Goal: Task Accomplishment & Management: Complete application form

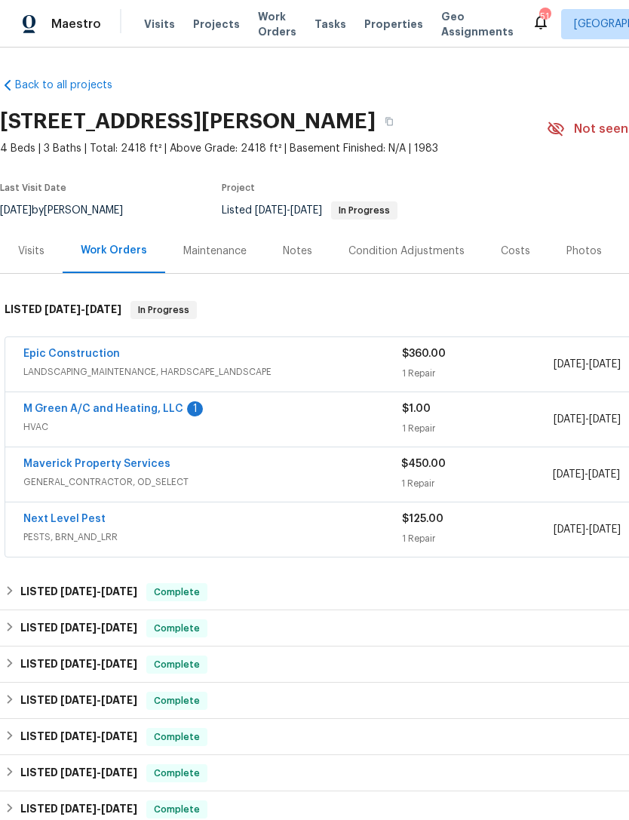
click at [262, 37] on span "Work Orders" at bounding box center [277, 24] width 38 height 30
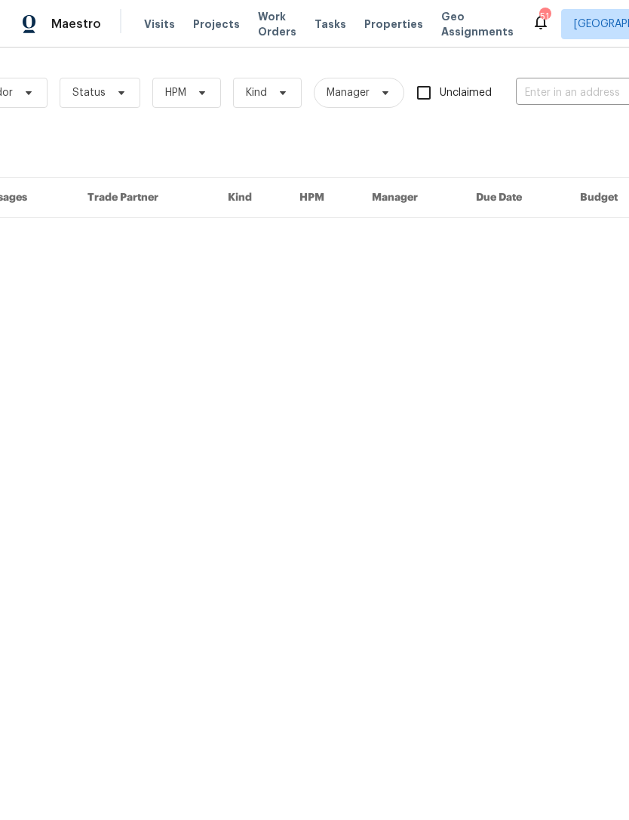
scroll to position [0, 150]
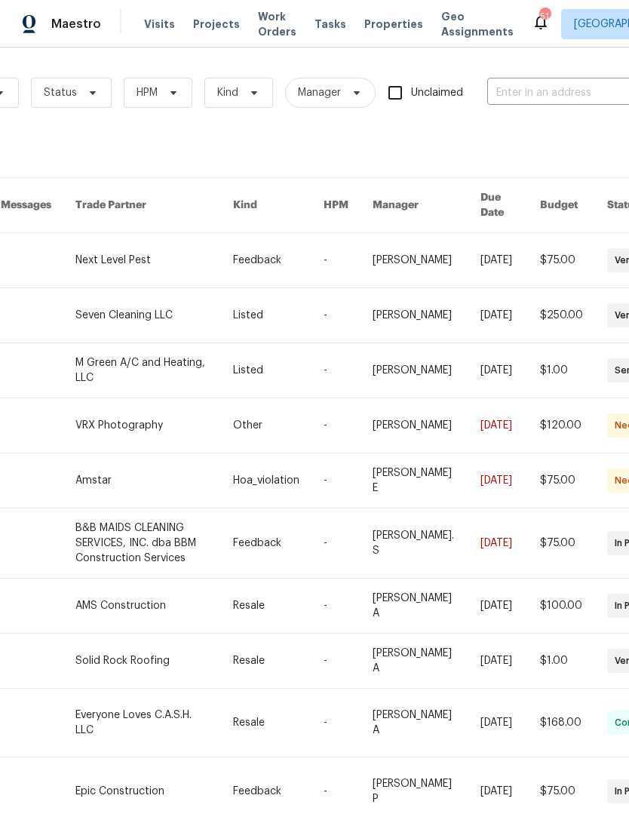
click at [537, 97] on input "text" at bounding box center [562, 92] width 151 height 23
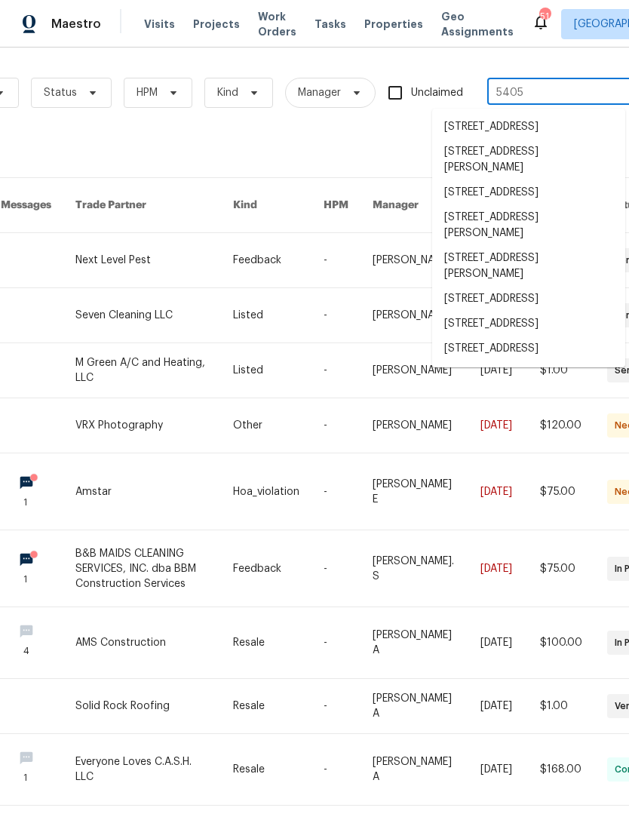
type input "5405 l"
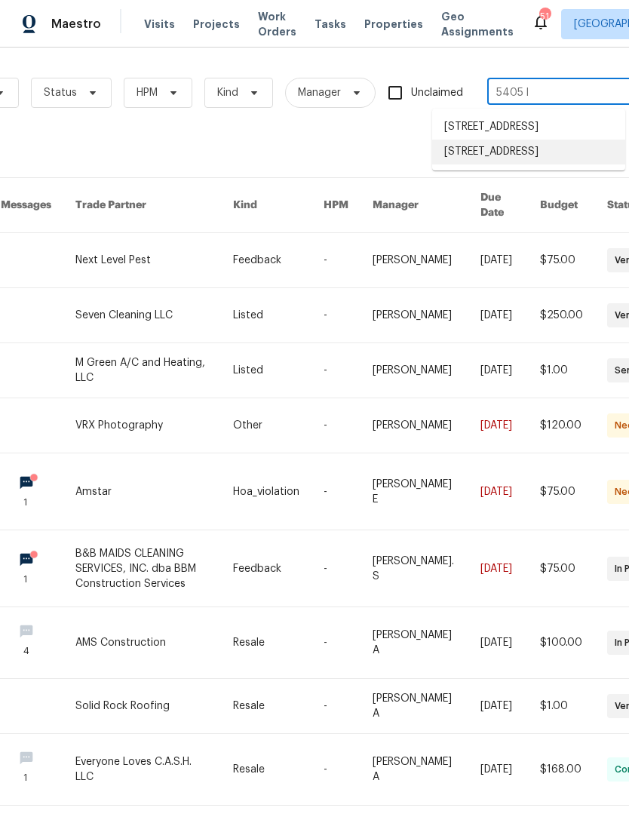
click at [547, 164] on li "[STREET_ADDRESS]" at bounding box center [528, 152] width 193 height 25
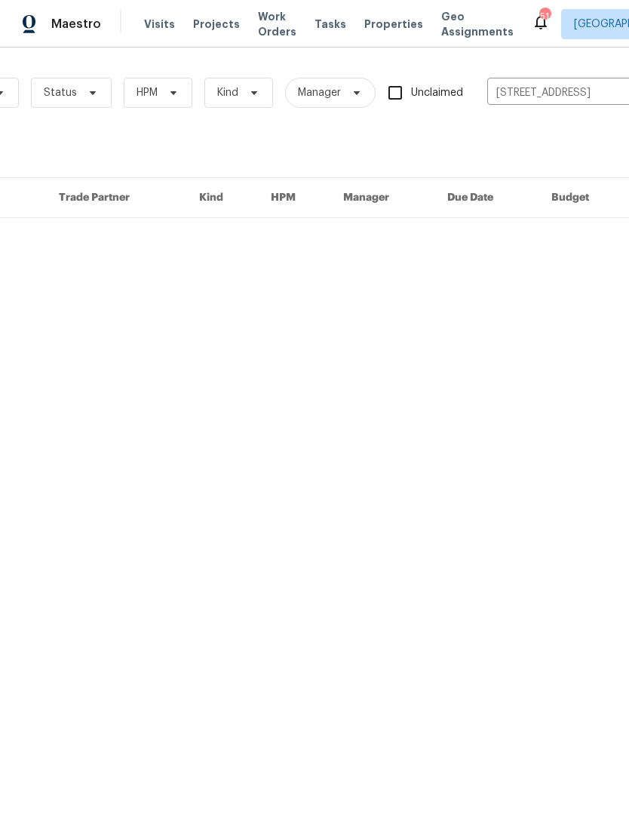
click at [199, 30] on span "Projects" at bounding box center [216, 24] width 47 height 15
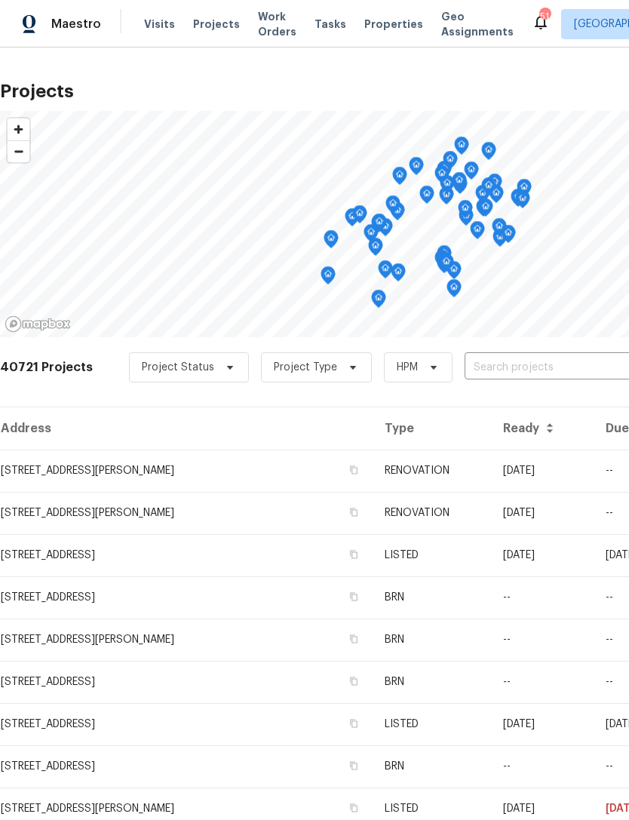
click at [554, 373] on input "text" at bounding box center [551, 367] width 173 height 23
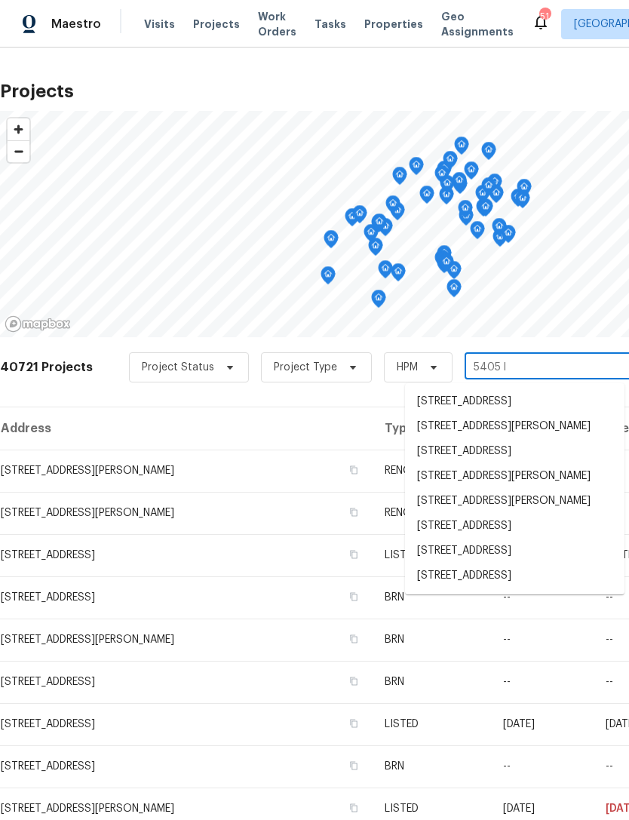
type input "5405 la"
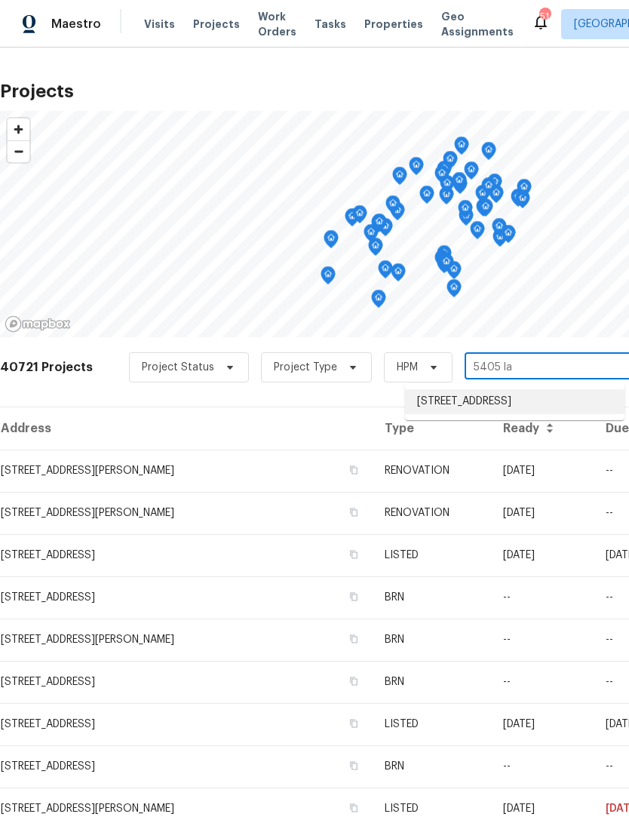
click at [558, 411] on li "[STREET_ADDRESS]" at bounding box center [514, 401] width 219 height 25
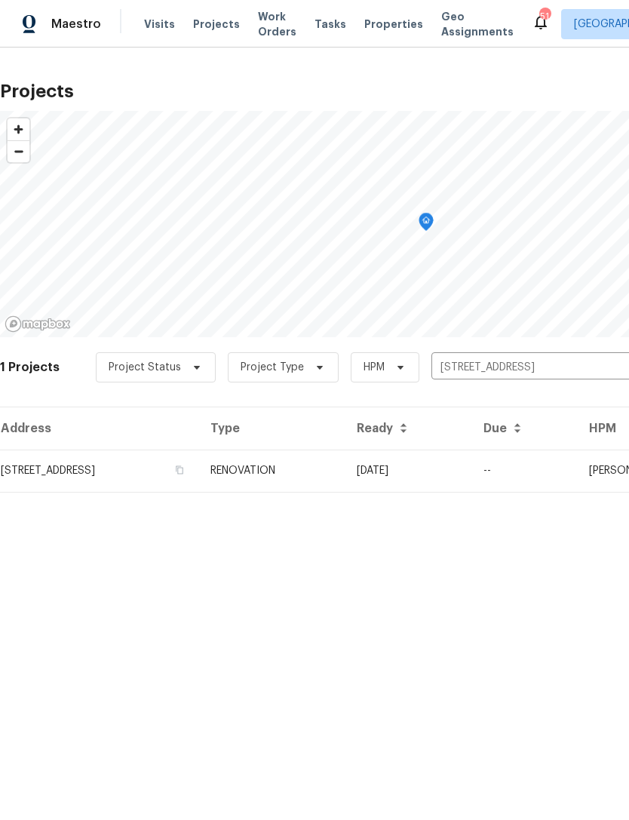
click at [152, 483] on td "[STREET_ADDRESS]" at bounding box center [99, 471] width 198 height 42
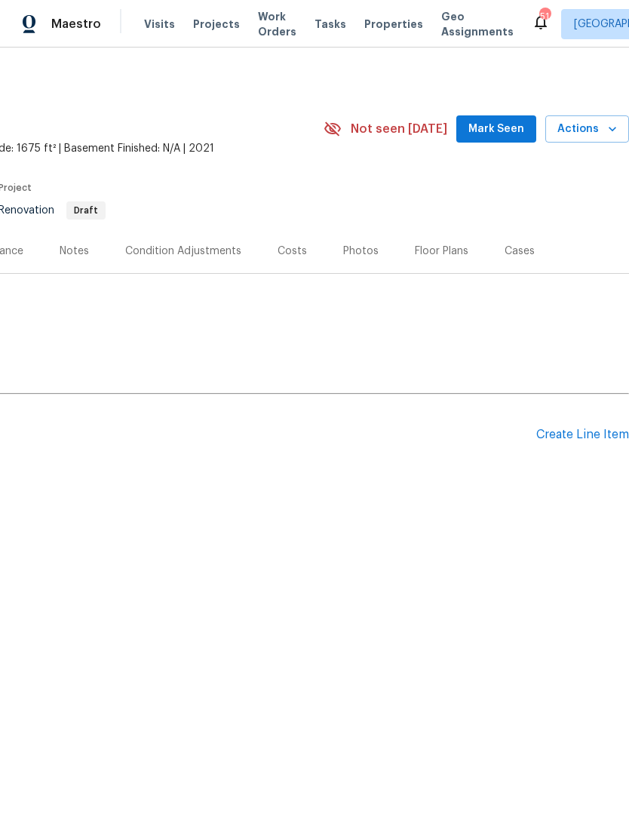
scroll to position [0, 223]
click at [609, 441] on div "Create Line Item" at bounding box center [582, 435] width 93 height 14
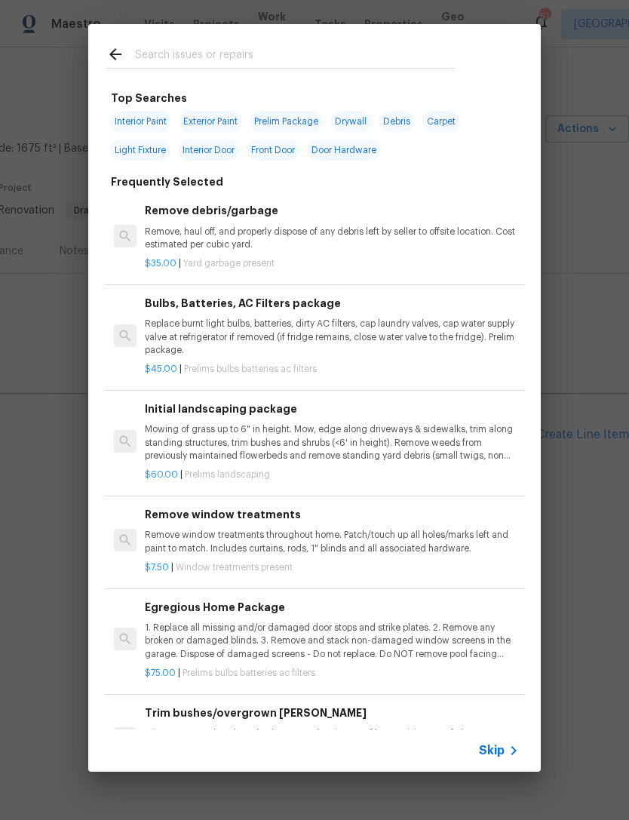
click at [157, 122] on span "Interior Paint" at bounding box center [140, 121] width 61 height 21
type input "Interior Paint"
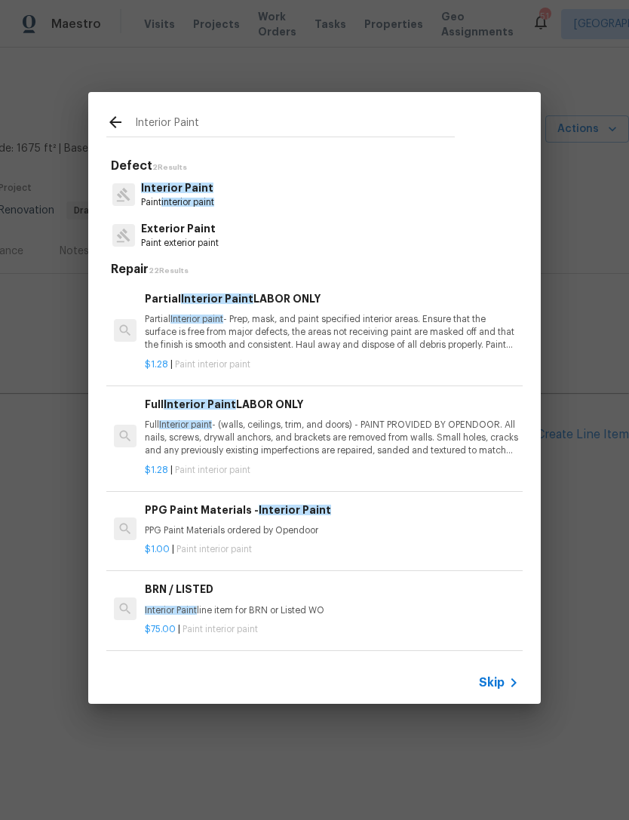
click at [290, 204] on div "Interior Paint Paint interior paint" at bounding box center [314, 194] width 416 height 41
click at [263, 439] on p "Full Interior paint - (walls, ceilings, trim, and doors) - PAINT PROVIDED BY OP…" at bounding box center [332, 438] width 374 height 38
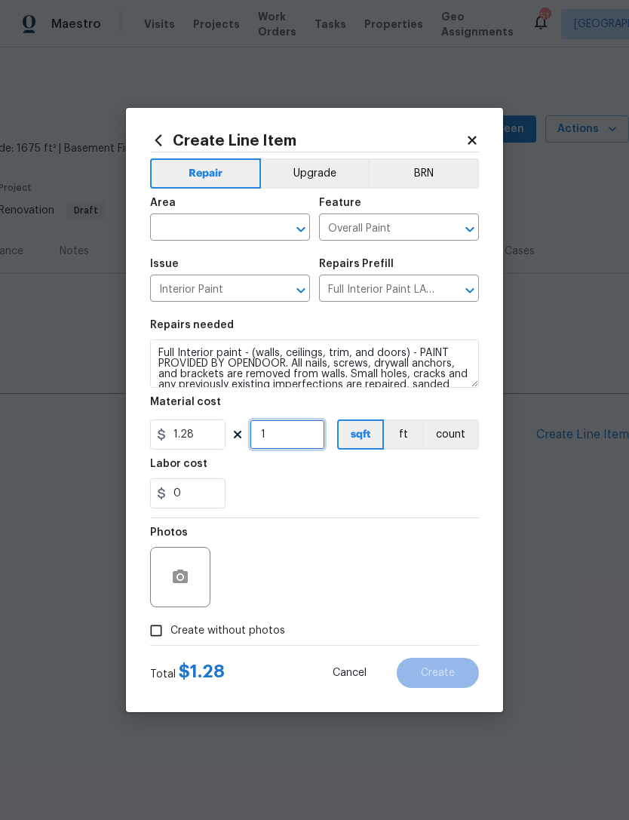
click at [295, 436] on input "1" at bounding box center [287, 434] width 75 height 30
type input "1675"
click at [356, 489] on div "0" at bounding box center [314, 493] width 329 height 30
click at [253, 217] on input "text" at bounding box center [209, 228] width 118 height 23
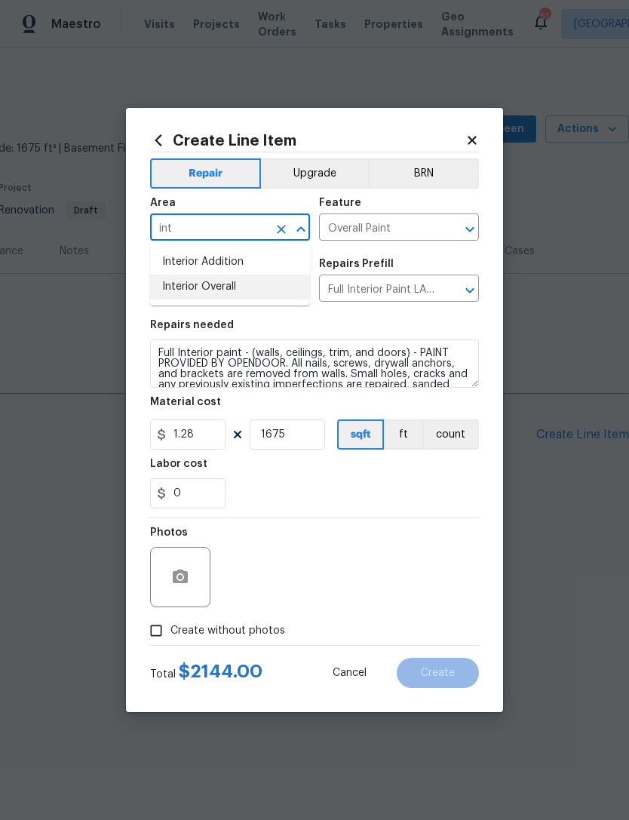
click at [289, 282] on li "Interior Overall" at bounding box center [230, 287] width 160 height 25
type input "Interior Overall"
click at [312, 531] on div "Photos" at bounding box center [314, 567] width 329 height 98
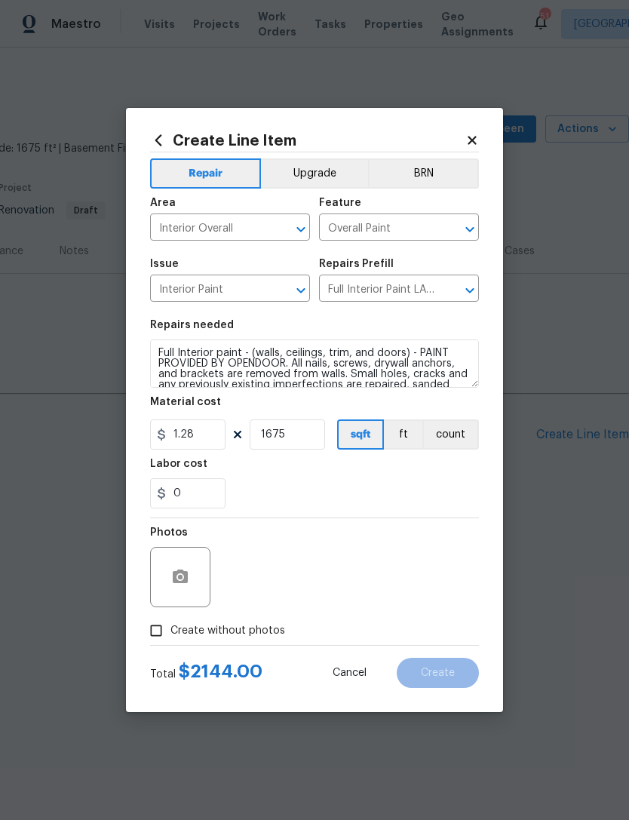
click at [232, 661] on div "Total $ 2144.00 Cancel Create" at bounding box center [314, 667] width 329 height 42
click at [262, 645] on label "Create without photos" at bounding box center [213, 630] width 143 height 29
click at [170, 645] on input "Create without photos" at bounding box center [156, 630] width 29 height 29
checkbox input "true"
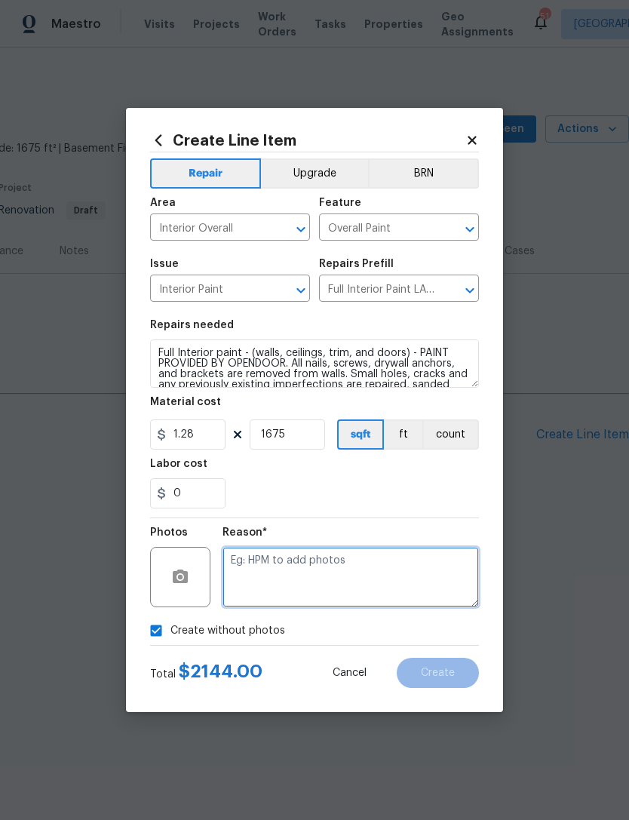
click at [340, 572] on textarea at bounding box center [351, 577] width 256 height 60
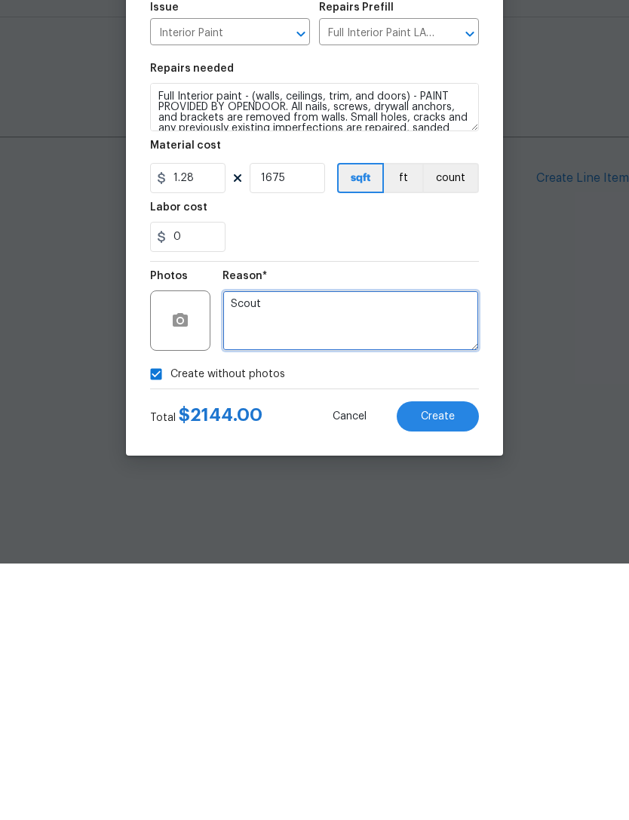
type textarea "Scout"
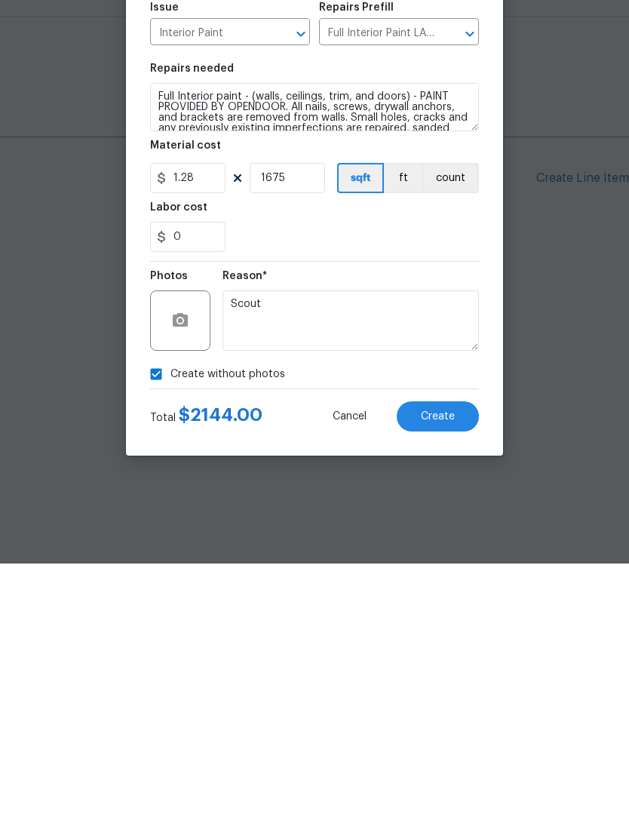
click at [457, 658] on button "Create" at bounding box center [438, 673] width 82 height 30
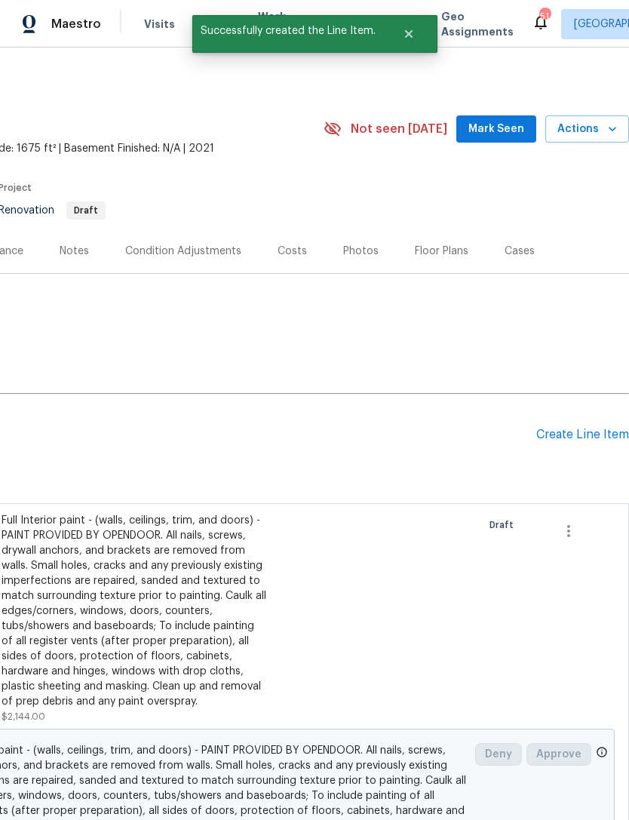
click at [571, 428] on div "Create Line Item" at bounding box center [582, 435] width 93 height 14
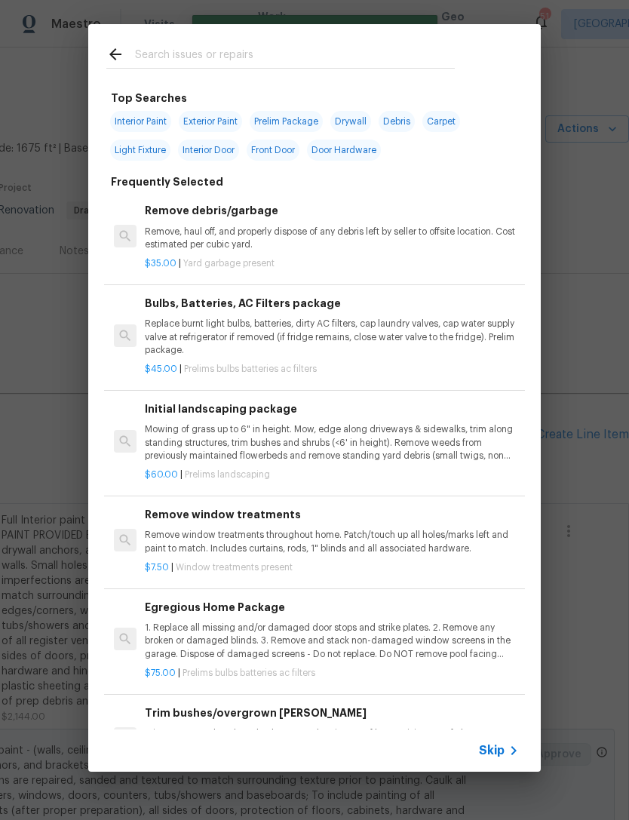
click at [368, 46] on input "text" at bounding box center [295, 56] width 320 height 23
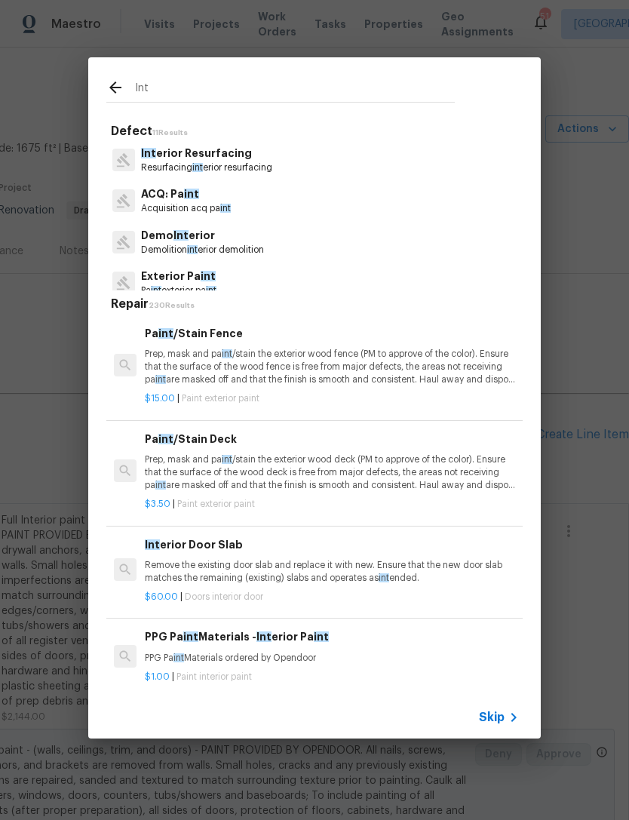
type input "Int"
click at [582, 476] on div "Int Defect 11 Results Int erior Resurfacing Resurfacing int erior resurfacing A…" at bounding box center [314, 398] width 629 height 796
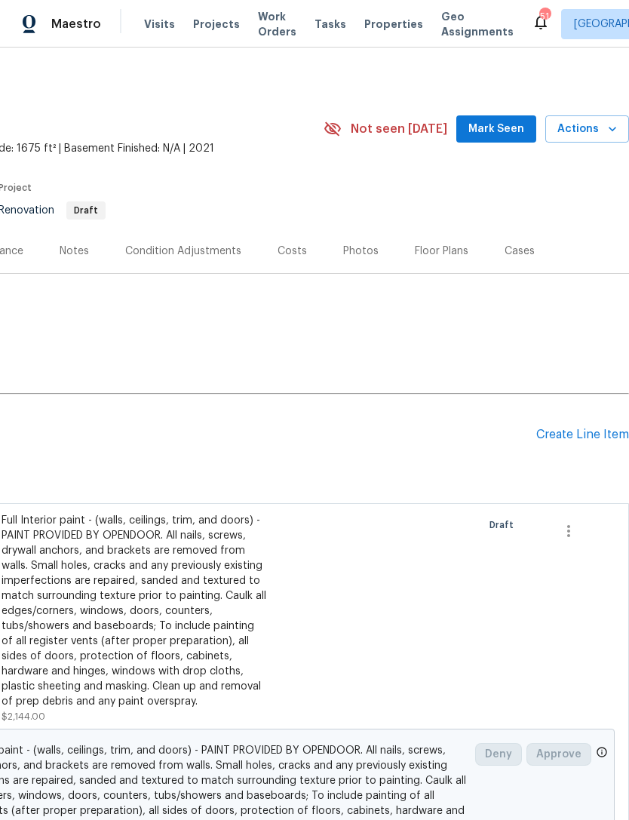
click at [569, 440] on div "Create Line Item" at bounding box center [582, 435] width 93 height 14
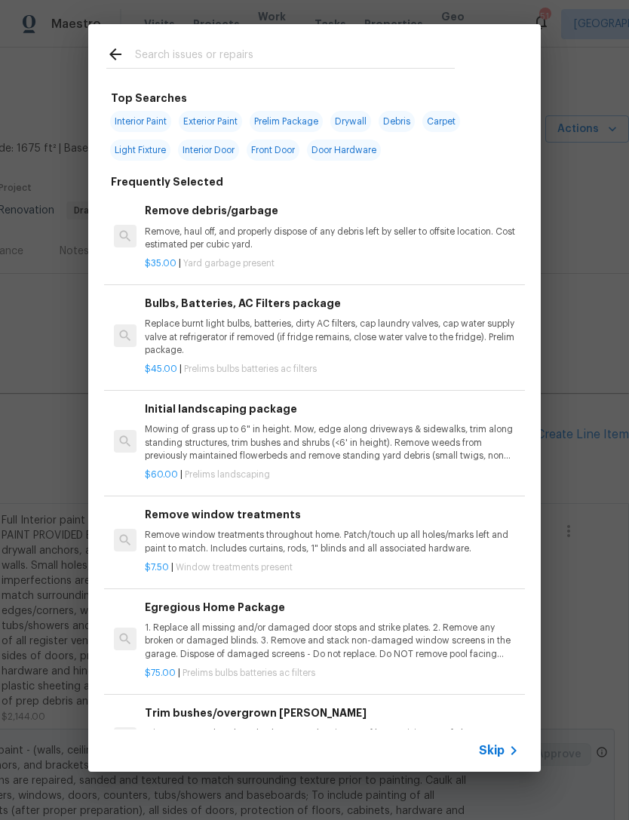
click at [399, 66] on input "text" at bounding box center [295, 56] width 320 height 23
type input "Batt"
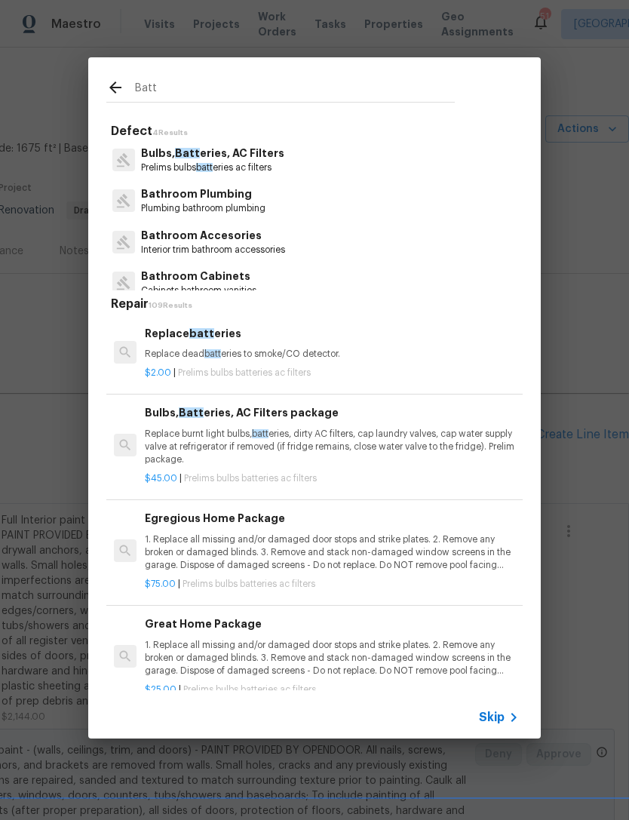
click at [269, 172] on p "Prelims bulbs batt eries ac filters" at bounding box center [212, 167] width 143 height 13
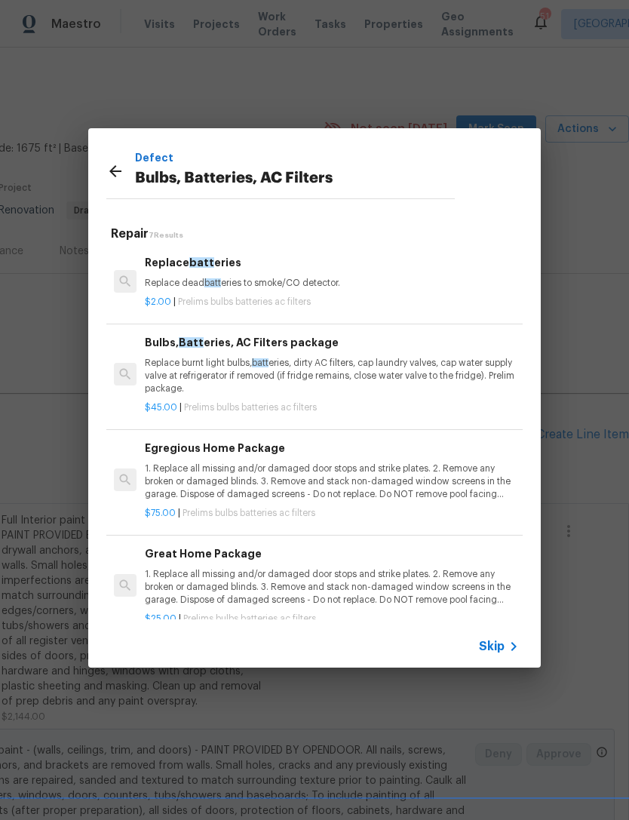
click at [278, 497] on p "1. Replace all missing and/or damaged door stops and strike plates. 2. Remove a…" at bounding box center [332, 481] width 374 height 38
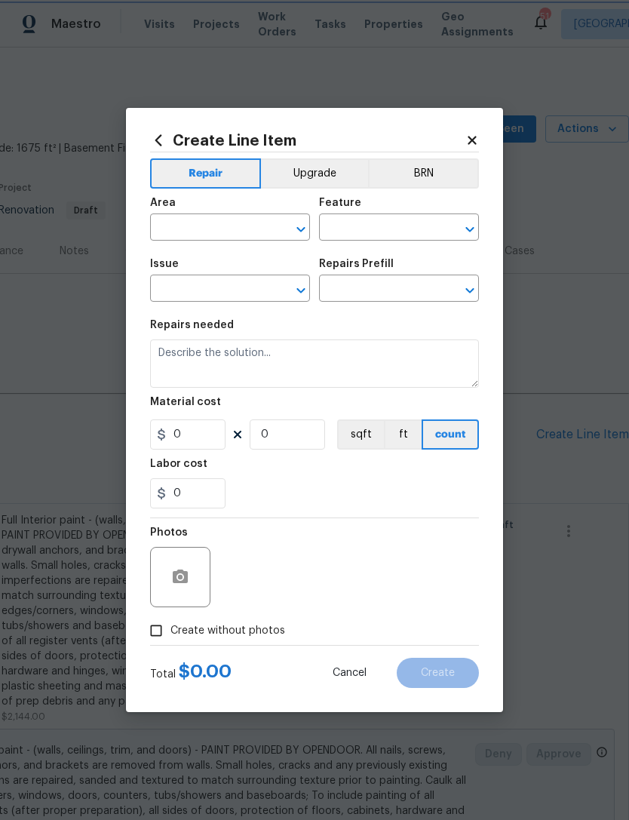
type input "Home Readiness Packages"
type input "Bulbs, Batteries, AC Filters"
type input "Egregious Home Package $75.00"
type textarea "1. Replace all missing and/or damaged door stops and strike plates. 2. Remove a…"
type input "75"
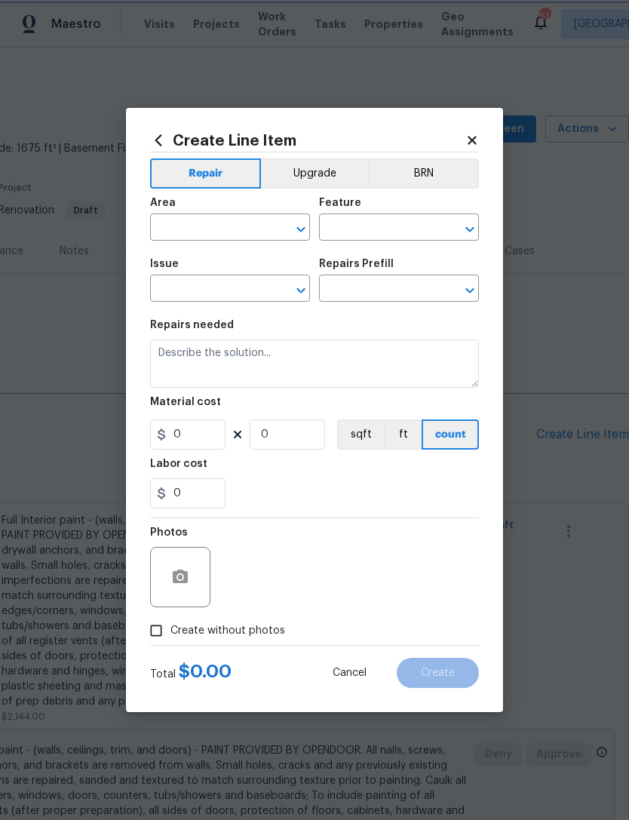
type input "1"
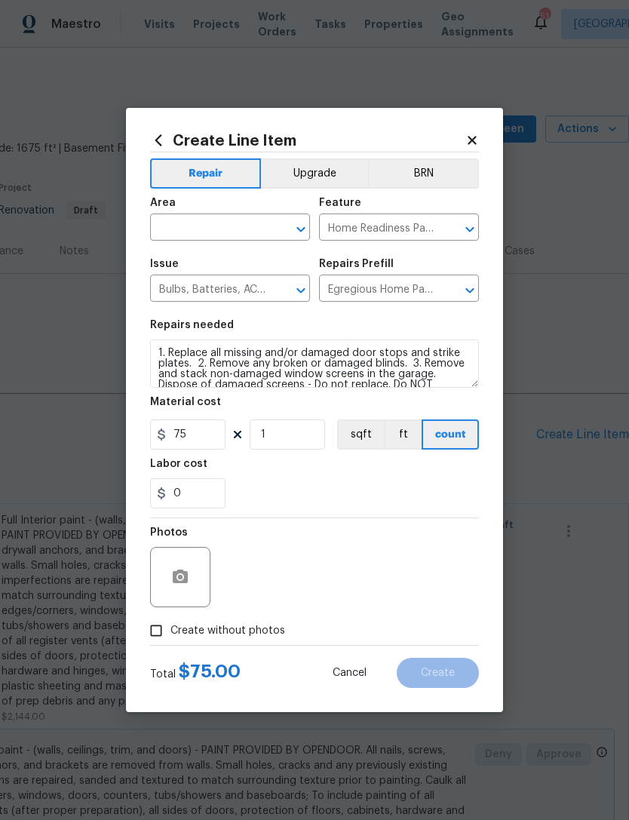
click at [266, 236] on input "text" at bounding box center [209, 228] width 118 height 23
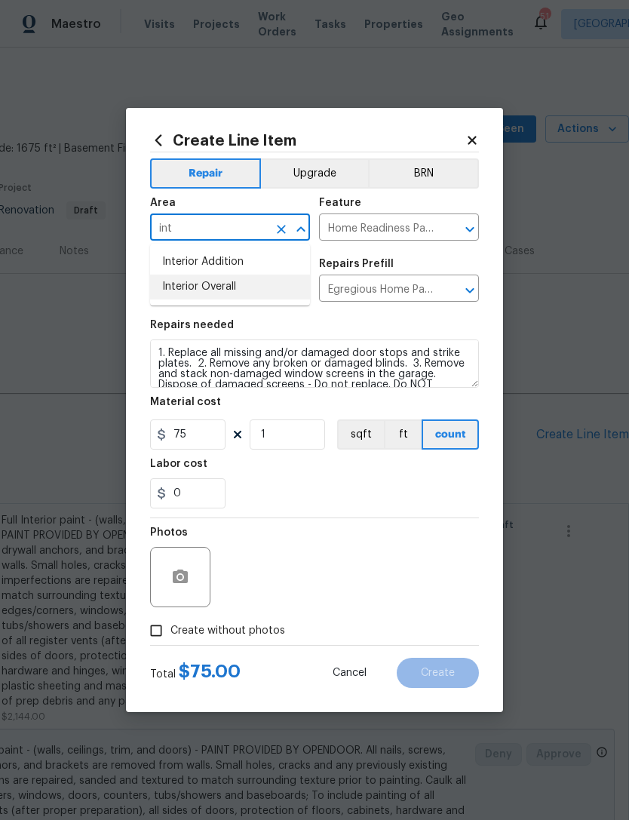
click at [282, 293] on li "Interior Overall" at bounding box center [230, 287] width 160 height 25
type input "Interior Overall"
click at [363, 514] on section "Repairs needed 1. Replace all missing and/or damaged door stops and strike plat…" at bounding box center [314, 414] width 329 height 207
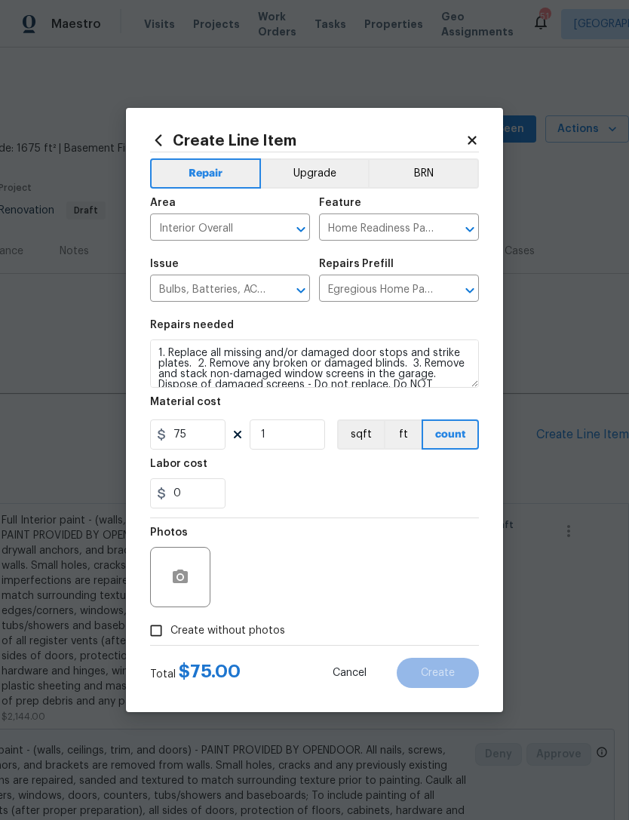
click at [227, 644] on label "Create without photos" at bounding box center [213, 630] width 143 height 29
click at [170, 644] on input "Create without photos" at bounding box center [156, 630] width 29 height 29
checkbox input "true"
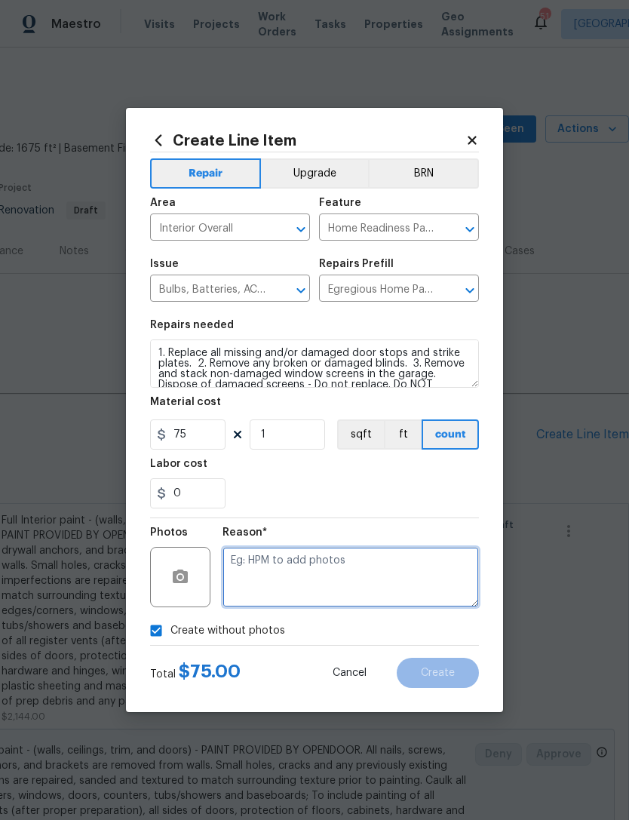
click at [336, 585] on textarea at bounding box center [351, 577] width 256 height 60
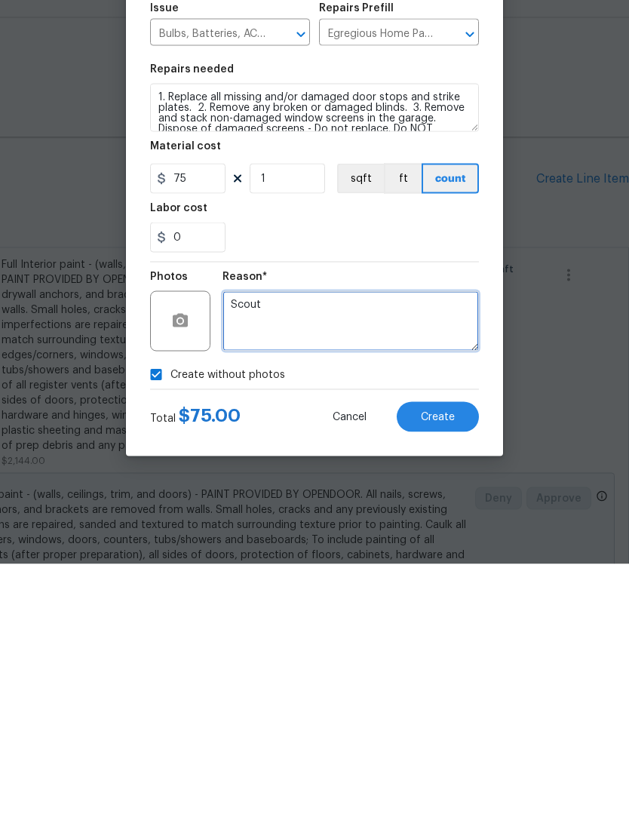
type textarea "Scout"
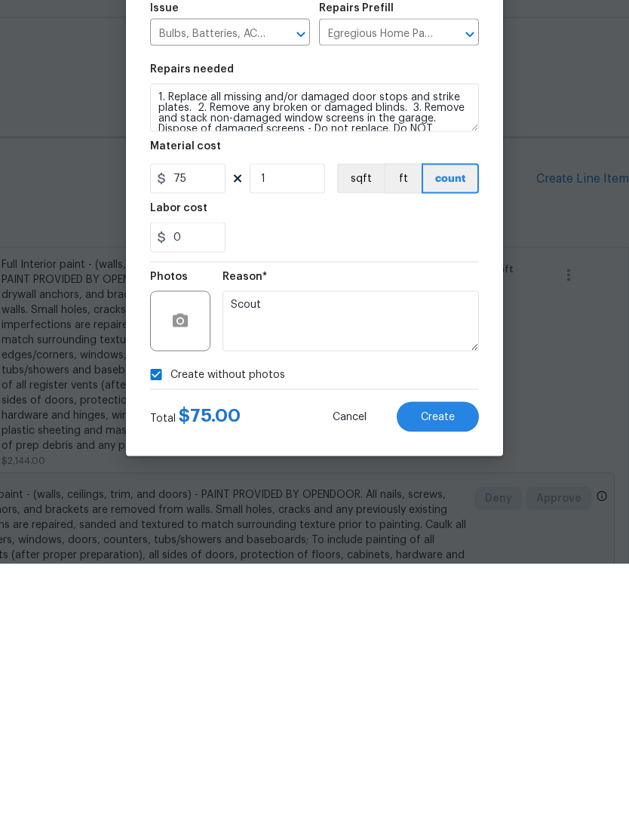
click at [461, 658] on button "Create" at bounding box center [438, 673] width 82 height 30
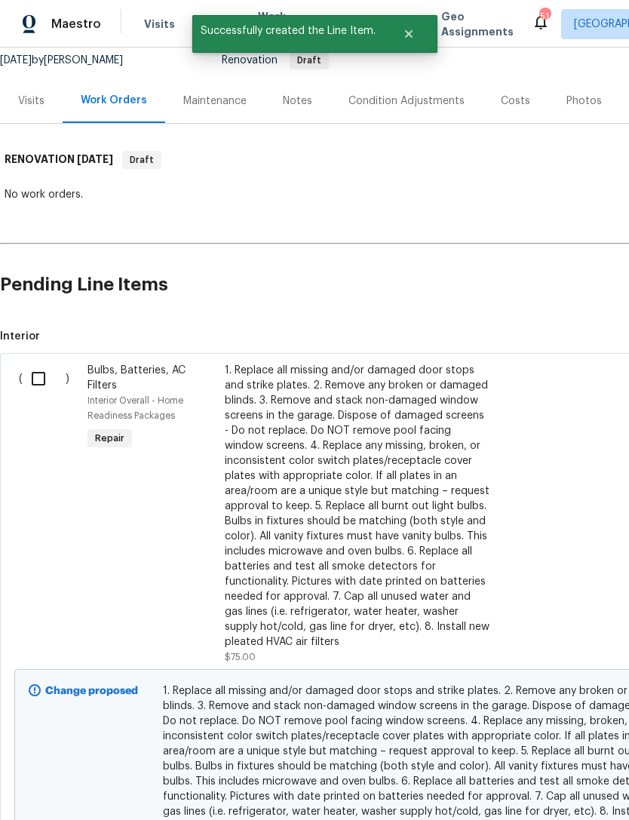
scroll to position [152, 0]
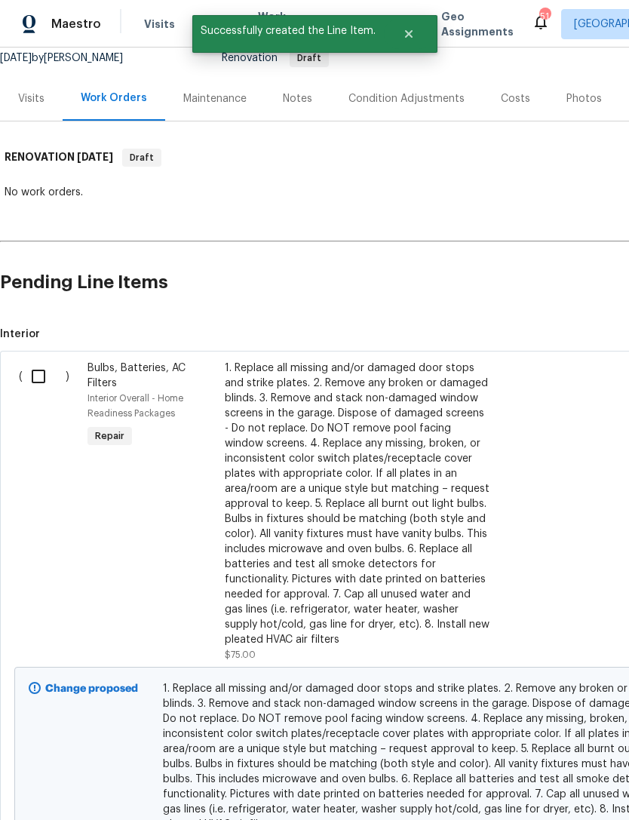
click at [39, 361] on input "checkbox" at bounding box center [44, 377] width 43 height 32
checkbox input "true"
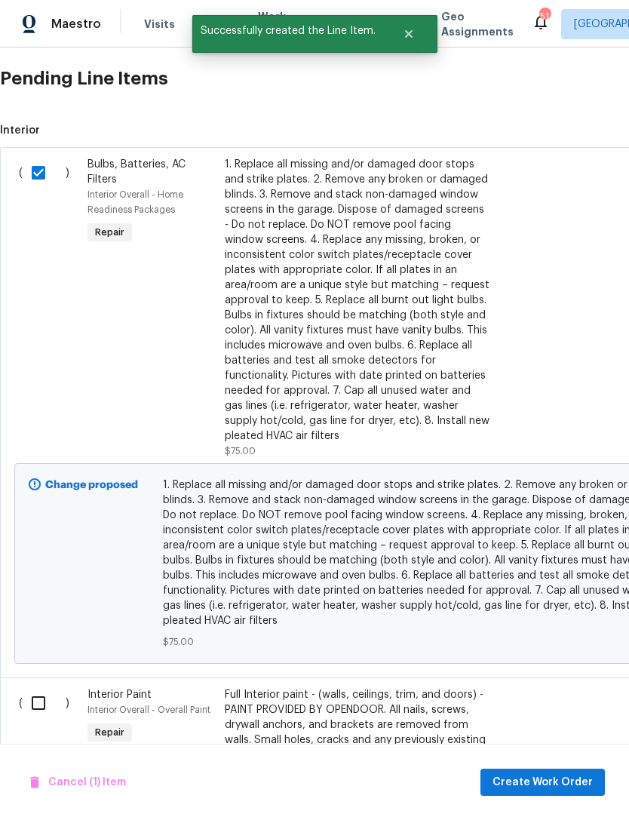
scroll to position [369, 0]
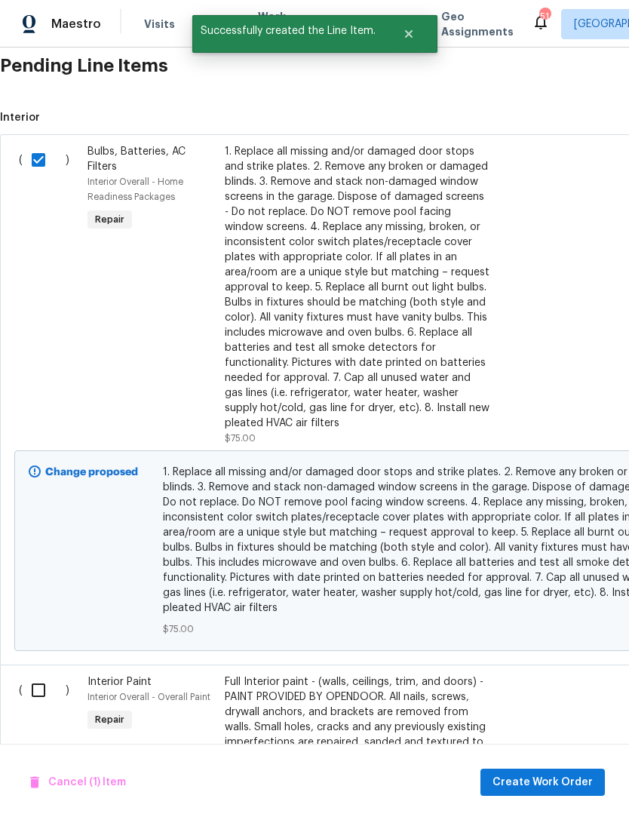
click at [44, 701] on input "checkbox" at bounding box center [44, 690] width 43 height 32
checkbox input "true"
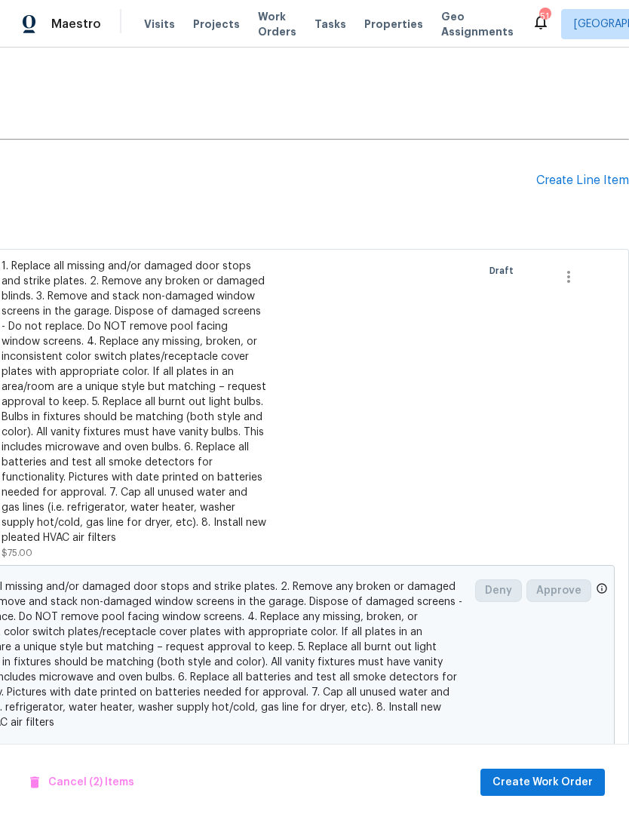
scroll to position [254, 223]
click at [555, 778] on span "Create Work Order" at bounding box center [543, 782] width 100 height 19
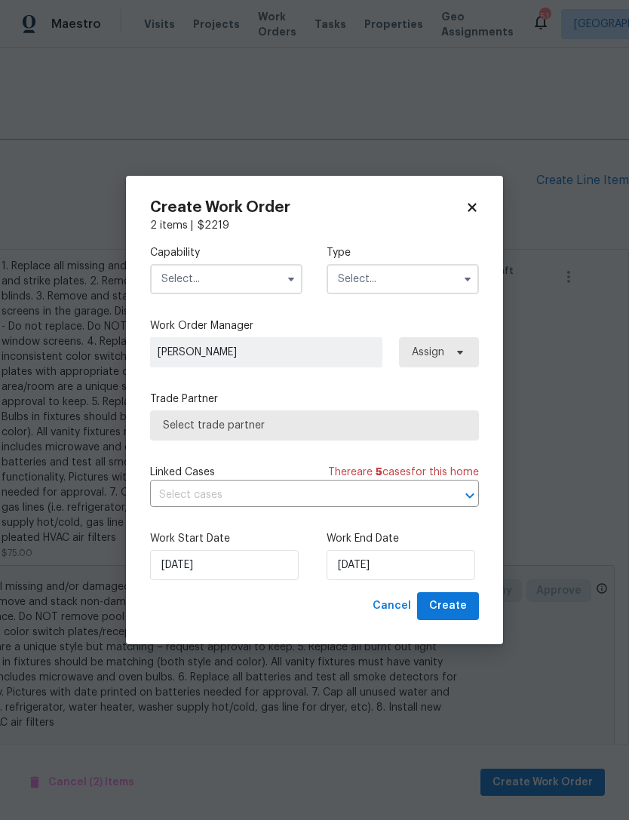
click at [247, 279] on input "text" at bounding box center [226, 279] width 152 height 30
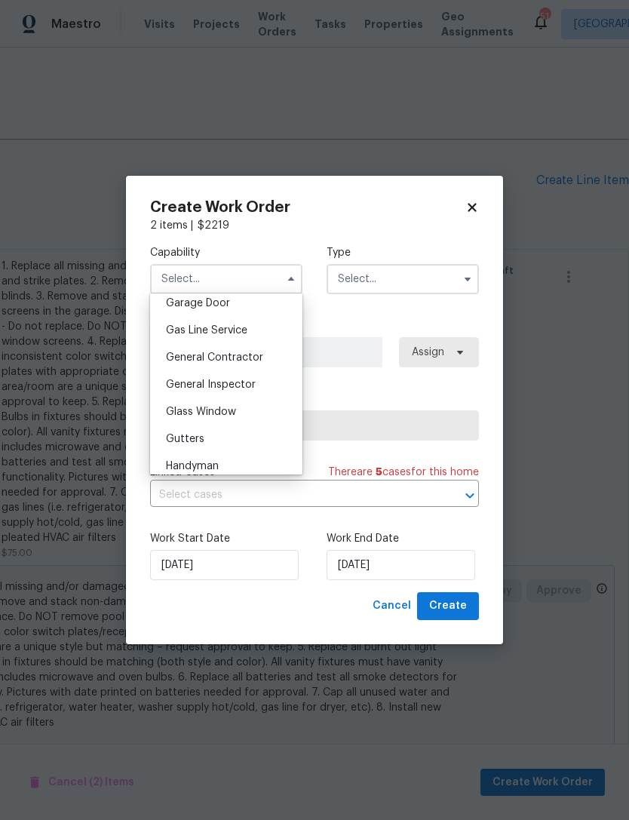
scroll to position [675, 0]
click at [267, 355] on div "General Contractor" at bounding box center [226, 356] width 145 height 27
type input "General Contractor"
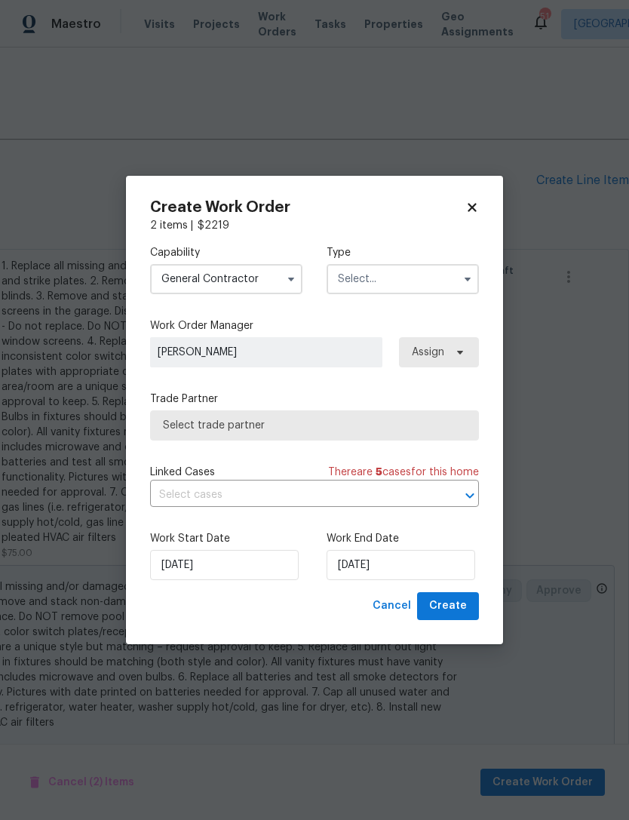
click at [429, 260] on div "Type" at bounding box center [403, 269] width 152 height 49
click at [425, 287] on input "text" at bounding box center [403, 279] width 152 height 30
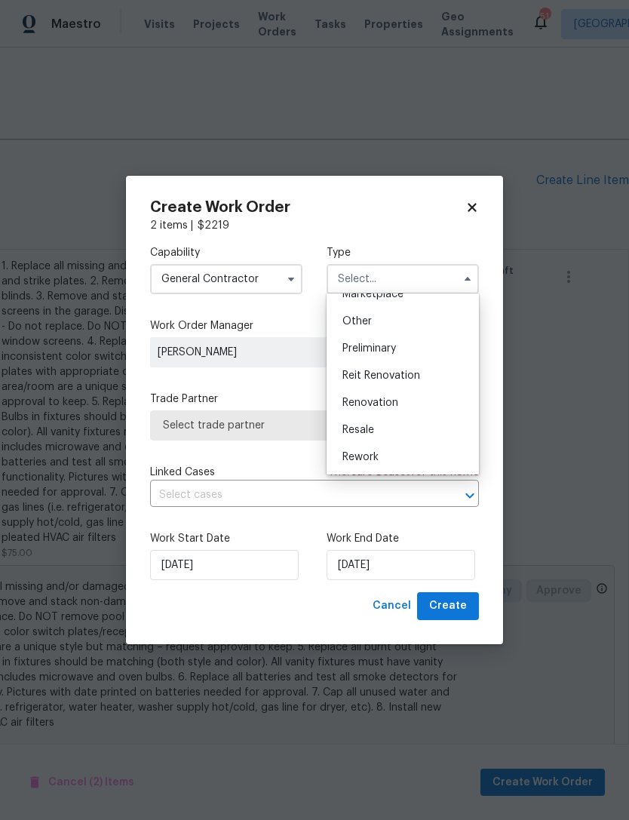
scroll to position [287, 0]
click at [419, 403] on div "Renovation" at bounding box center [402, 403] width 145 height 27
type input "Renovation"
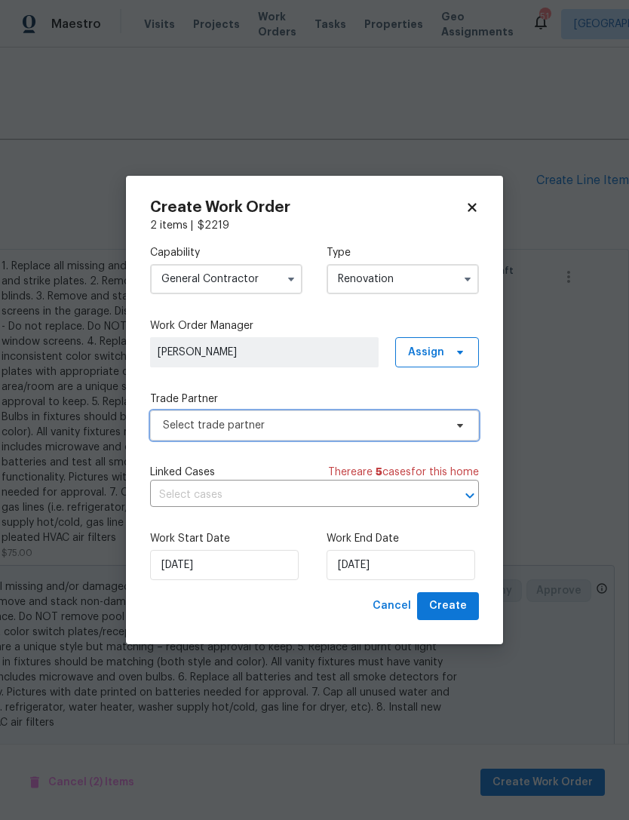
click at [398, 429] on span "Select trade partner" at bounding box center [303, 425] width 281 height 15
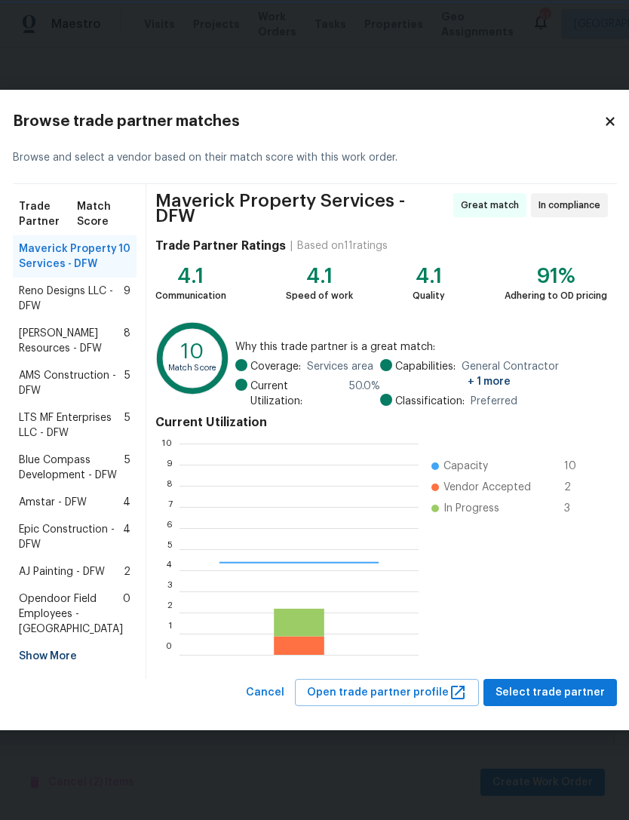
scroll to position [211, 239]
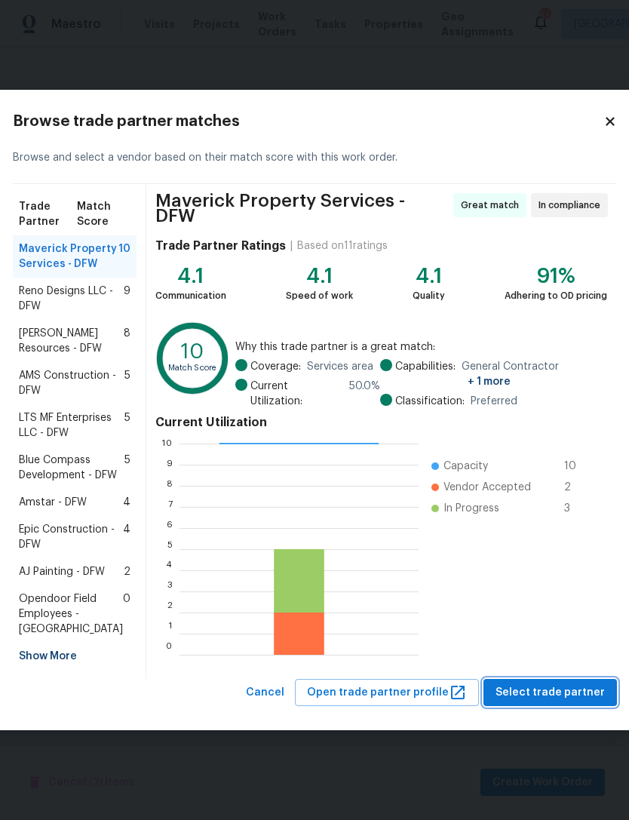
click at [587, 702] on span "Select trade partner" at bounding box center [550, 692] width 109 height 19
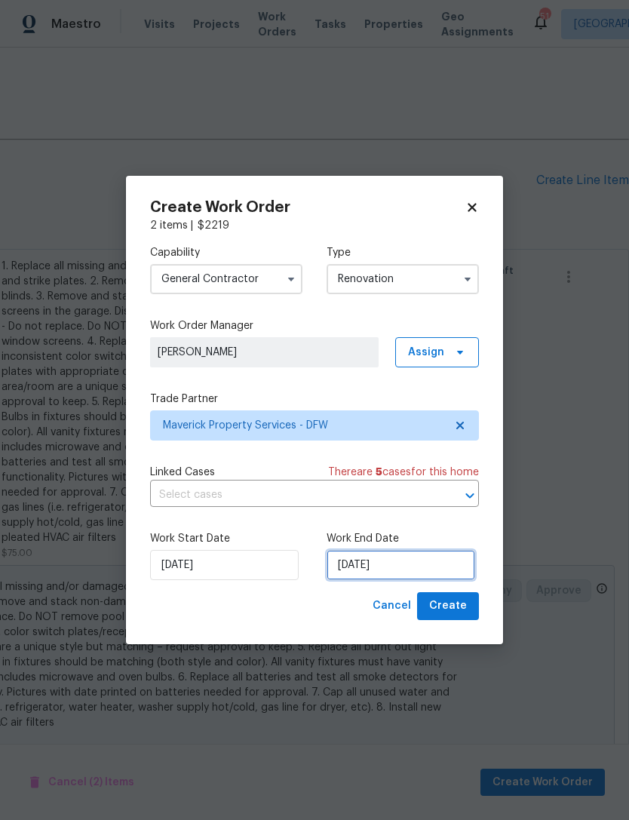
click at [378, 572] on input "[DATE]" at bounding box center [401, 565] width 149 height 30
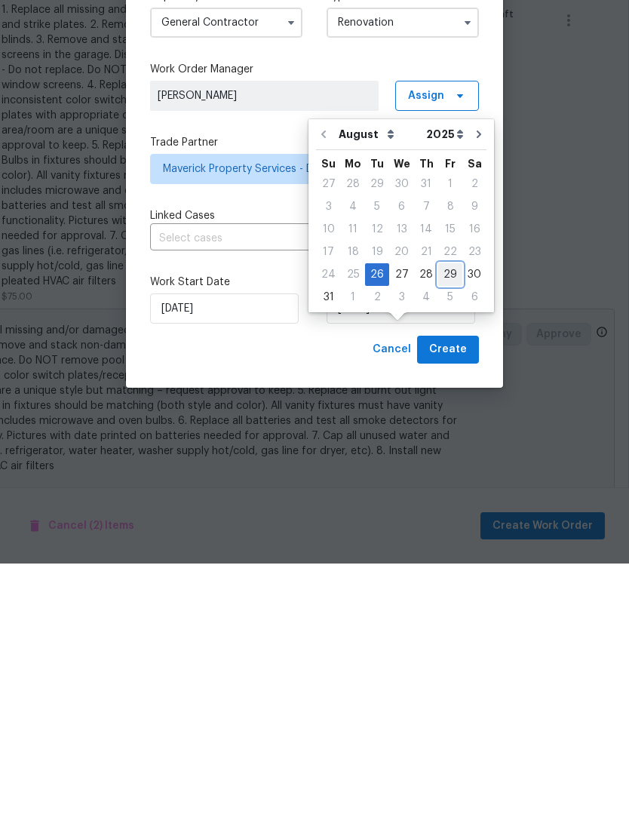
click at [444, 520] on div "29" at bounding box center [450, 530] width 24 height 21
type input "[DATE]"
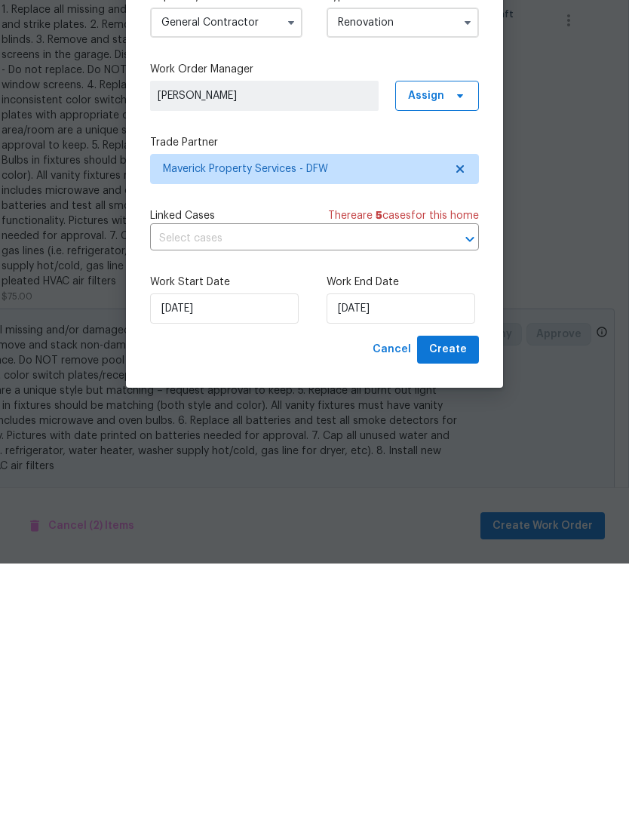
scroll to position [48, 0]
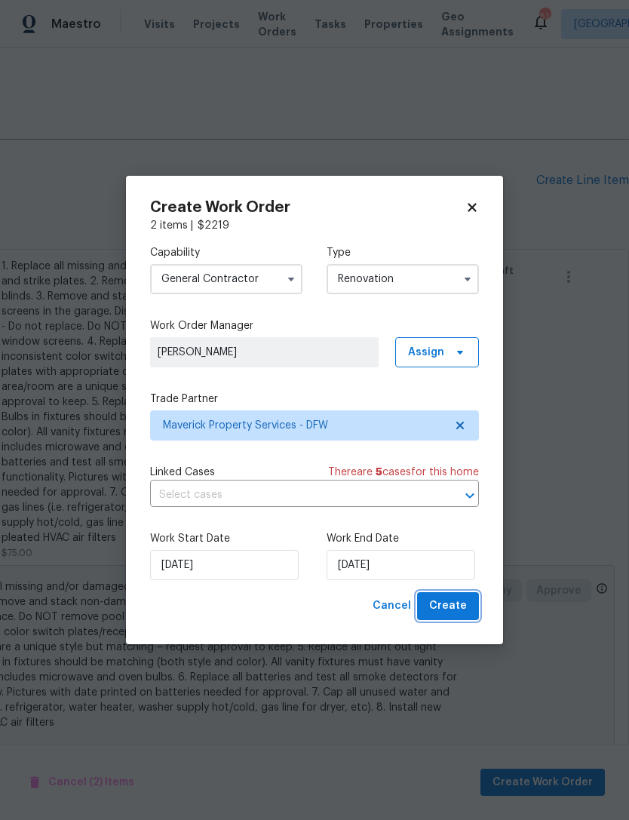
click at [458, 620] on button "Create" at bounding box center [448, 606] width 62 height 28
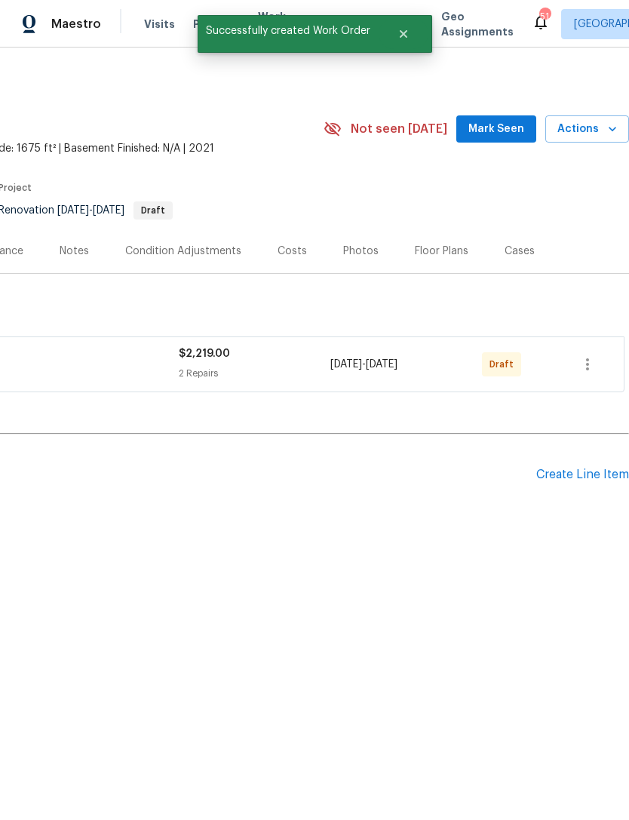
click at [579, 478] on div "Create Line Item" at bounding box center [582, 475] width 93 height 14
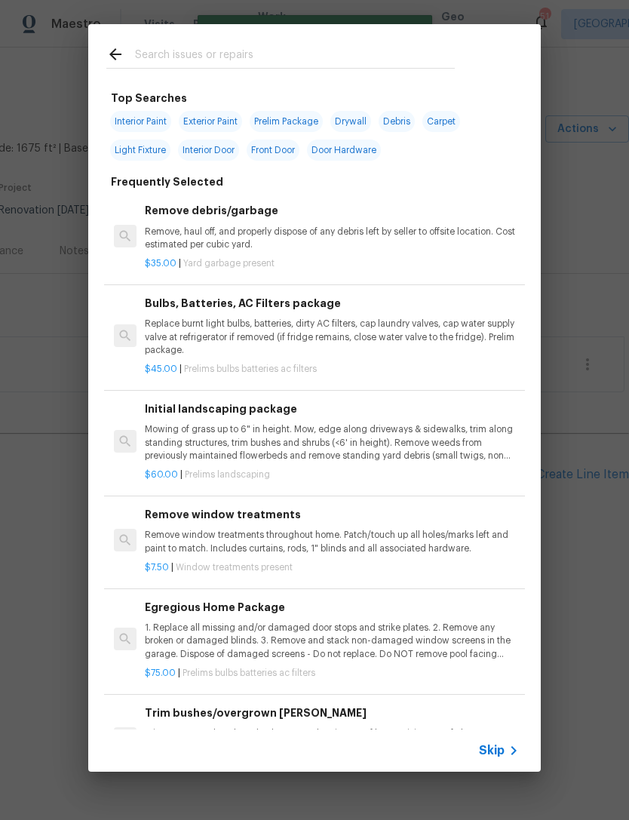
click at [369, 68] on input "text" at bounding box center [295, 56] width 320 height 23
type input "Floo"
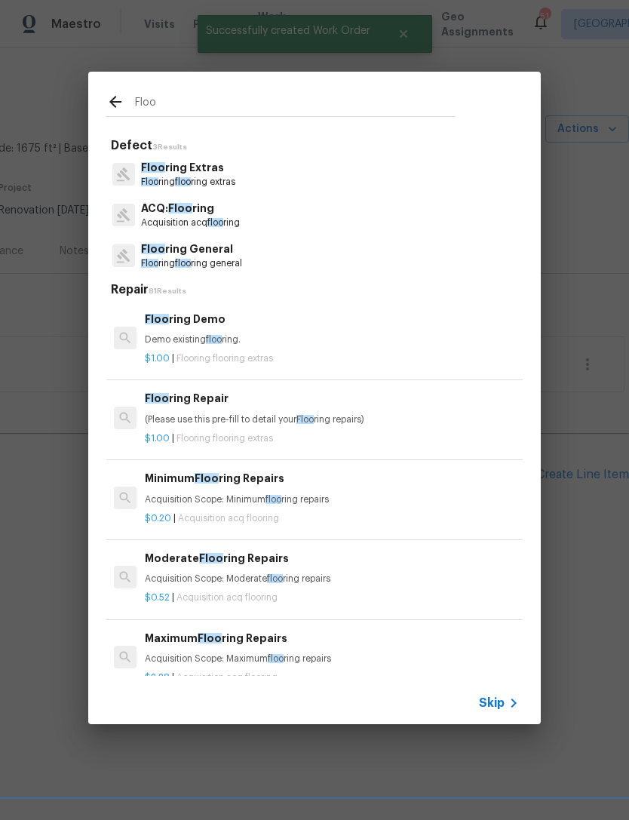
click at [208, 219] on p "Acquisition acq floo ring" at bounding box center [190, 222] width 99 height 13
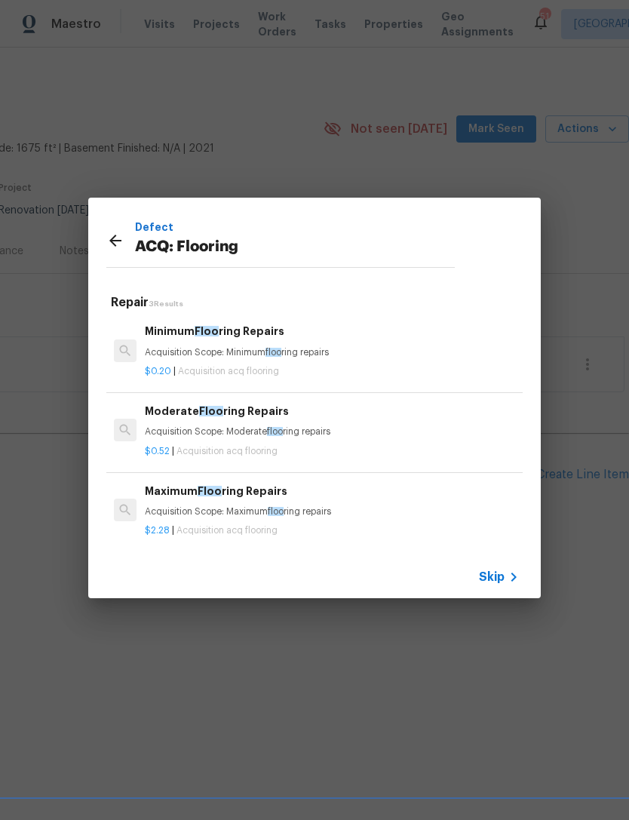
click at [119, 238] on icon at bounding box center [115, 241] width 18 height 18
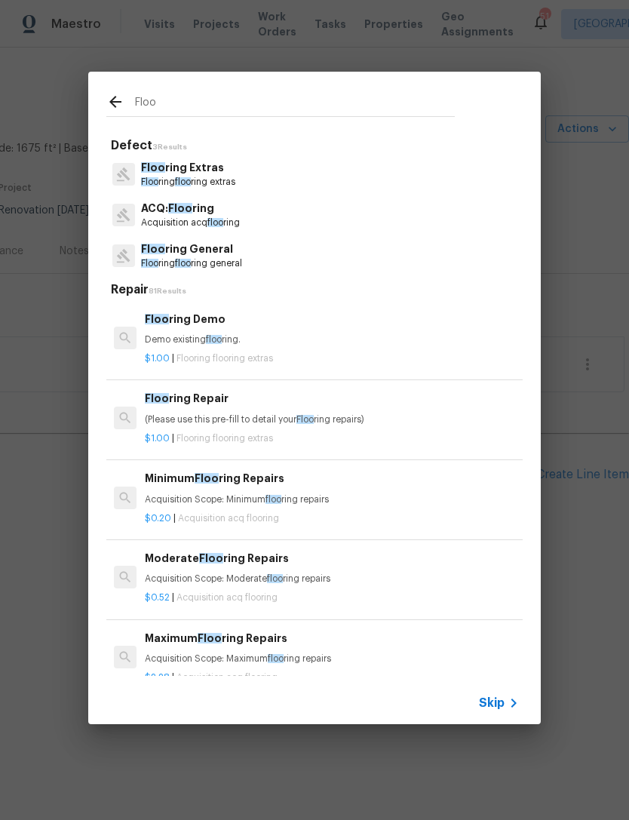
click at [231, 115] on input "Floo" at bounding box center [295, 104] width 320 height 23
click at [206, 256] on p "Floo ring General" at bounding box center [191, 249] width 101 height 16
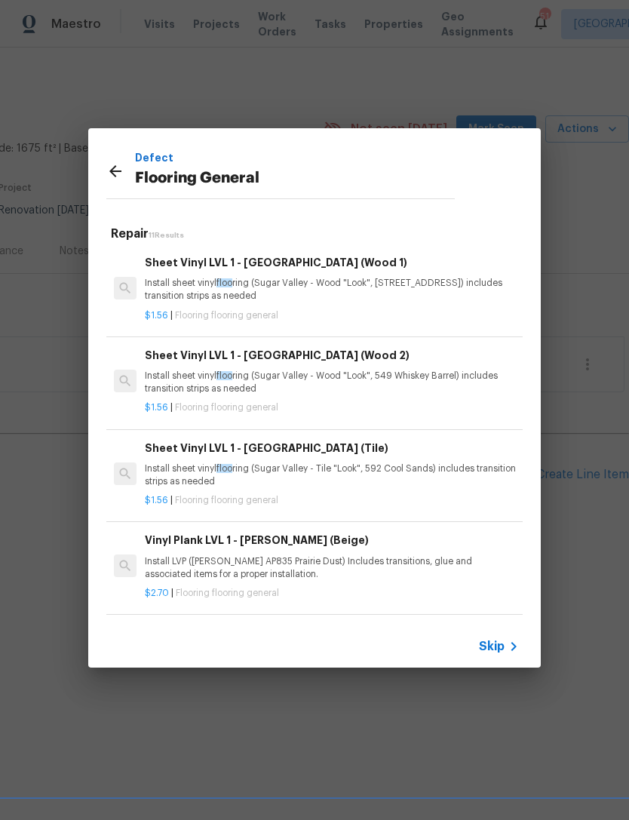
click at [330, 272] on div "Sheet Vinyl LVL 1 - [GEOGRAPHIC_DATA] (Wood 1) Install sheet vinyl floo ring (S…" at bounding box center [332, 278] width 374 height 49
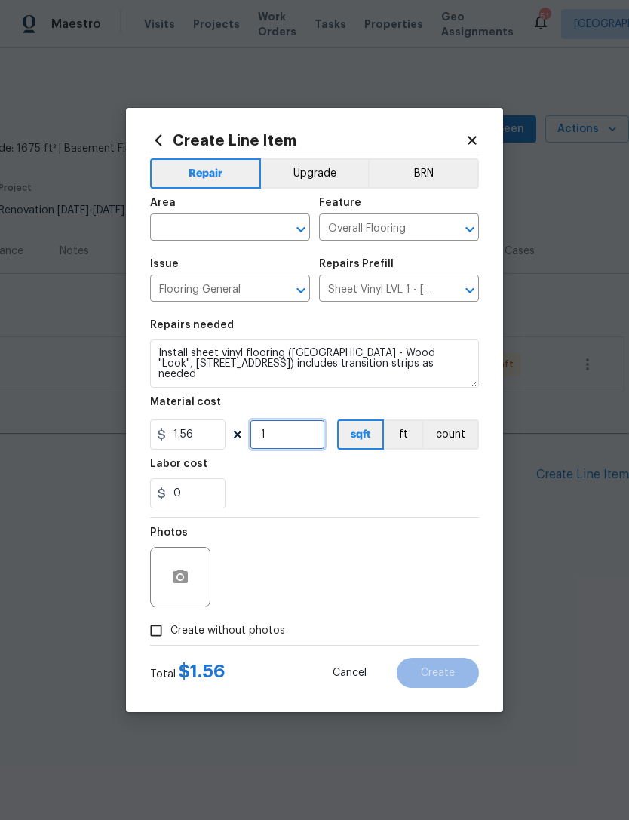
click at [313, 422] on input "1" at bounding box center [287, 434] width 75 height 30
click at [356, 503] on div "0" at bounding box center [314, 493] width 329 height 30
click at [303, 442] on input "6751" at bounding box center [287, 434] width 75 height 30
click at [302, 441] on input "6751" at bounding box center [287, 434] width 75 height 30
click at [307, 433] on input "6751" at bounding box center [287, 434] width 75 height 30
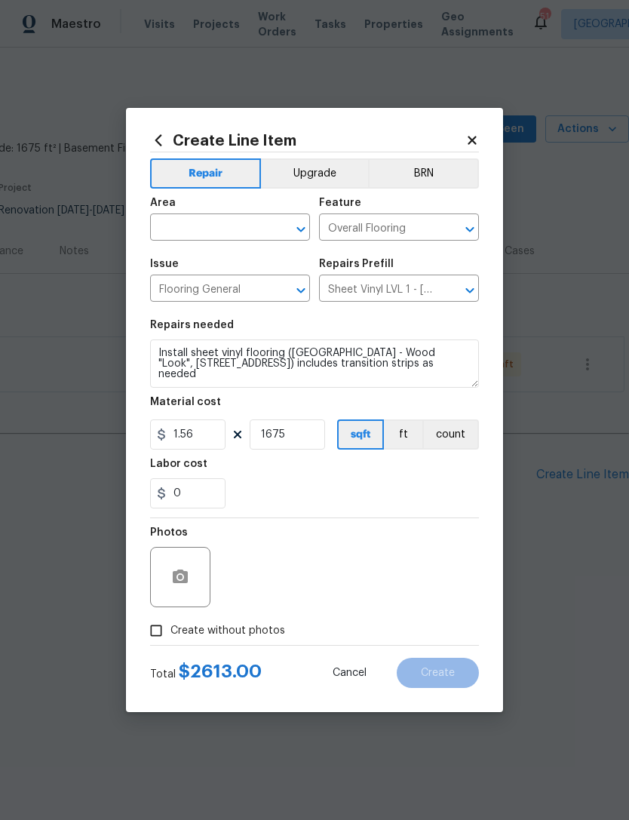
click at [353, 522] on div "Photos" at bounding box center [314, 567] width 329 height 98
click at [304, 422] on input "1675" at bounding box center [287, 434] width 75 height 30
click at [321, 440] on input "1675" at bounding box center [287, 434] width 75 height 30
type input "1750"
click at [401, 520] on div "Photos" at bounding box center [314, 567] width 329 height 98
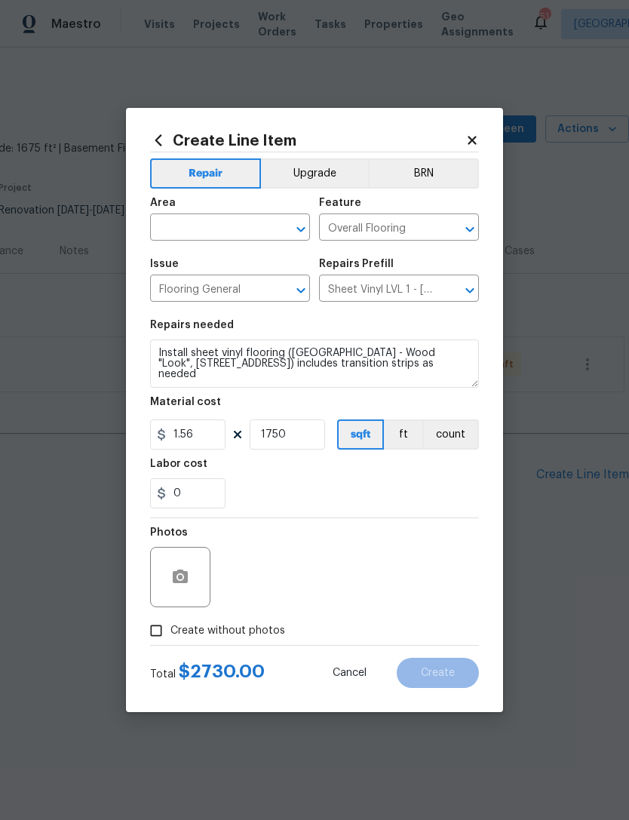
click at [241, 213] on div "Area" at bounding box center [230, 208] width 160 height 20
click at [241, 212] on div "Area" at bounding box center [230, 208] width 160 height 20
click at [250, 232] on input "text" at bounding box center [209, 228] width 118 height 23
type input "f"
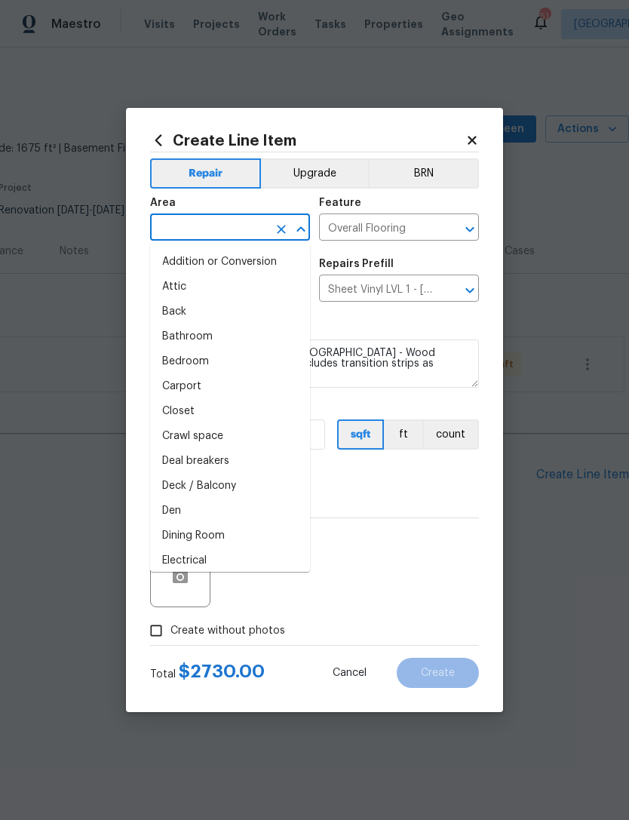
type input "u"
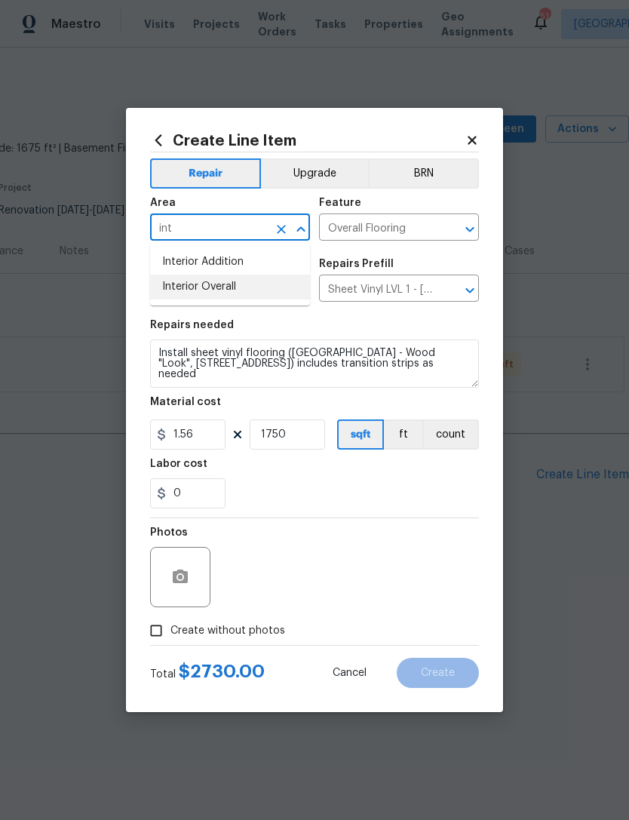
click at [278, 296] on li "Interior Overall" at bounding box center [230, 287] width 160 height 25
type input "Interior Overall"
click at [342, 517] on section "Repairs needed Install sheet vinyl flooring ([GEOGRAPHIC_DATA] - Wood "Look", […" at bounding box center [314, 414] width 329 height 207
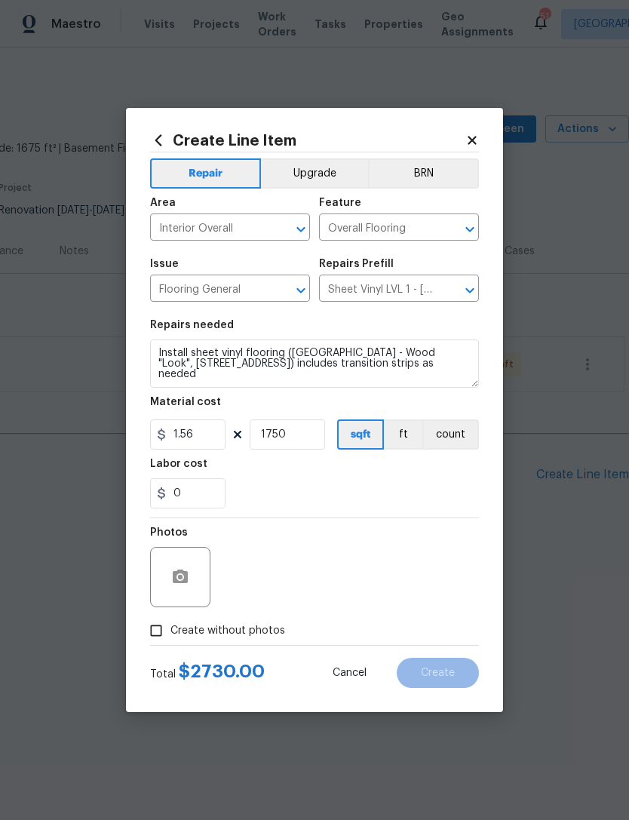
click at [244, 633] on span "Create without photos" at bounding box center [227, 631] width 115 height 16
click at [170, 633] on input "Create without photos" at bounding box center [156, 630] width 29 height 29
click at [196, 576] on button "button" at bounding box center [180, 577] width 36 height 36
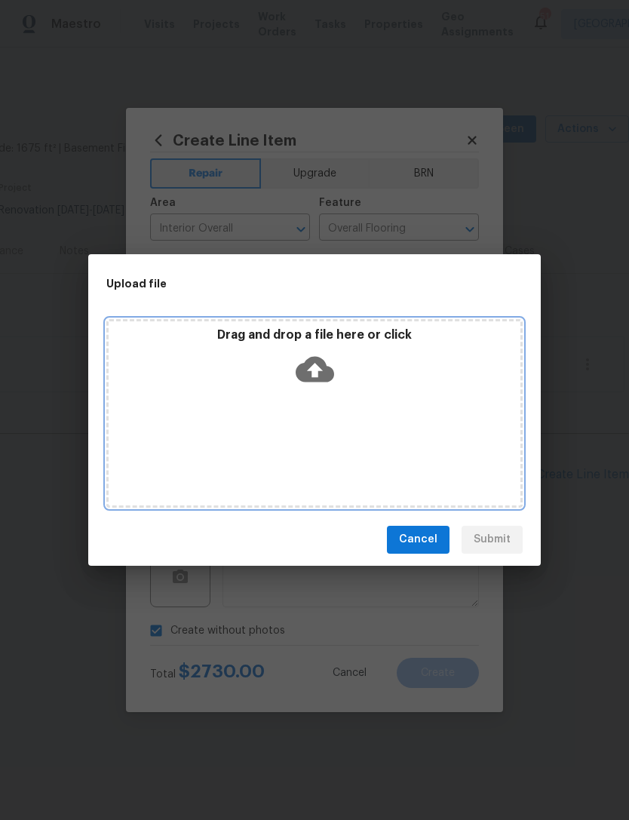
click at [321, 368] on icon at bounding box center [315, 369] width 38 height 26
click at [333, 405] on div "Drag and drop a file here or click" at bounding box center [314, 413] width 416 height 189
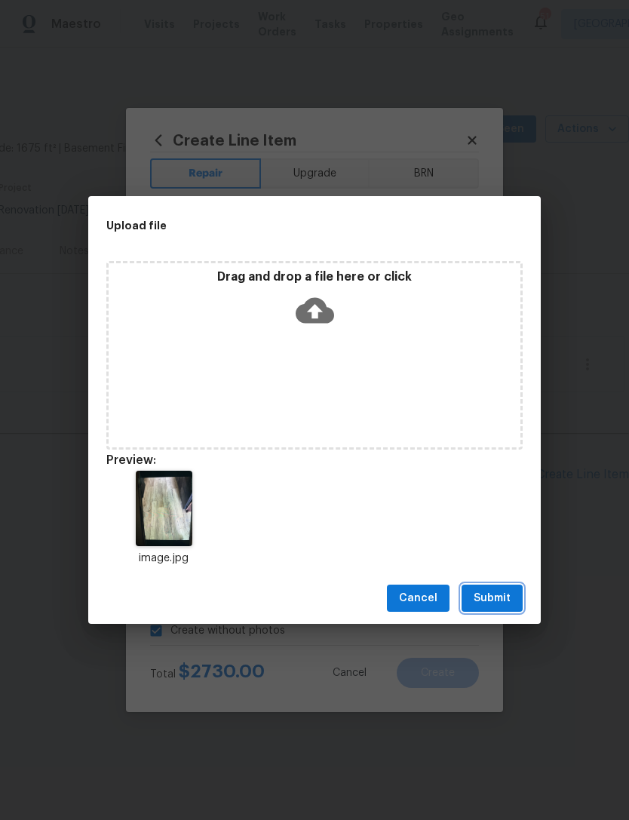
click at [502, 600] on span "Submit" at bounding box center [492, 598] width 37 height 19
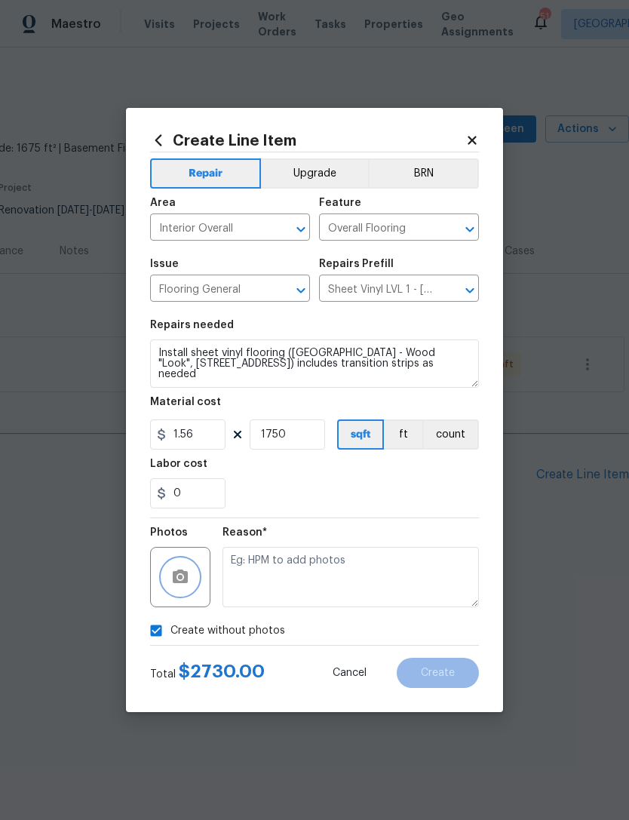
checkbox input "false"
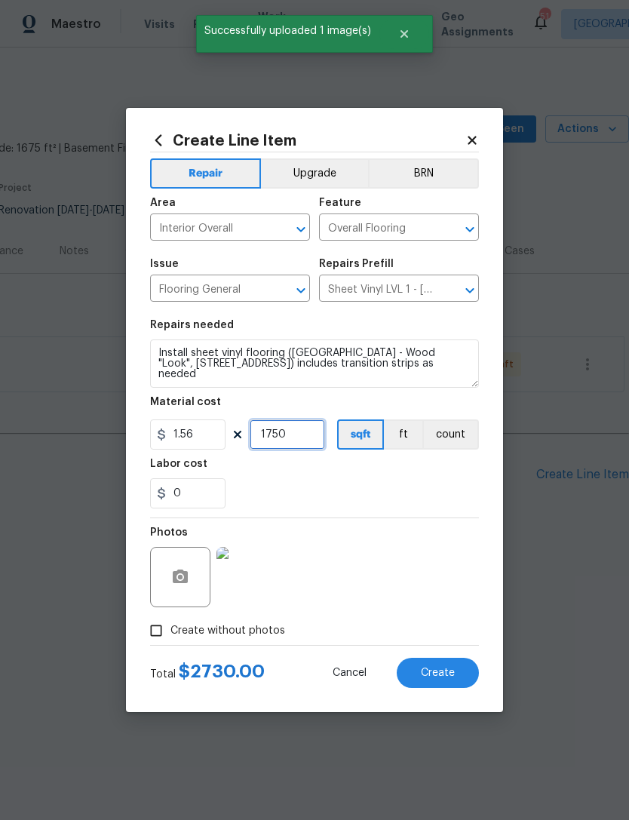
click at [307, 443] on input "1750" at bounding box center [287, 434] width 75 height 30
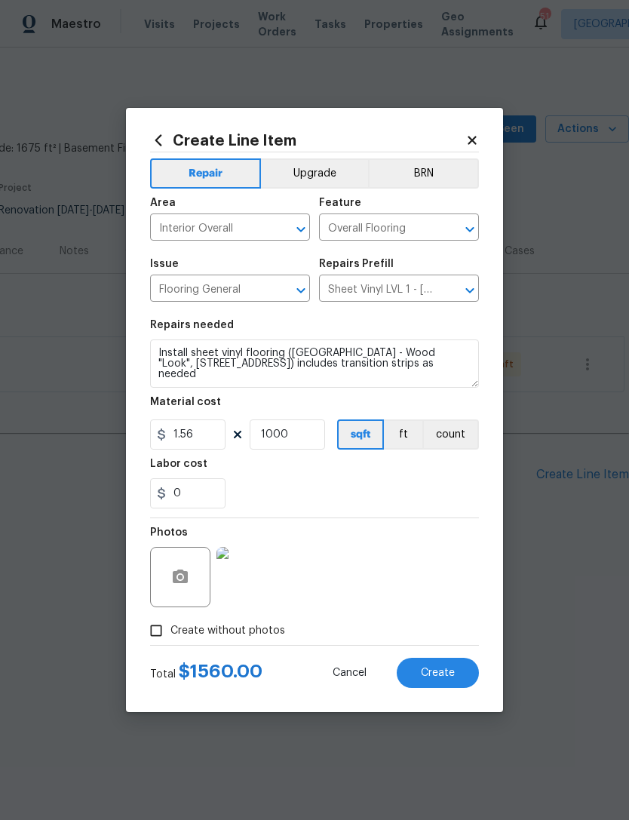
click at [412, 514] on section "Repairs needed Install sheet vinyl flooring ([GEOGRAPHIC_DATA] - Wood "Look", […" at bounding box center [314, 414] width 329 height 207
click at [455, 674] on button "Create" at bounding box center [438, 673] width 82 height 30
type input "0"
checkbox input "true"
type input "0"
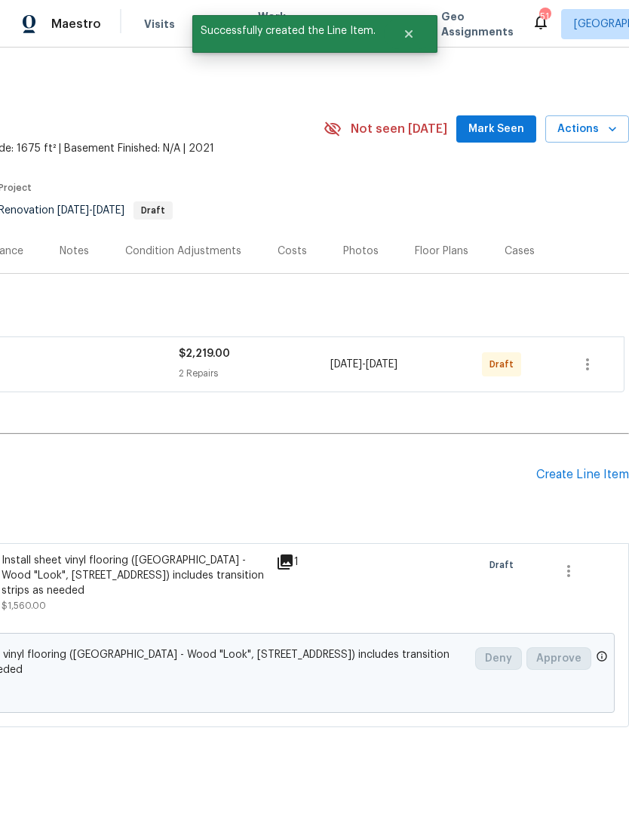
click at [603, 479] on div "Create Line Item" at bounding box center [582, 475] width 93 height 14
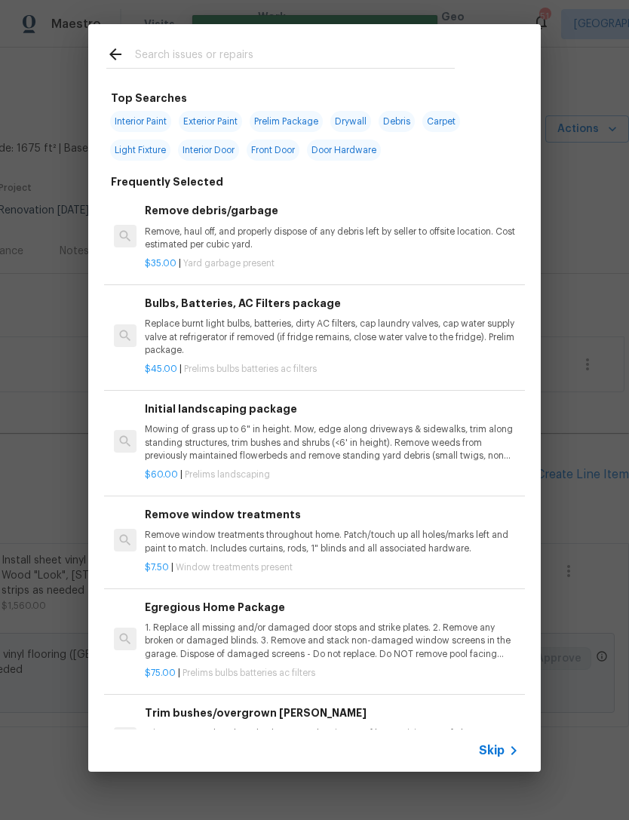
click at [315, 47] on input "text" at bounding box center [295, 56] width 320 height 23
type input "Carpet"
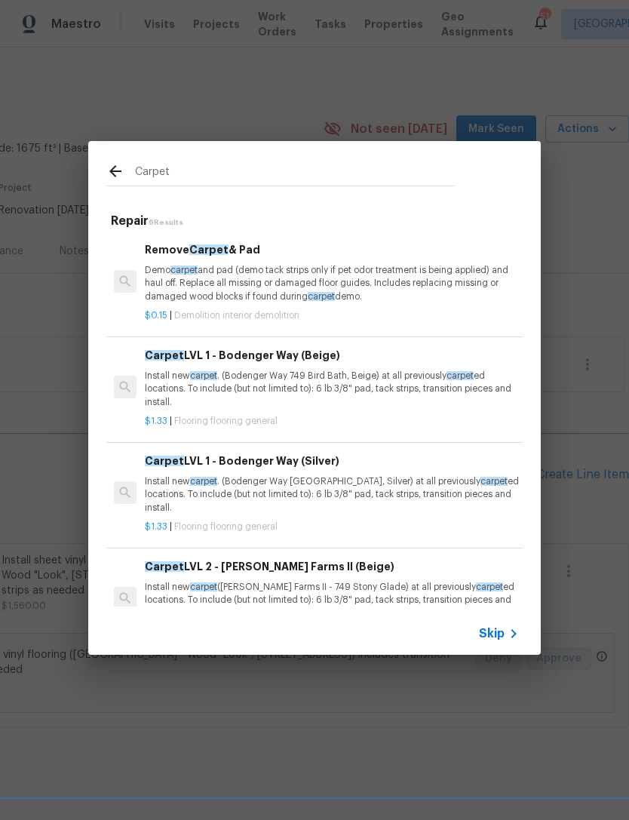
click at [273, 383] on p "Install new carpet . (Bodenger Way 749 Bird Bath, Beige) at all previously carp…" at bounding box center [332, 389] width 374 height 38
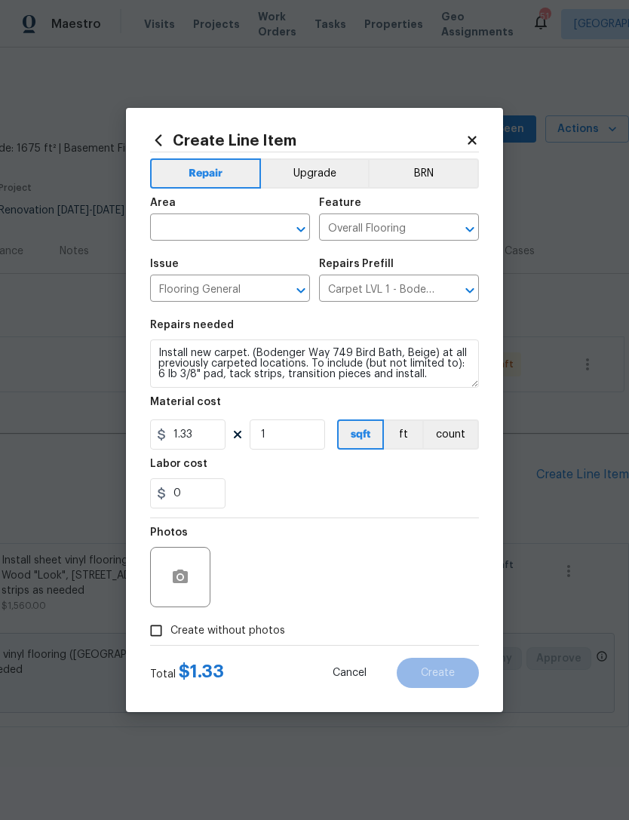
click at [247, 232] on input "text" at bounding box center [209, 228] width 118 height 23
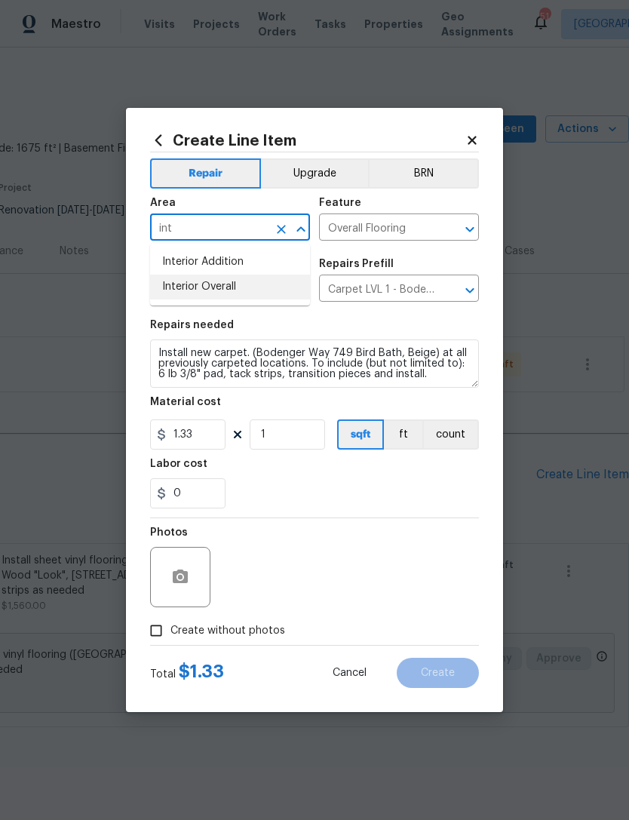
click at [292, 284] on li "Interior Overall" at bounding box center [230, 287] width 160 height 25
type input "Interior Overall"
click at [299, 428] on input "1" at bounding box center [287, 434] width 75 height 30
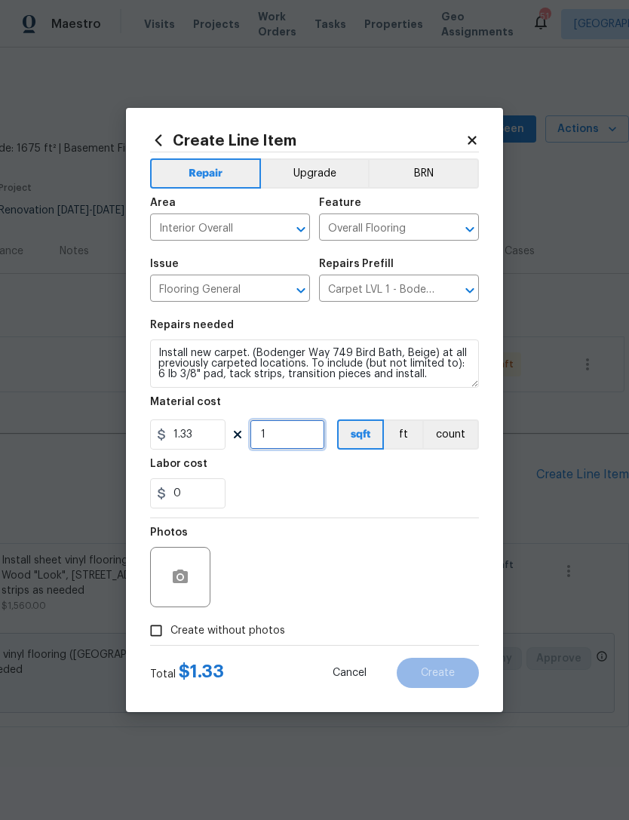
click at [299, 434] on input "1" at bounding box center [287, 434] width 75 height 30
type input "750"
click at [418, 523] on div "Photos" at bounding box center [314, 567] width 329 height 98
click at [245, 635] on span "Create without photos" at bounding box center [227, 631] width 115 height 16
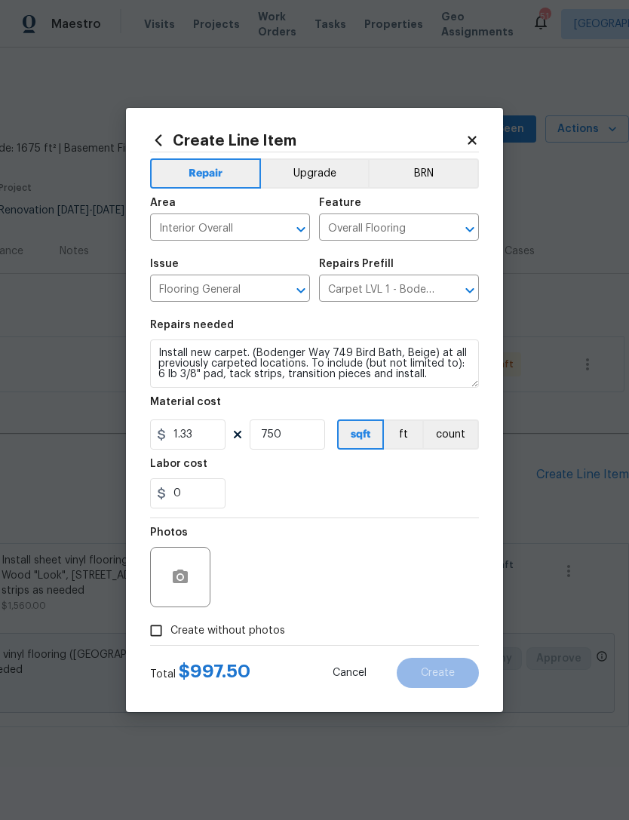
click at [170, 635] on input "Create without photos" at bounding box center [156, 630] width 29 height 29
checkbox input "true"
click at [181, 595] on button "button" at bounding box center [180, 577] width 36 height 36
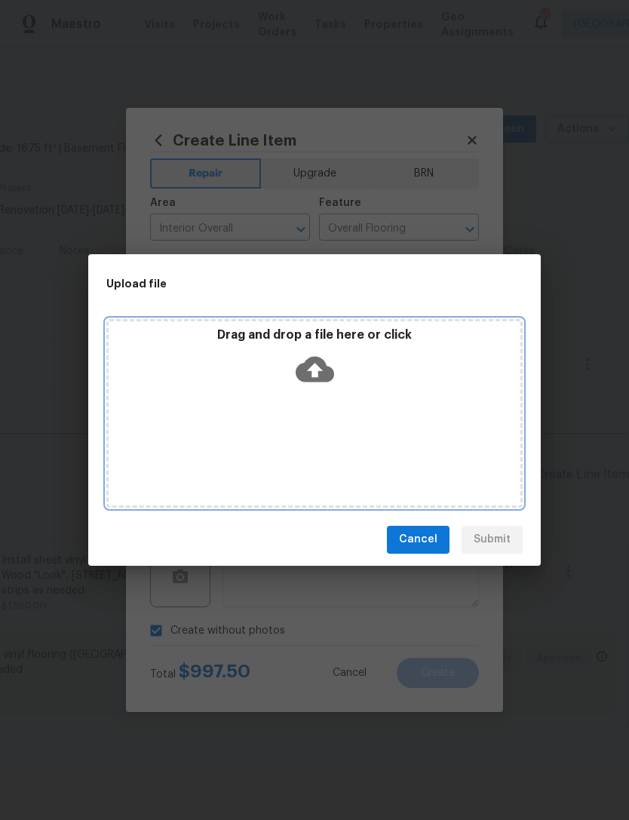
click at [367, 391] on div "Drag and drop a file here or click" at bounding box center [315, 359] width 412 height 65
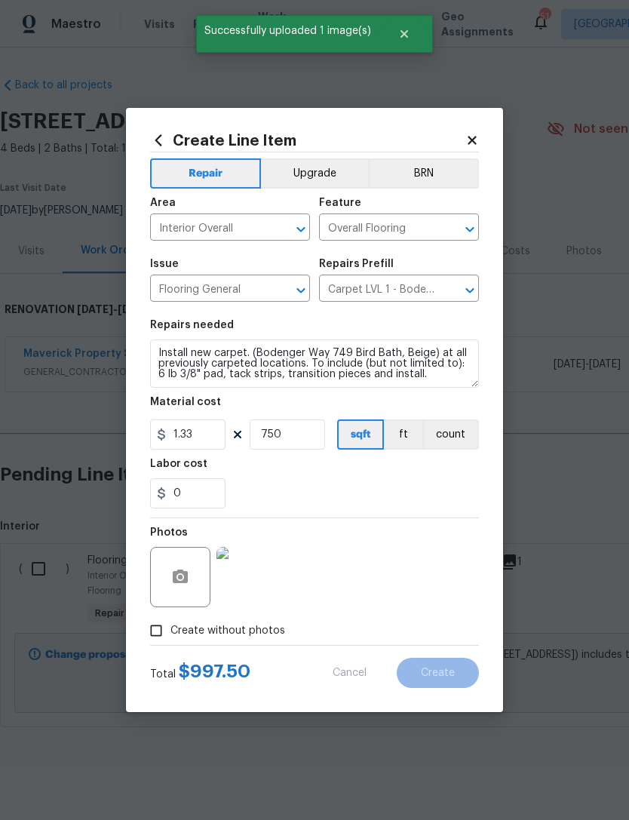
scroll to position [0, 223]
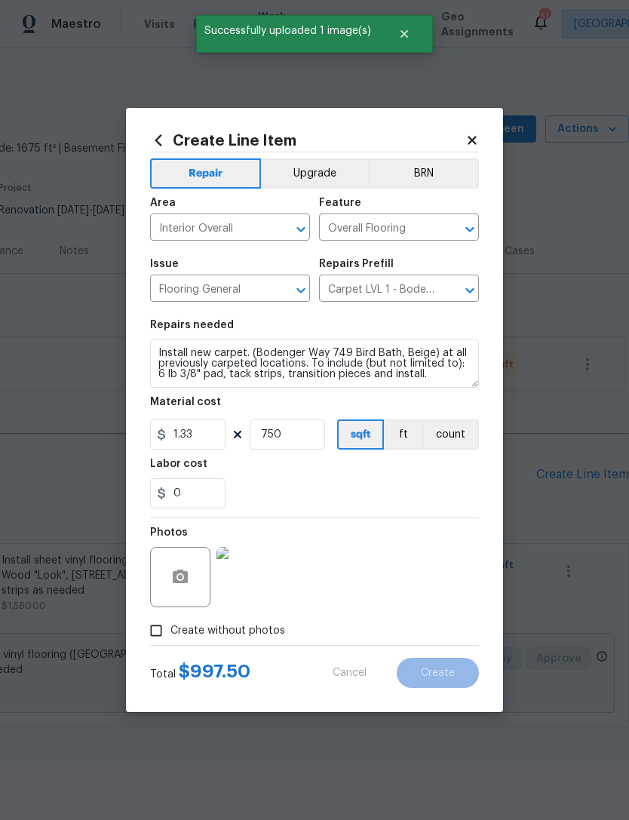
type input "0"
checkbox input "true"
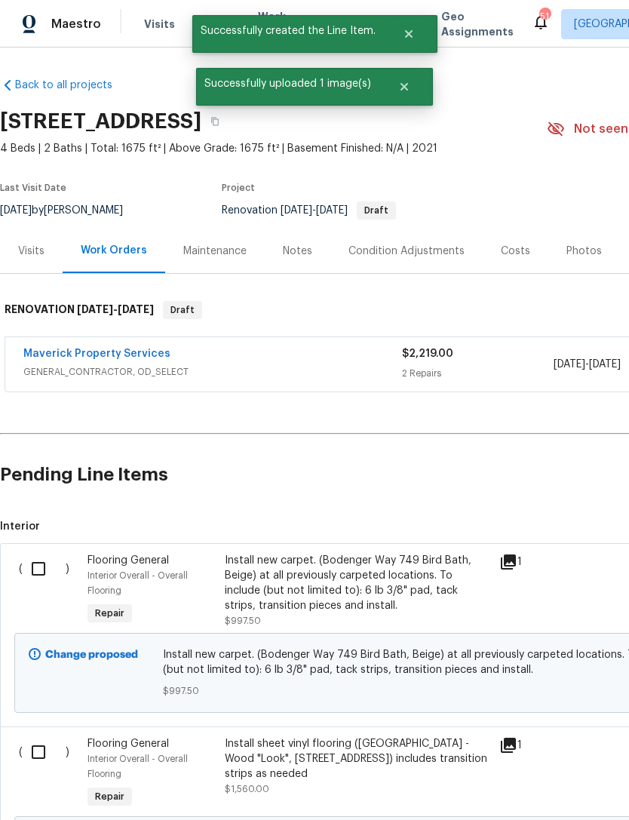
scroll to position [0, 0]
click at [39, 560] on input "checkbox" at bounding box center [44, 569] width 43 height 32
checkbox input "true"
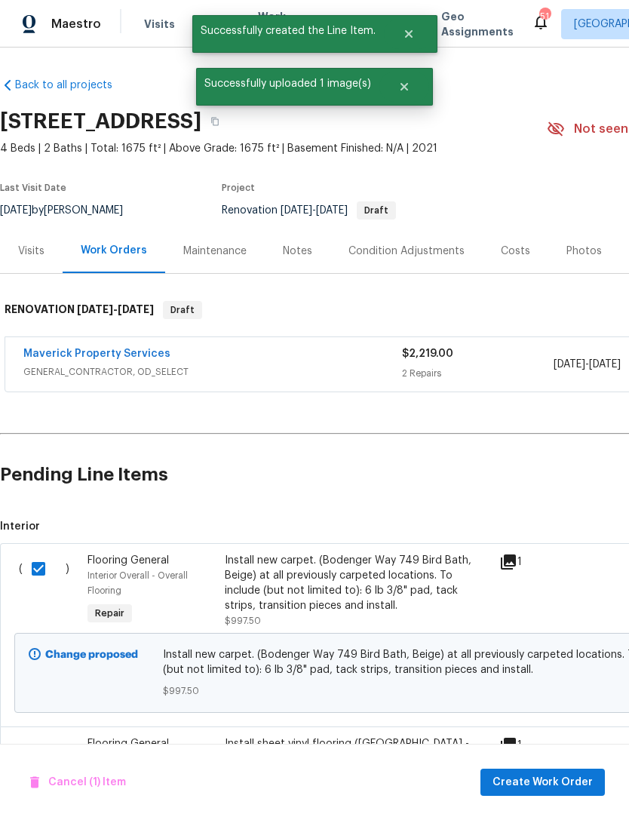
click at [37, 744] on input "checkbox" at bounding box center [44, 752] width 43 height 32
checkbox input "true"
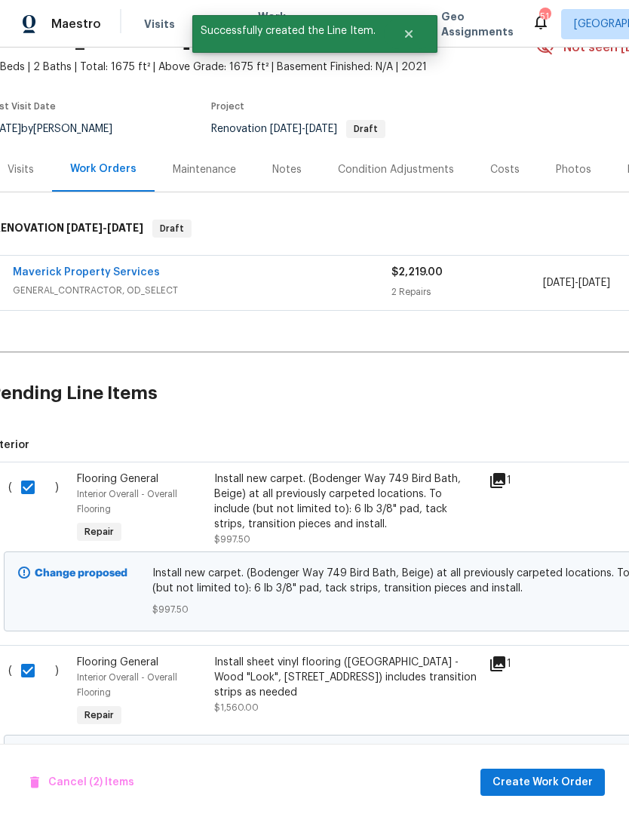
scroll to position [94, 15]
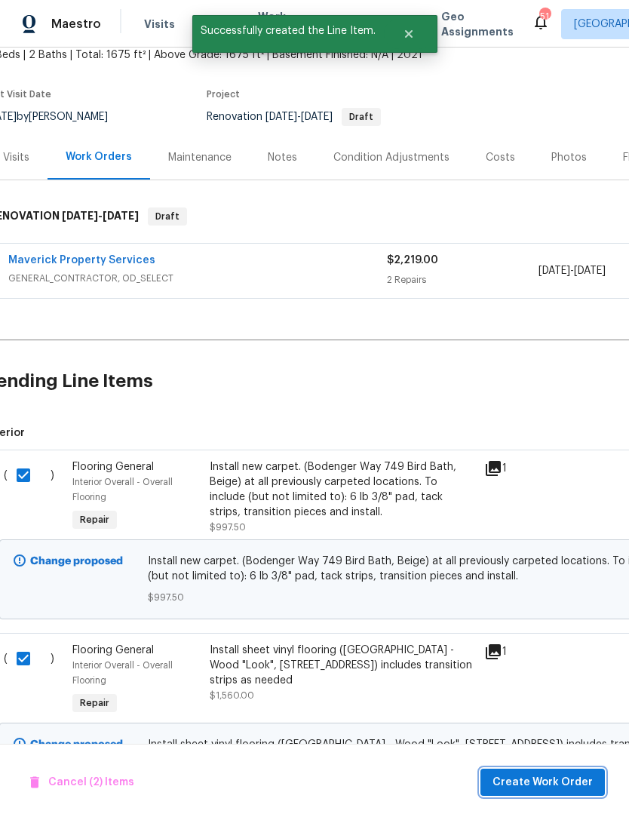
click at [566, 779] on span "Create Work Order" at bounding box center [543, 782] width 100 height 19
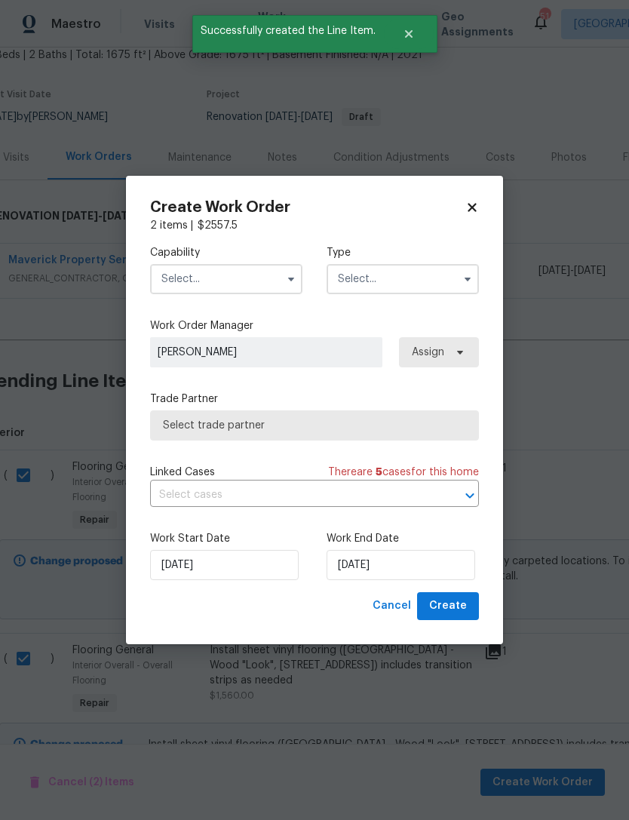
click at [247, 257] on label "Capability" at bounding box center [226, 252] width 152 height 15
click at [270, 285] on input "text" at bounding box center [226, 279] width 152 height 30
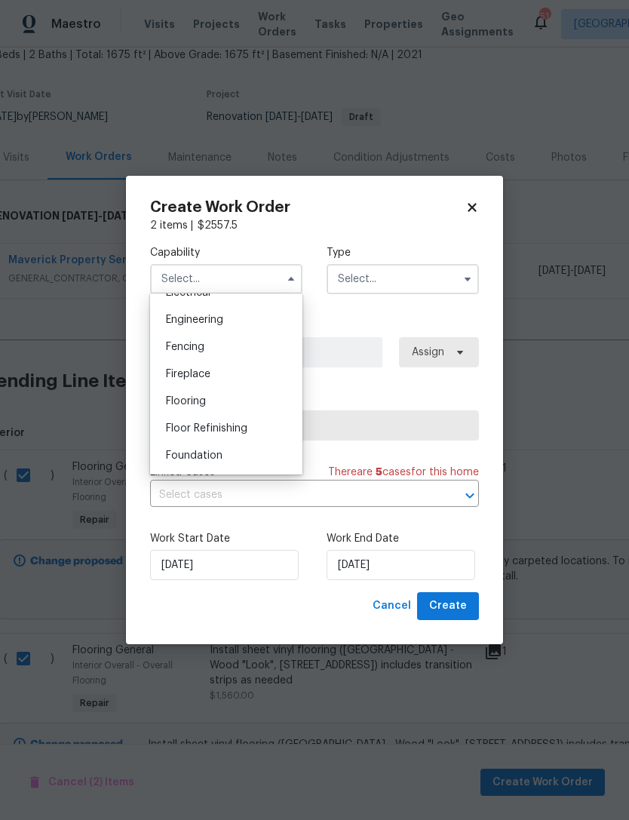
scroll to position [493, 0]
click at [257, 404] on div "Flooring" at bounding box center [226, 403] width 145 height 27
type input "Flooring"
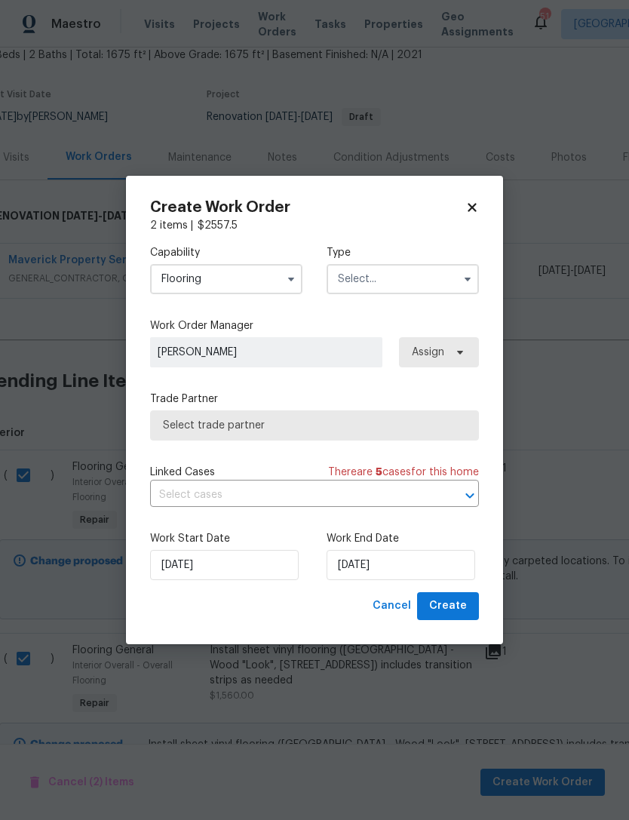
click at [405, 282] on input "text" at bounding box center [403, 279] width 152 height 30
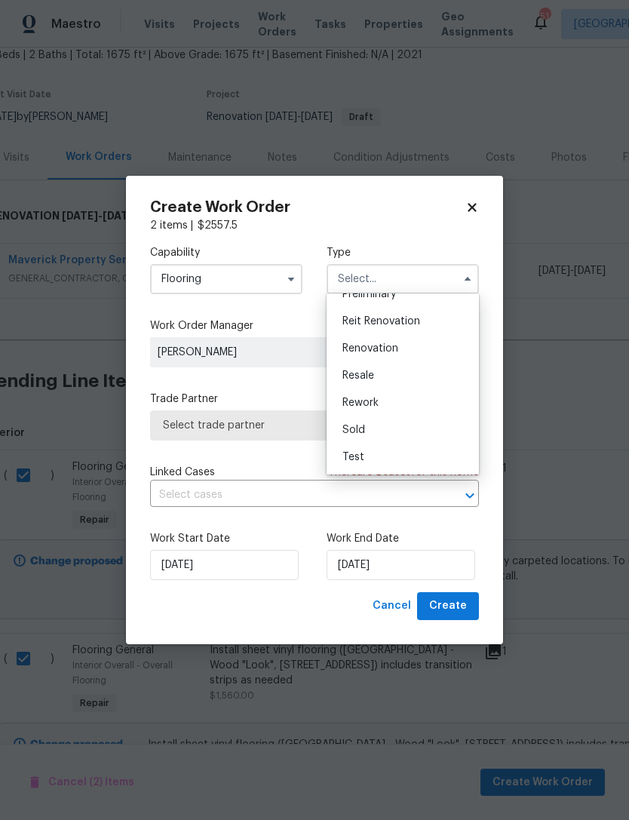
scroll to position [342, 0]
click at [391, 353] on span "Renovation" at bounding box center [370, 348] width 56 height 11
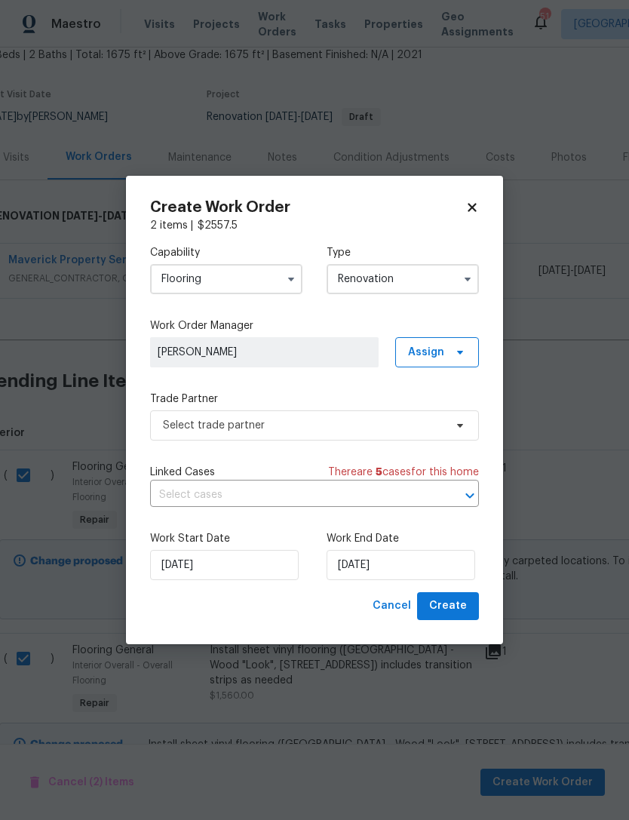
type input "Renovation"
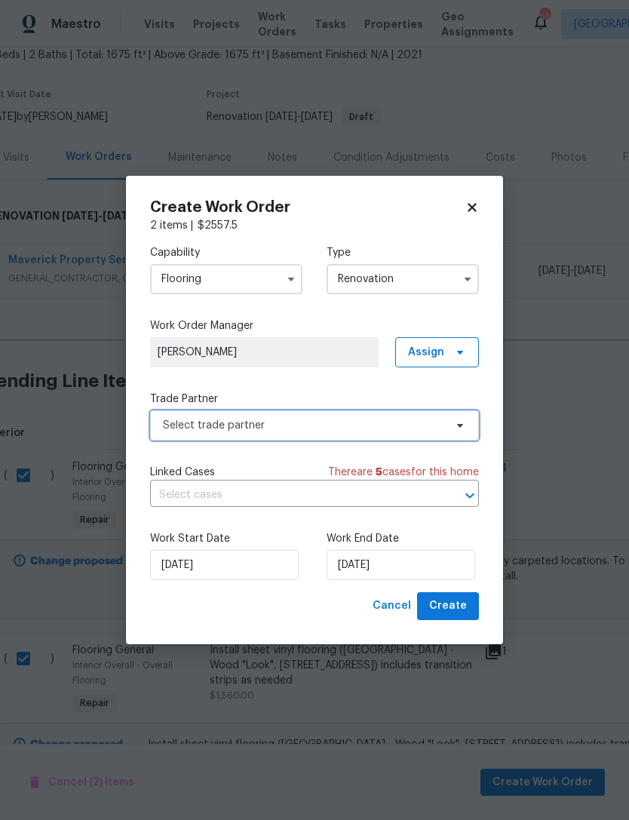
click at [303, 426] on span "Select trade partner" at bounding box center [303, 425] width 281 height 15
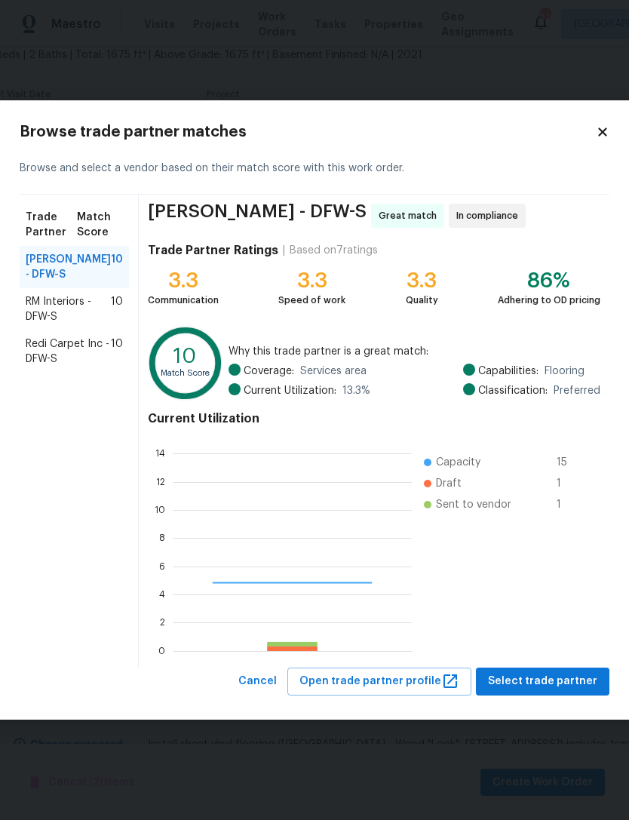
scroll to position [211, 239]
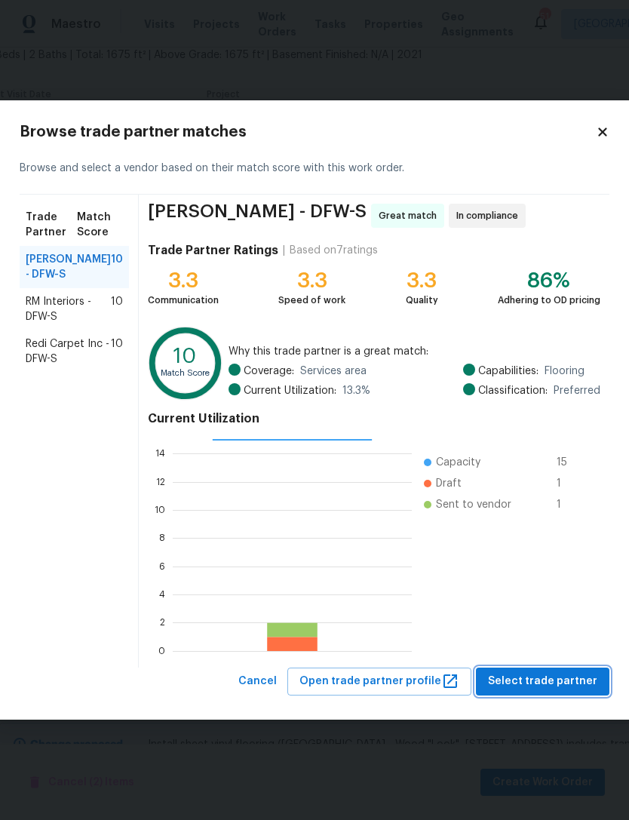
click at [535, 673] on span "Select trade partner" at bounding box center [542, 681] width 109 height 19
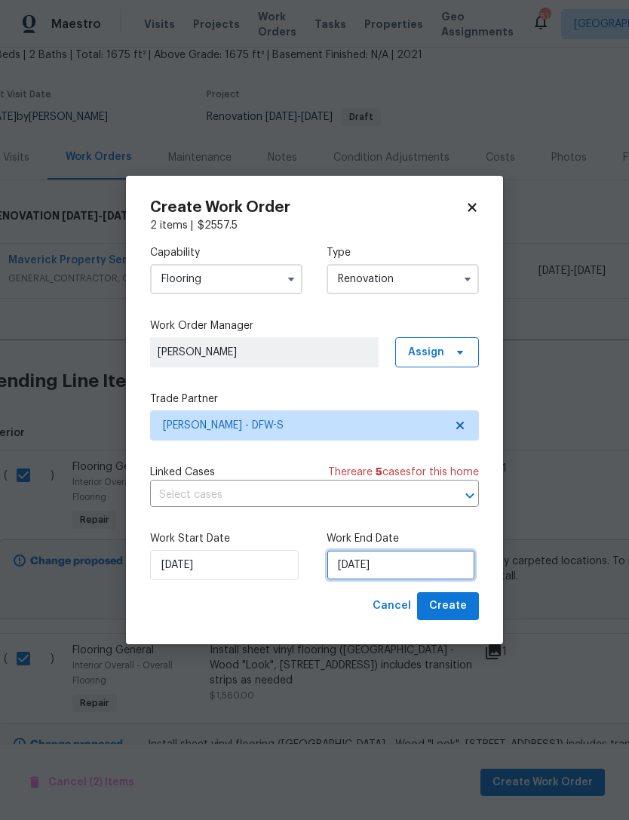
click at [384, 580] on input "[DATE]" at bounding box center [401, 565] width 149 height 30
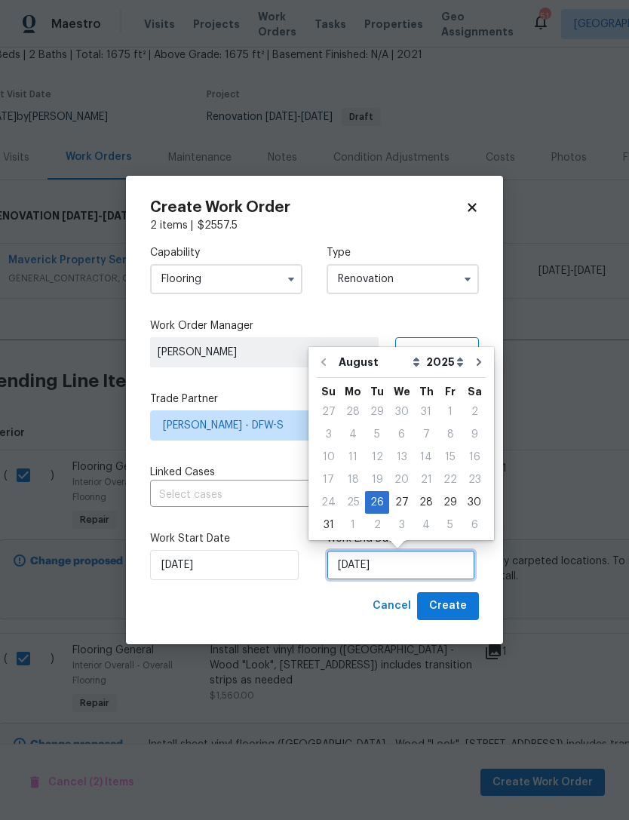
scroll to position [28, 0]
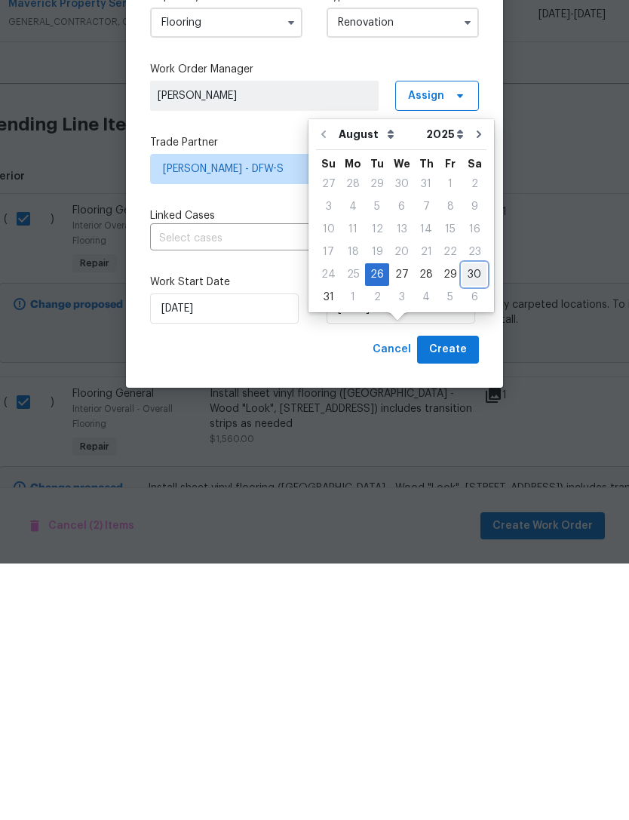
click at [468, 520] on div "30" at bounding box center [474, 530] width 24 height 21
type input "8/30/2025"
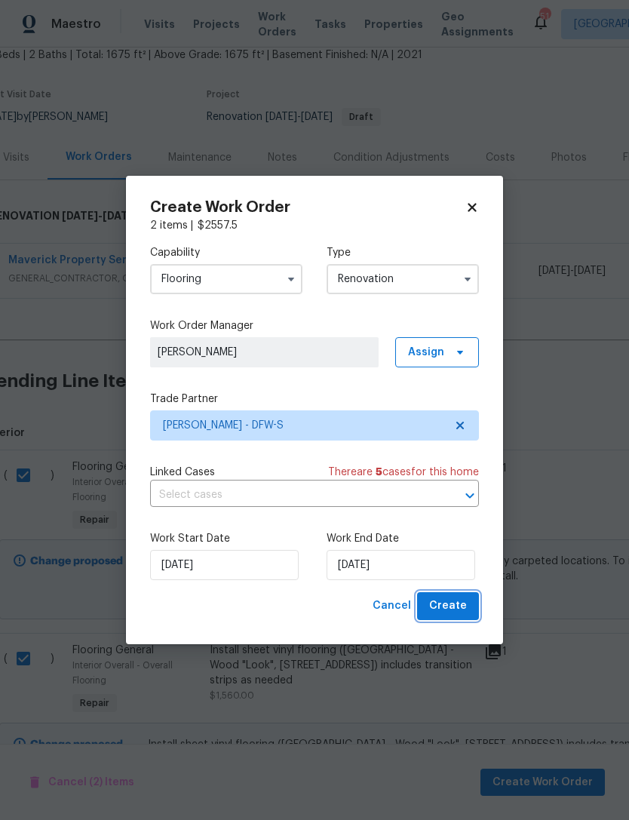
click at [461, 613] on span "Create" at bounding box center [448, 606] width 38 height 19
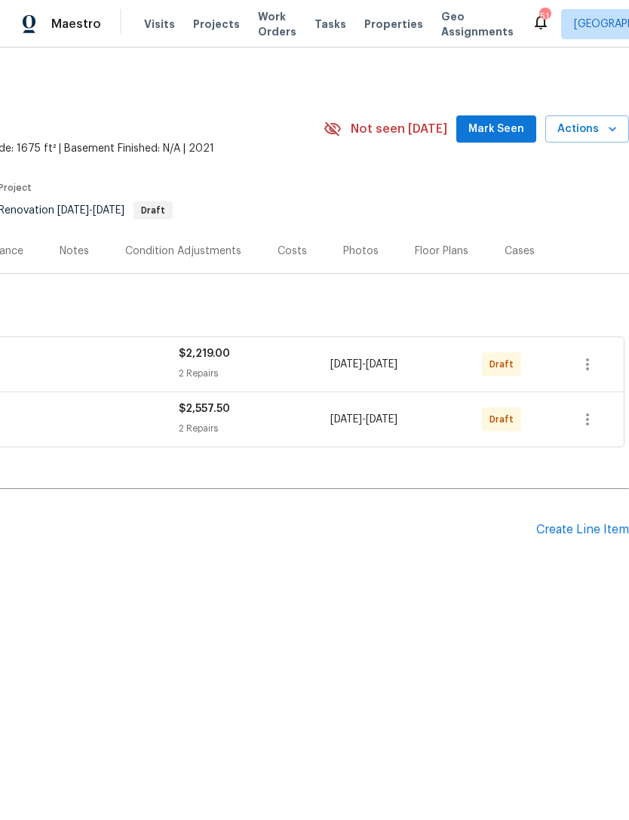
scroll to position [0, 223]
click at [572, 545] on div "Pending Line Items Create Line Item" at bounding box center [203, 530] width 852 height 70
click at [582, 545] on div "Pending Line Items Create Line Item" at bounding box center [203, 530] width 852 height 70
click at [582, 536] on div "Create Line Item" at bounding box center [582, 530] width 93 height 14
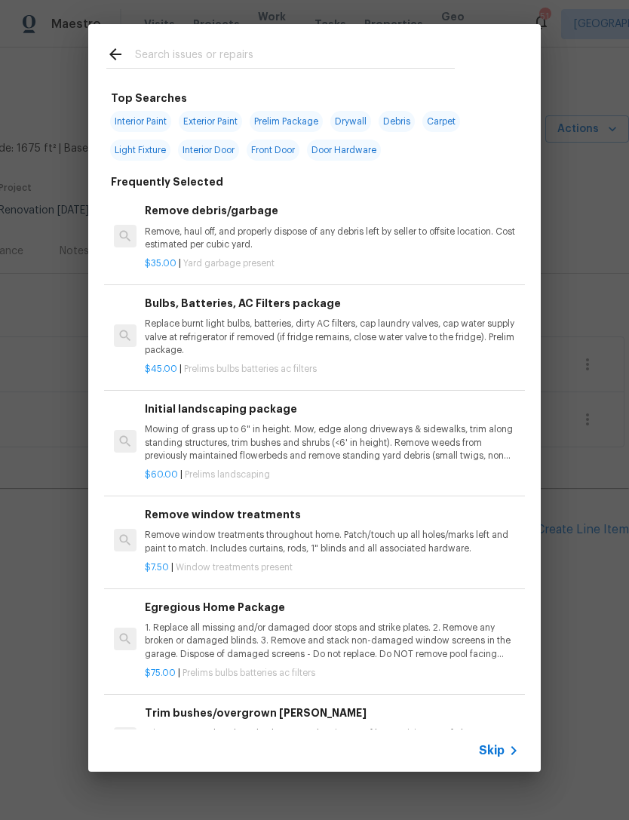
click at [333, 55] on input "text" at bounding box center [295, 56] width 320 height 23
type input "Land"
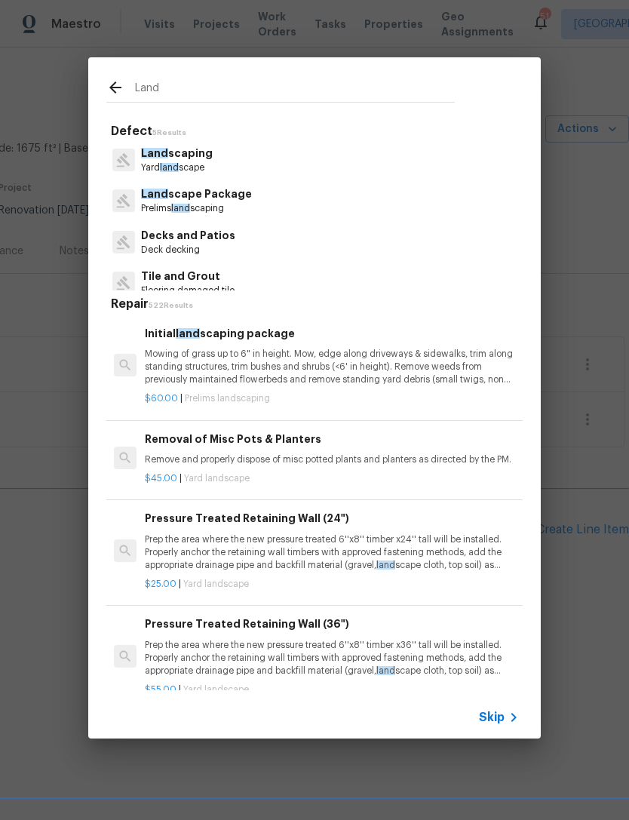
click at [189, 158] on p "Land scaping" at bounding box center [177, 154] width 72 height 16
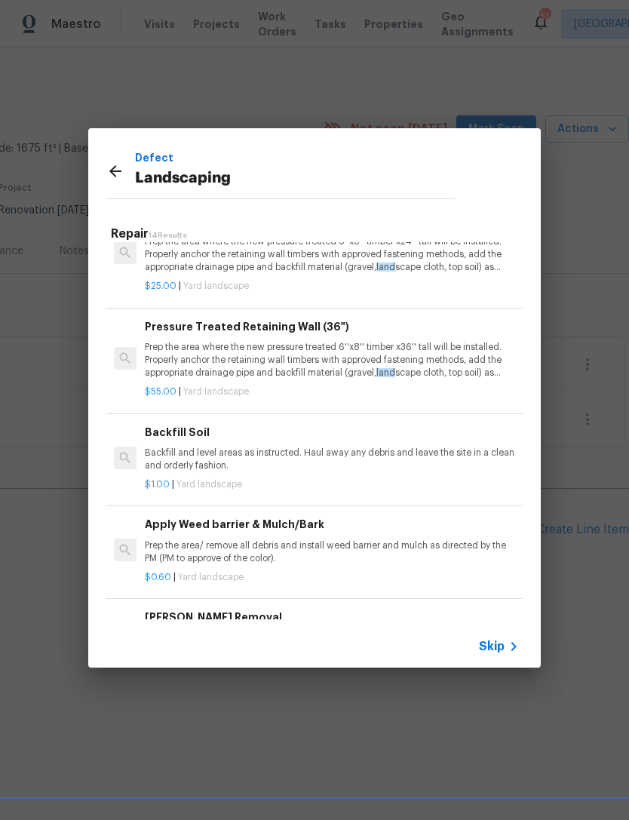
scroll to position [121, 0]
click at [111, 179] on icon at bounding box center [115, 171] width 18 height 18
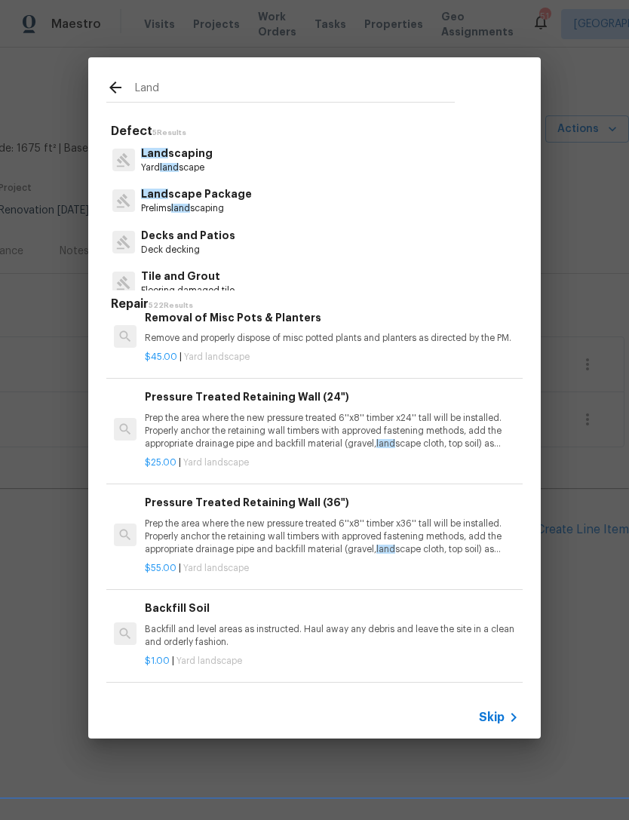
click at [230, 210] on p "Prelims land scaping" at bounding box center [196, 208] width 111 height 13
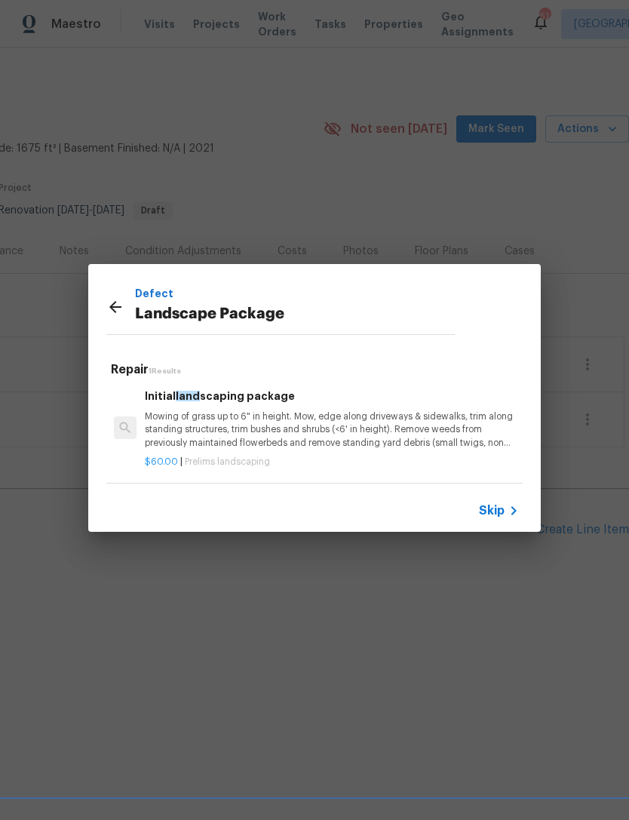
click at [229, 425] on p "Mowing of grass up to 6" in height. Mow, edge along driveways & sidewalks, trim…" at bounding box center [332, 429] width 374 height 38
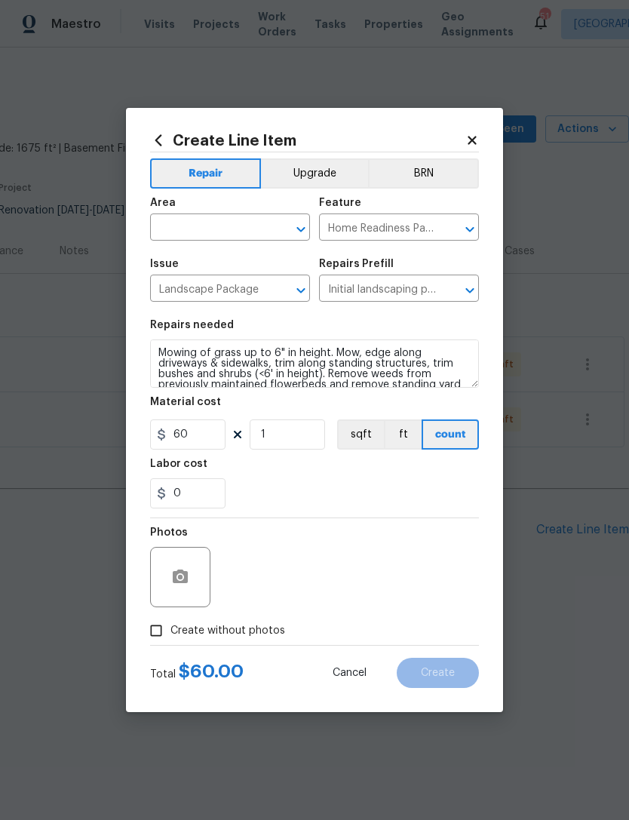
click at [235, 643] on label "Create without photos" at bounding box center [213, 630] width 143 height 29
click at [170, 643] on input "Create without photos" at bounding box center [156, 630] width 29 height 29
checkbox input "true"
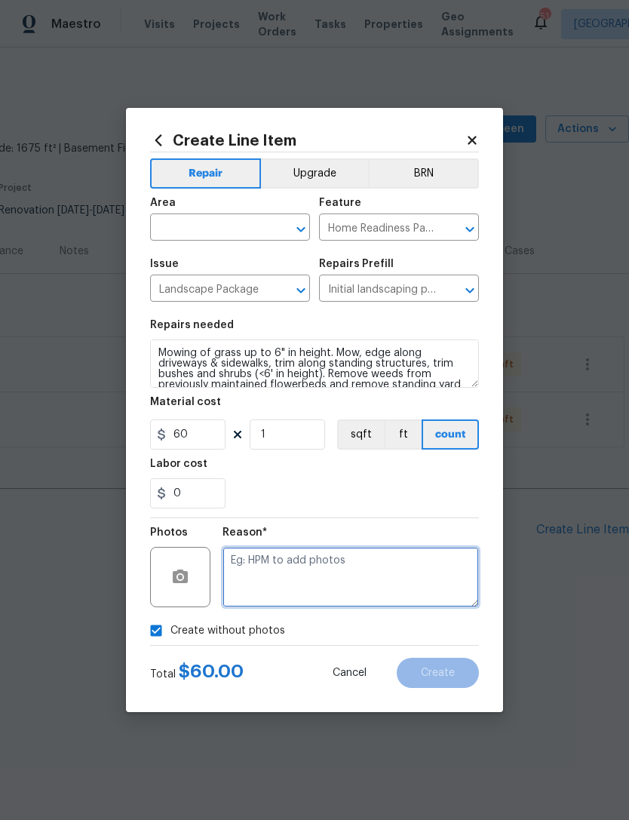
click at [310, 591] on textarea at bounding box center [351, 577] width 256 height 60
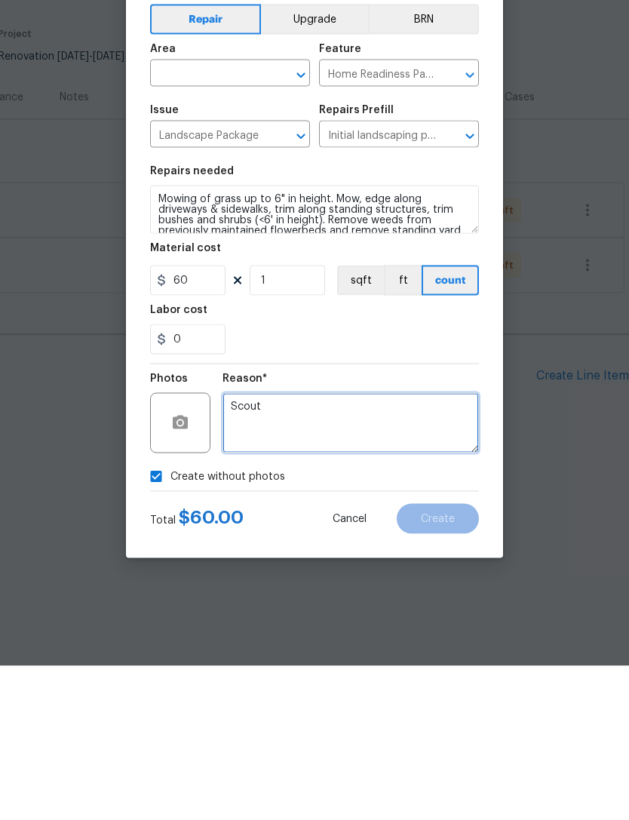
type textarea "Scout"
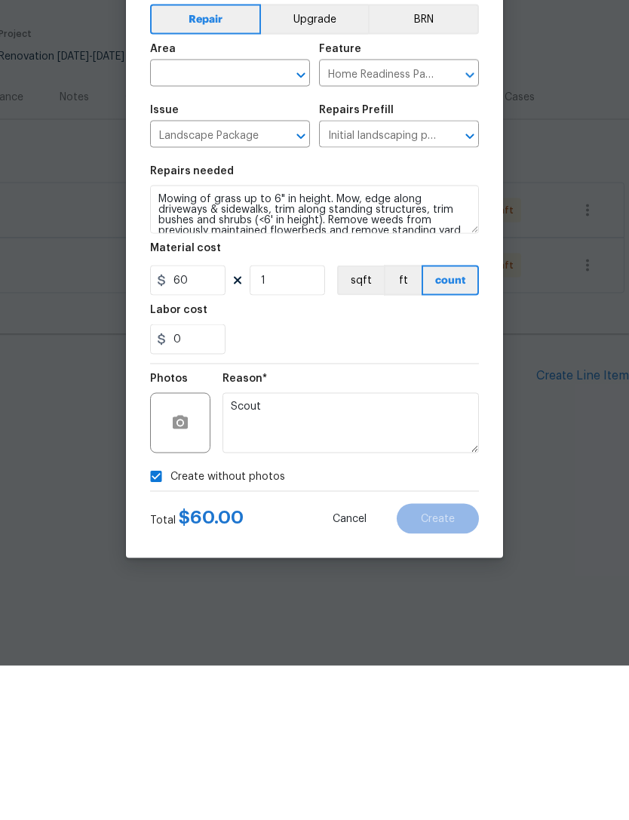
click at [258, 217] on input "text" at bounding box center [209, 228] width 118 height 23
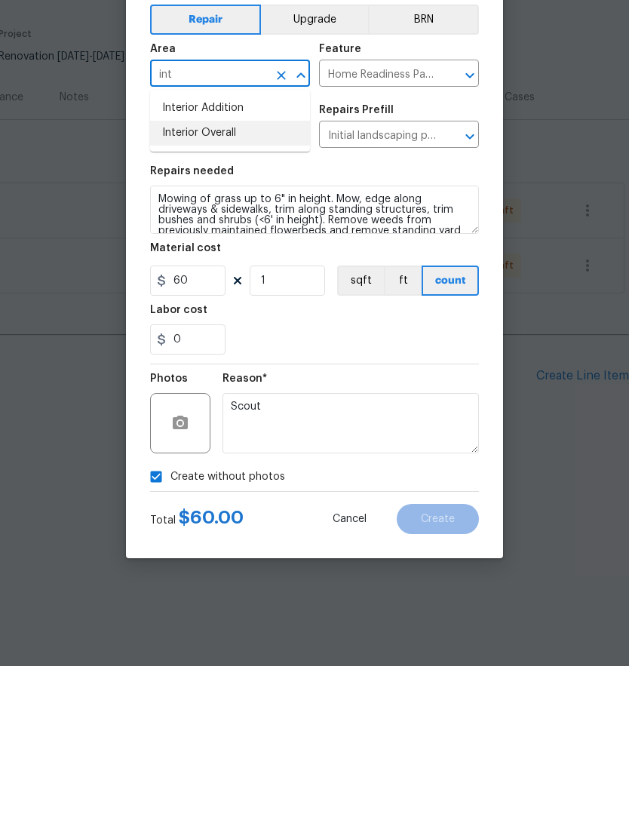
click at [278, 275] on li "Interior Overall" at bounding box center [230, 287] width 160 height 25
type input "Interior Overall"
click at [144, 204] on div "Create Line Item Repair Upgrade BRN Area Interior Overall ​ Feature Home Readin…" at bounding box center [314, 410] width 377 height 604
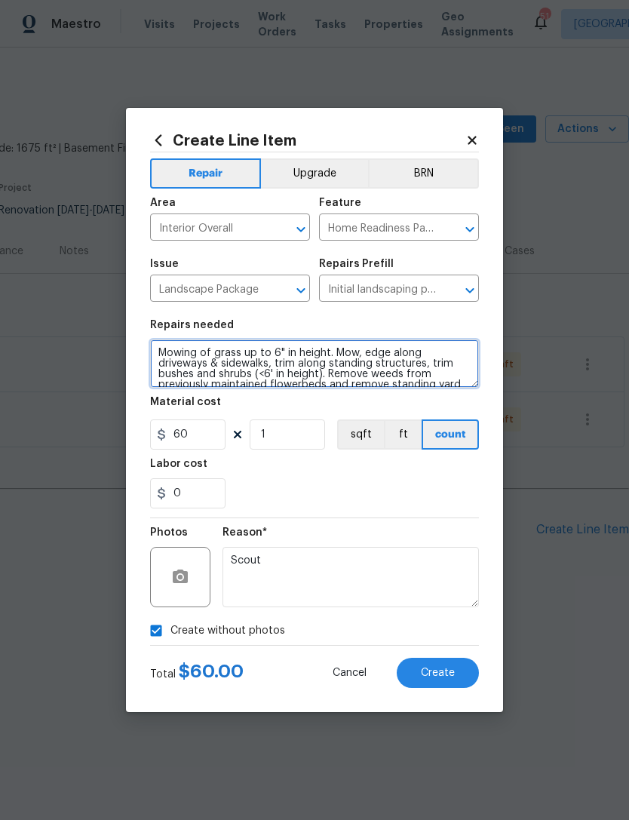
click at [166, 369] on textarea "Mowing of grass up to 6" in height. Mow, edge along driveways & sidewalks, trim…" at bounding box center [314, 363] width 329 height 48
click at [165, 348] on textarea "Mowing of grass up to 6" in height. Mow, edge along driveways & sidewalks, trim…" at bounding box center [314, 363] width 329 height 48
type textarea "Remove all weeds, Mowing of grass up to 6" in height. Mow, edge along driveways…"
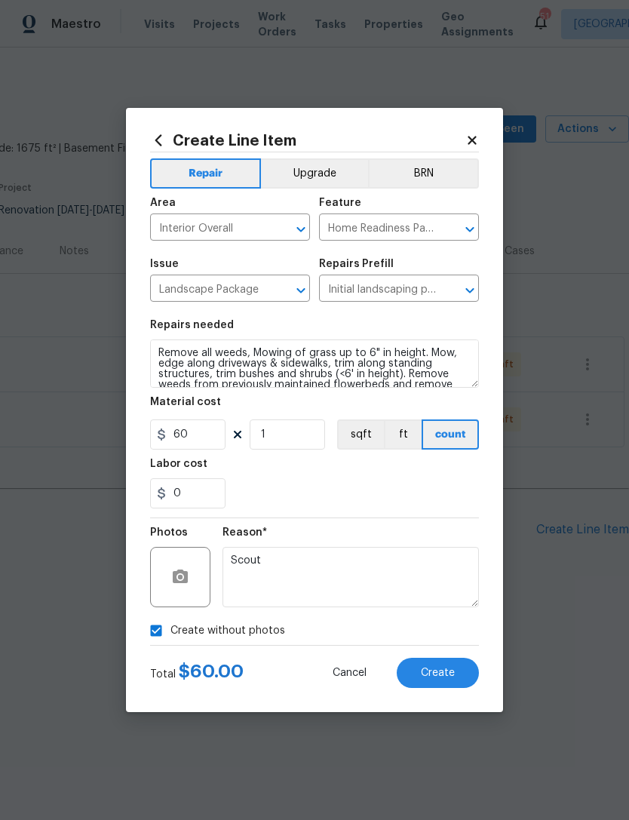
click at [420, 495] on div "0" at bounding box center [314, 493] width 329 height 30
click at [299, 447] on input "1" at bounding box center [287, 434] width 75 height 30
type input "3"
click at [381, 502] on div "0" at bounding box center [314, 493] width 329 height 30
click at [484, 662] on div "Create Line Item Repair Upgrade BRN Area Interior Overall ​ Feature Home Readin…" at bounding box center [314, 410] width 377 height 604
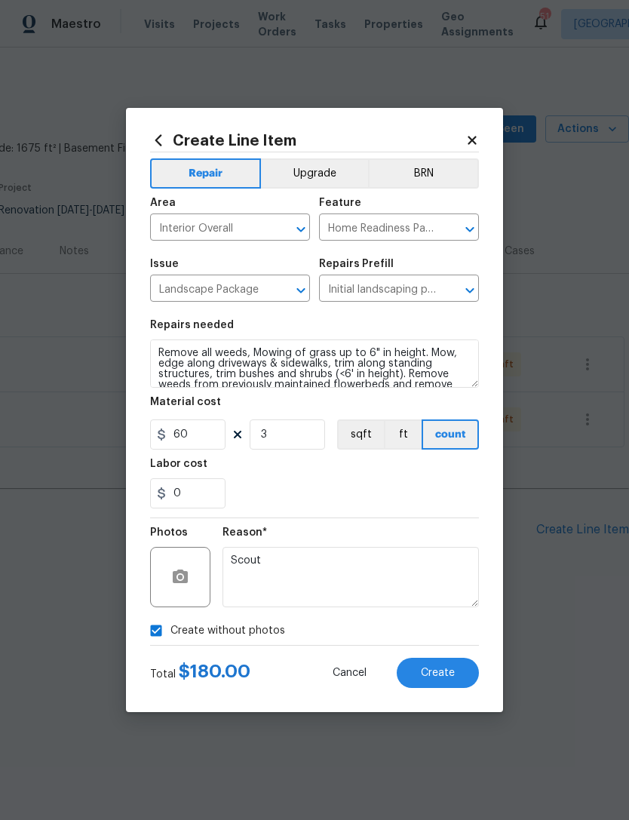
click at [441, 677] on span "Create" at bounding box center [438, 673] width 34 height 11
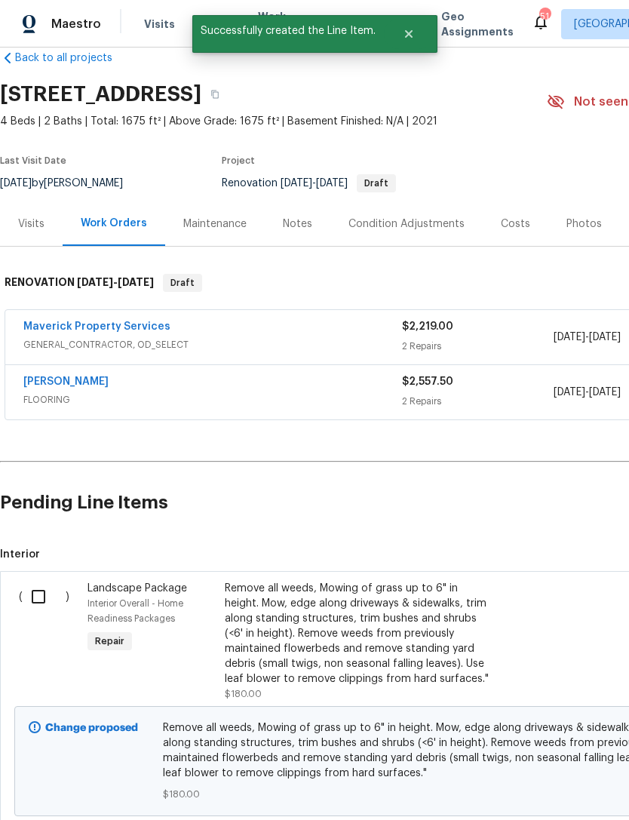
scroll to position [27, 0]
click at [50, 588] on input "checkbox" at bounding box center [44, 597] width 43 height 32
checkbox input "true"
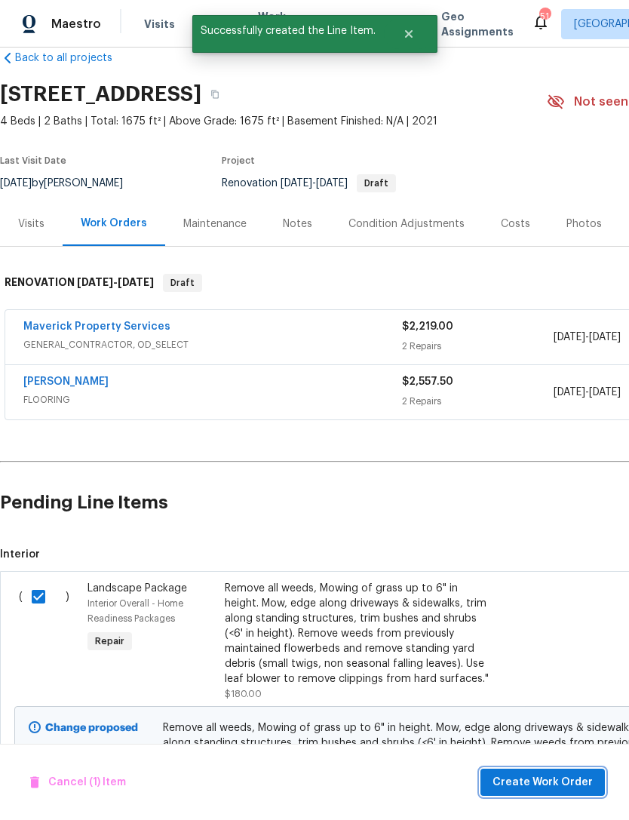
click at [566, 775] on span "Create Work Order" at bounding box center [543, 782] width 100 height 19
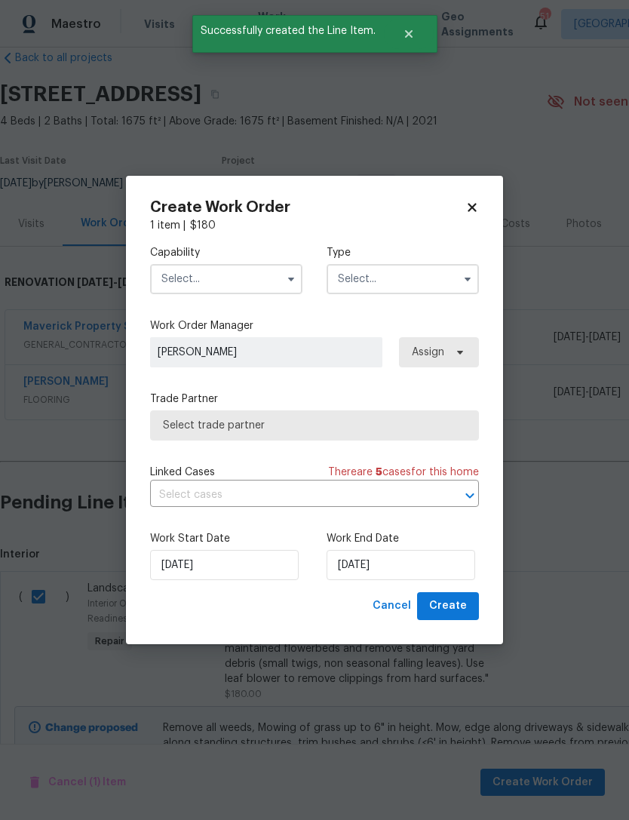
click at [248, 278] on input "text" at bounding box center [226, 279] width 152 height 30
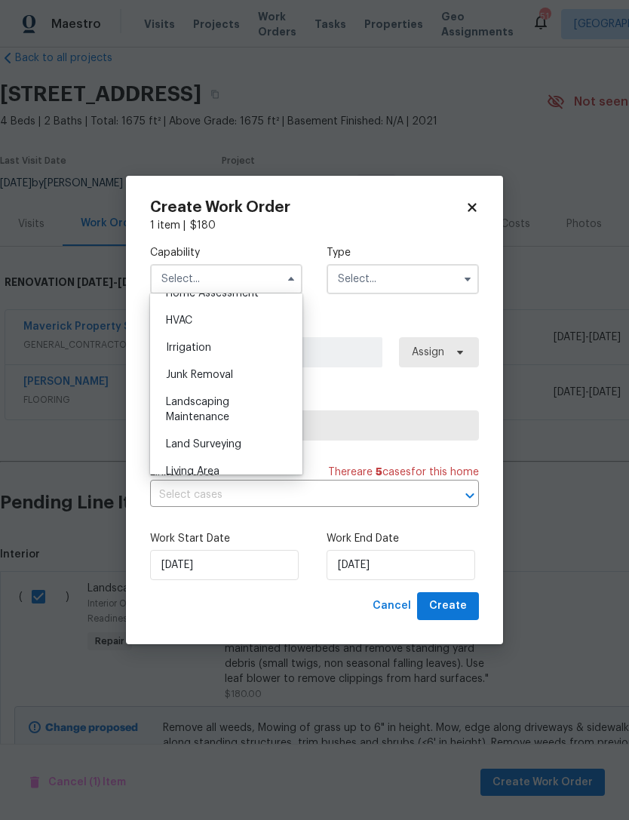
scroll to position [901, 0]
click at [253, 415] on div "Landscaping Maintenance" at bounding box center [226, 410] width 145 height 42
type input "Landscaping Maintenance"
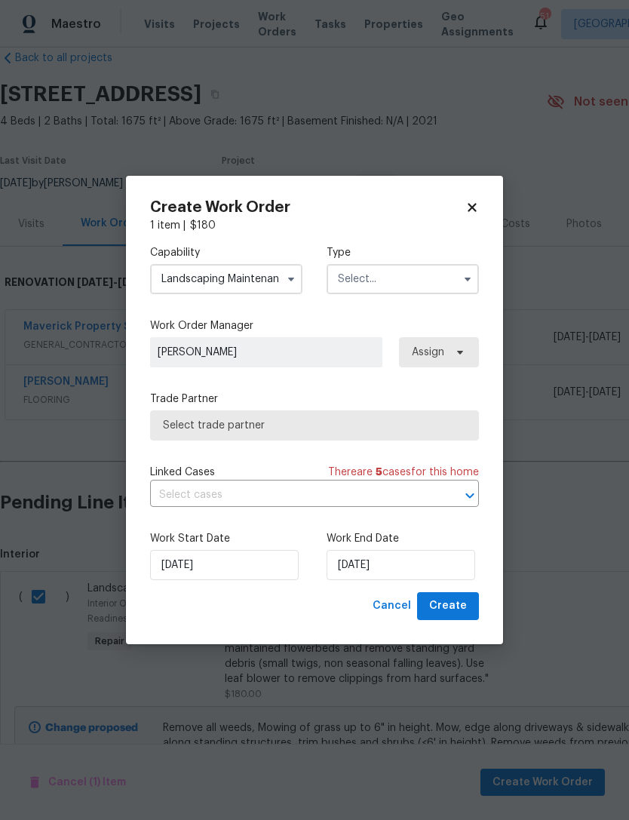
click at [413, 267] on input "text" at bounding box center [403, 279] width 152 height 30
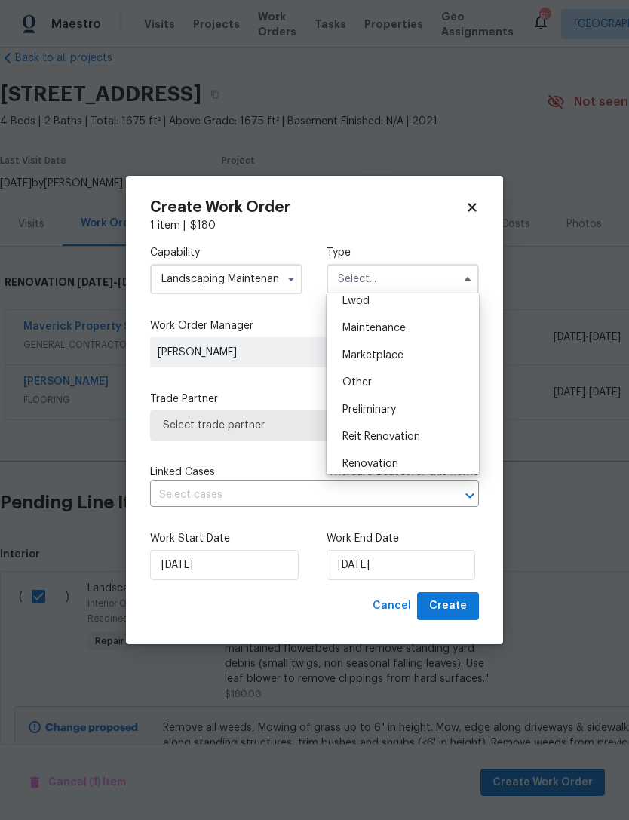
scroll to position [290, 0]
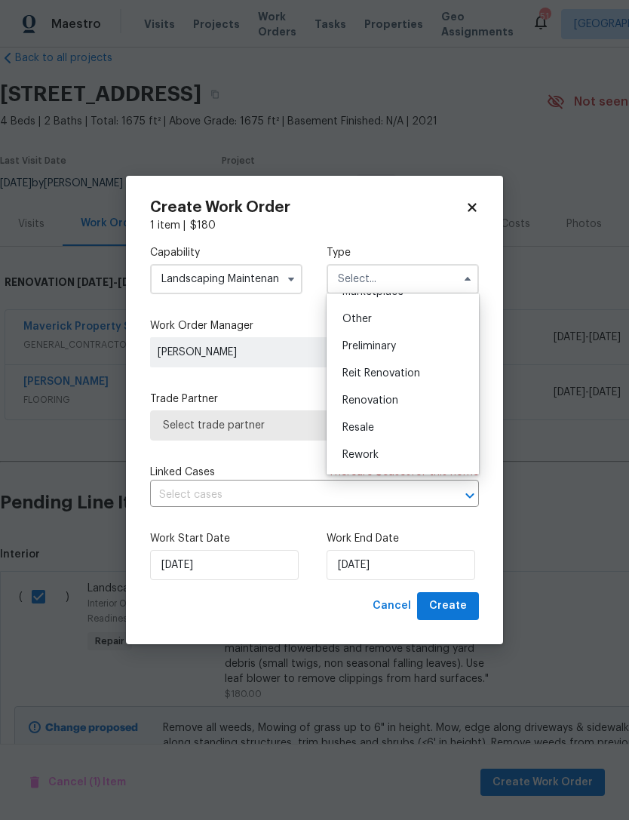
click at [419, 407] on div "Renovation" at bounding box center [402, 400] width 145 height 27
type input "Renovation"
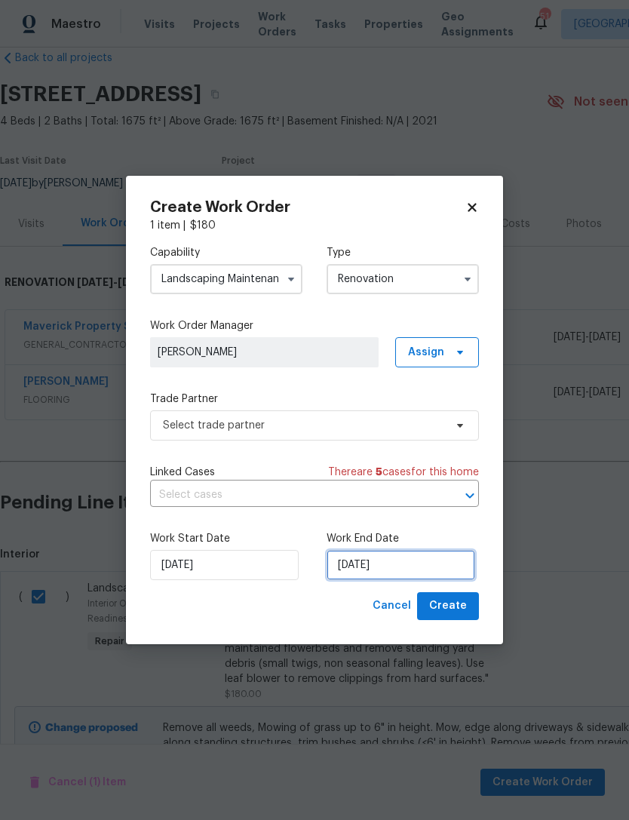
click at [387, 569] on input "[DATE]" at bounding box center [401, 565] width 149 height 30
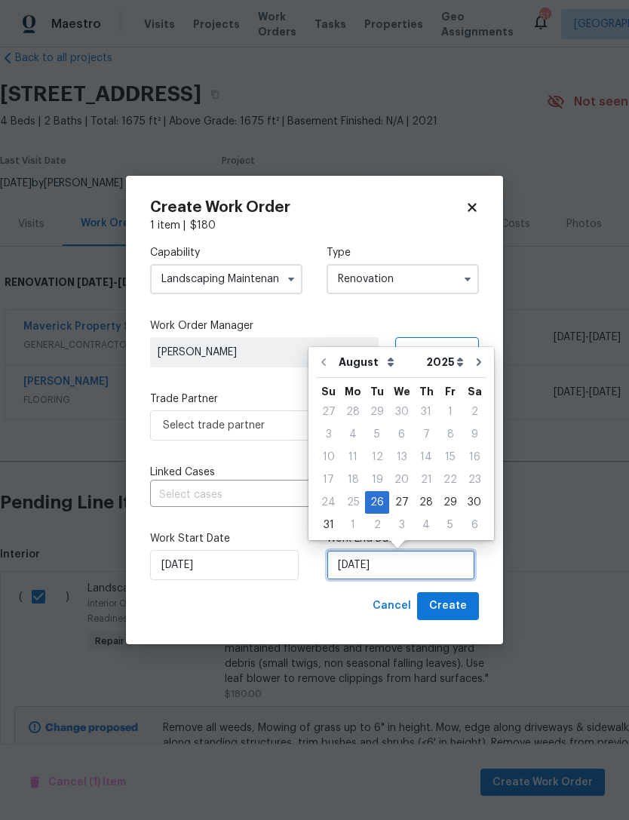
scroll to position [28, 0]
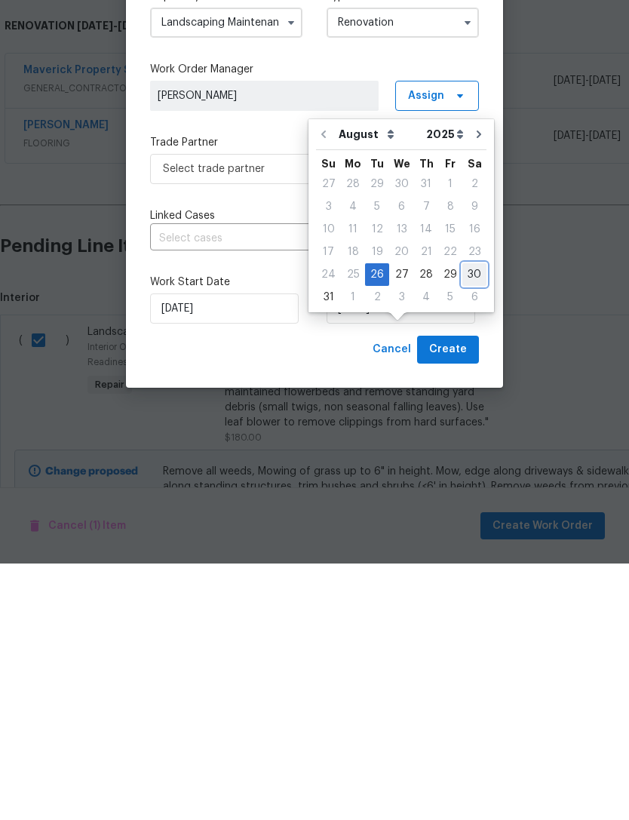
click at [470, 520] on div "30" at bounding box center [474, 530] width 24 height 21
type input "8/30/2025"
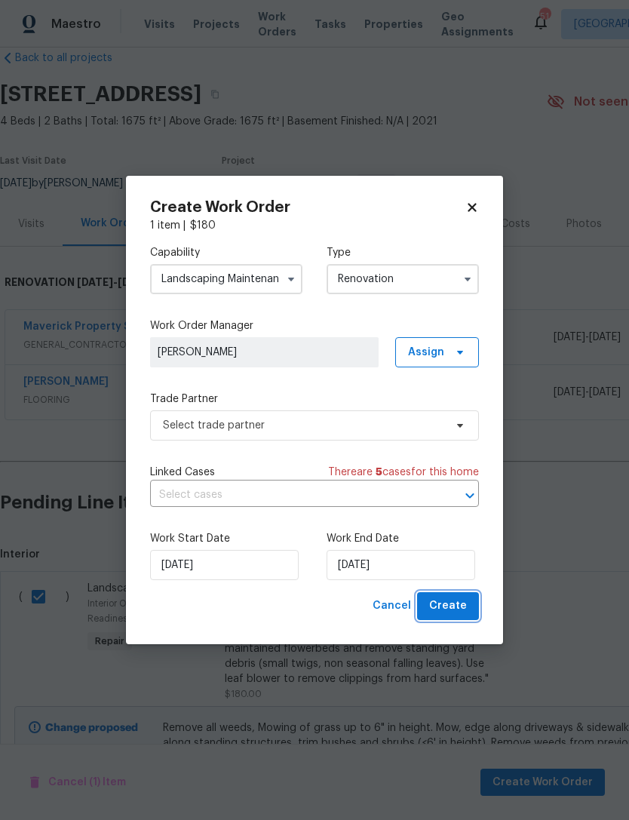
click at [459, 603] on span "Create" at bounding box center [448, 606] width 38 height 19
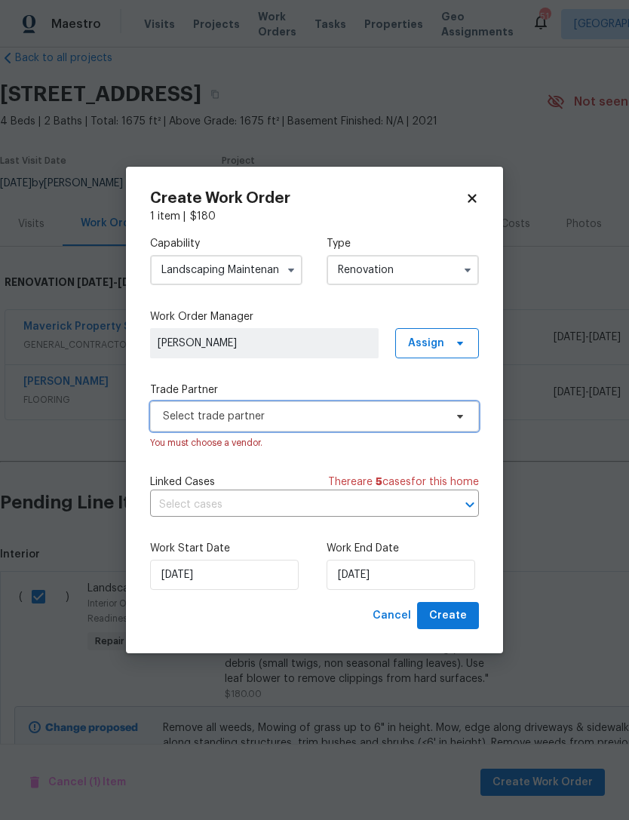
click at [243, 422] on span "Select trade partner" at bounding box center [303, 416] width 281 height 15
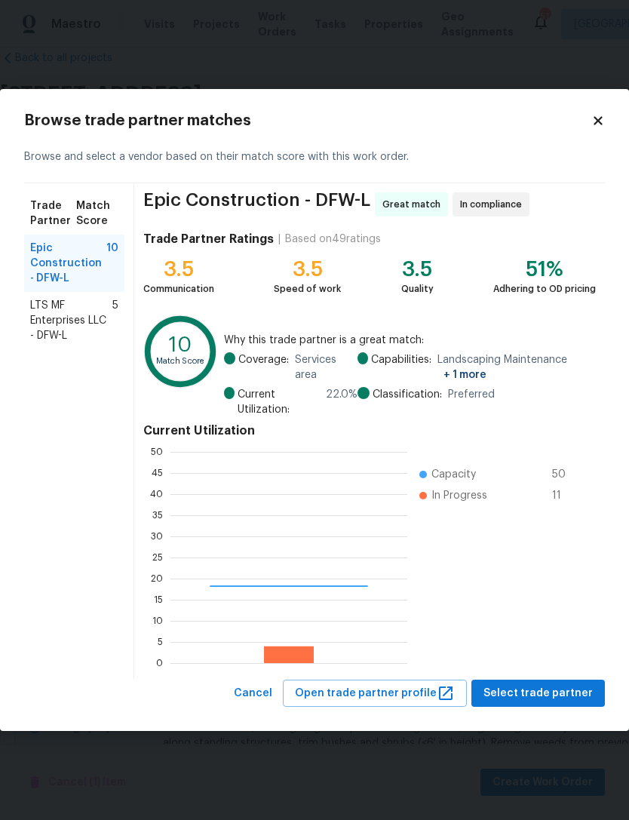
scroll to position [211, 237]
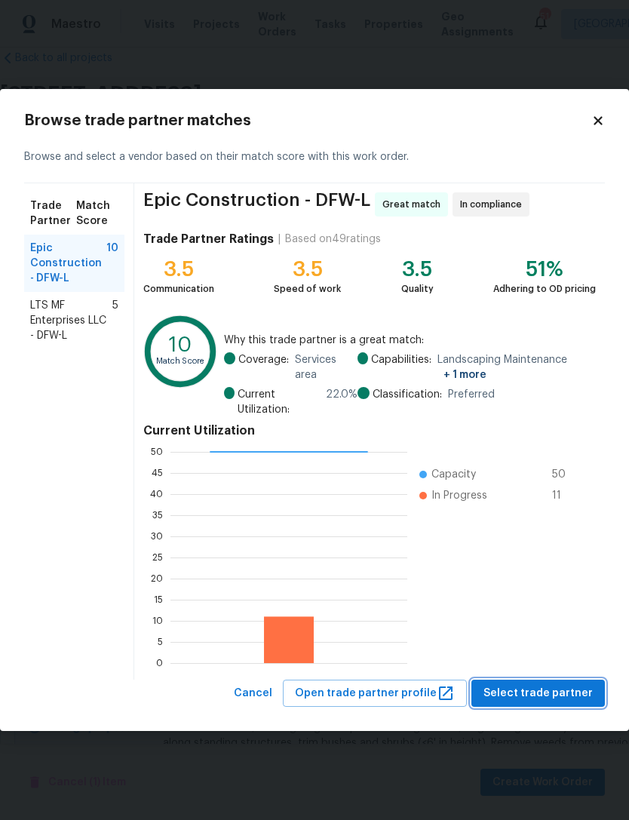
click at [558, 692] on span "Select trade partner" at bounding box center [537, 693] width 109 height 19
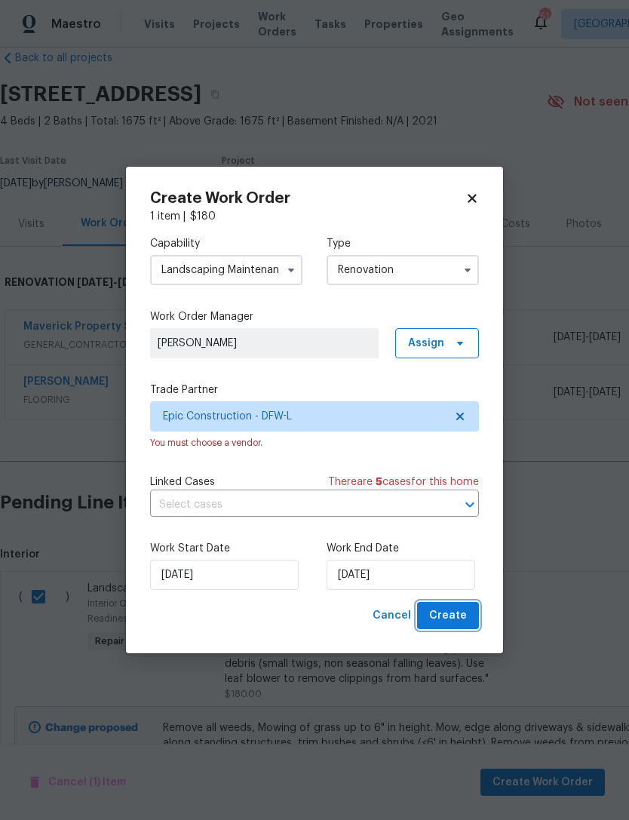
click at [462, 620] on span "Create" at bounding box center [448, 615] width 38 height 19
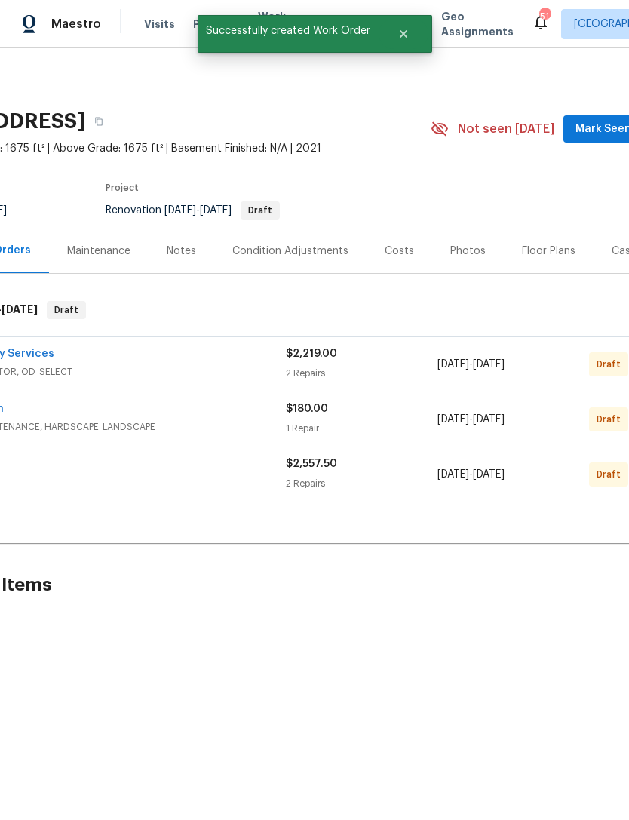
scroll to position [0, 186]
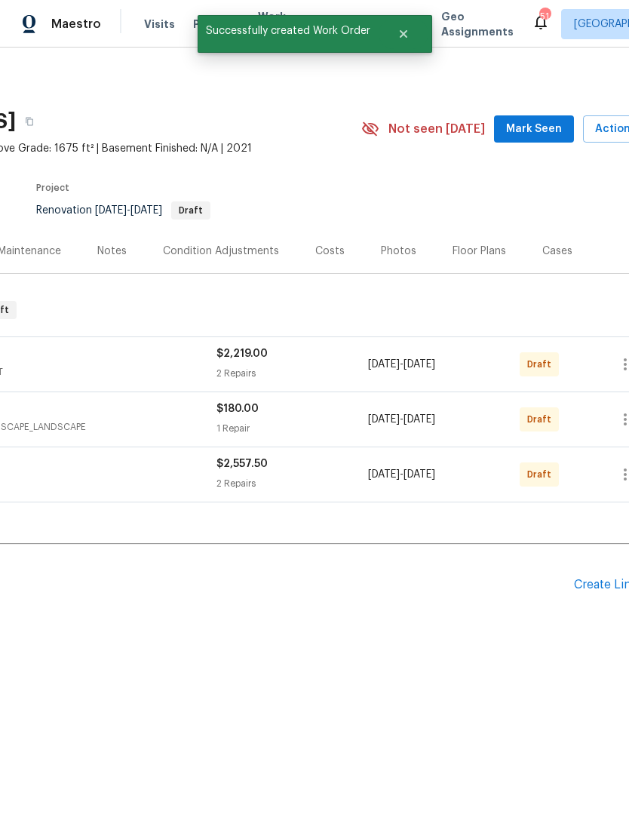
click at [597, 591] on div "Create Line Item" at bounding box center [620, 585] width 93 height 14
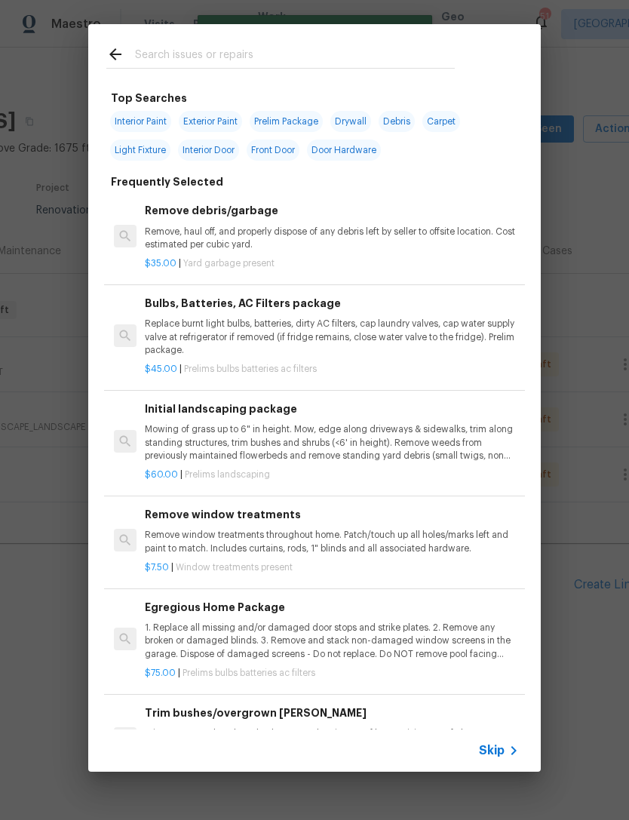
click at [280, 59] on input "text" at bounding box center [295, 56] width 320 height 23
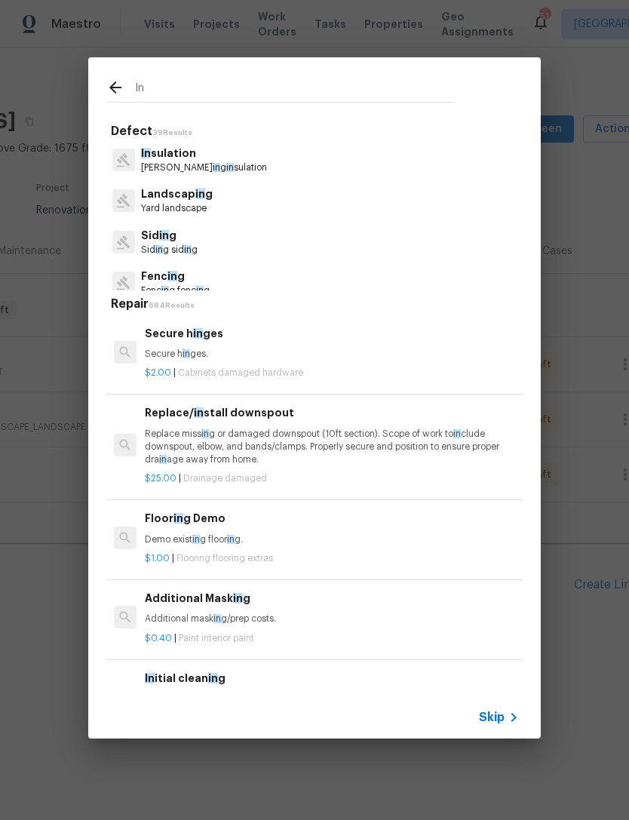
type input "Ini"
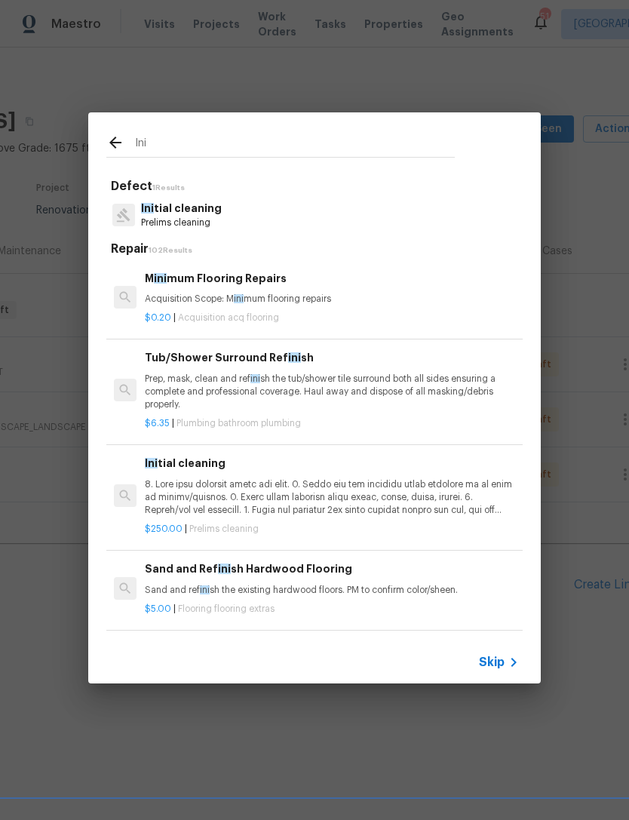
click at [234, 505] on p at bounding box center [332, 497] width 374 height 38
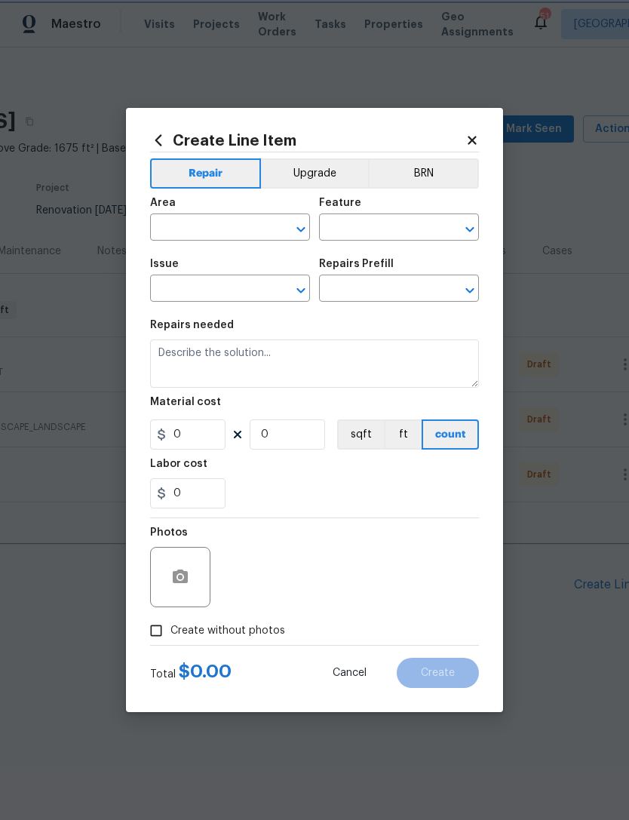
type input "Home Readiness Packages"
type input "Initial cleaning"
type input "Initial cleaning $250.00"
type textarea "1. Wipe down exterior doors and trim. 2. Clean out all exterior light fixtures …"
type input "250"
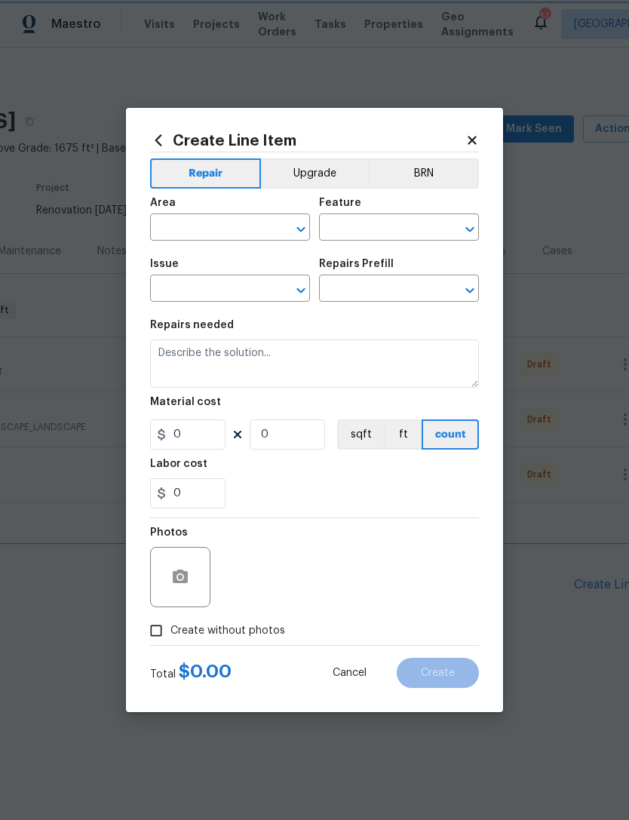
type input "1"
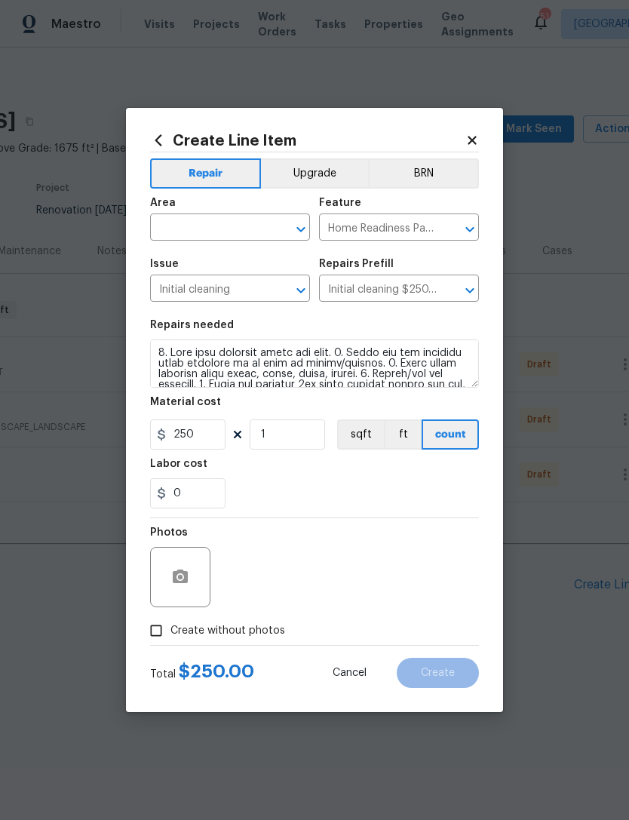
click at [222, 238] on input "text" at bounding box center [209, 228] width 118 height 23
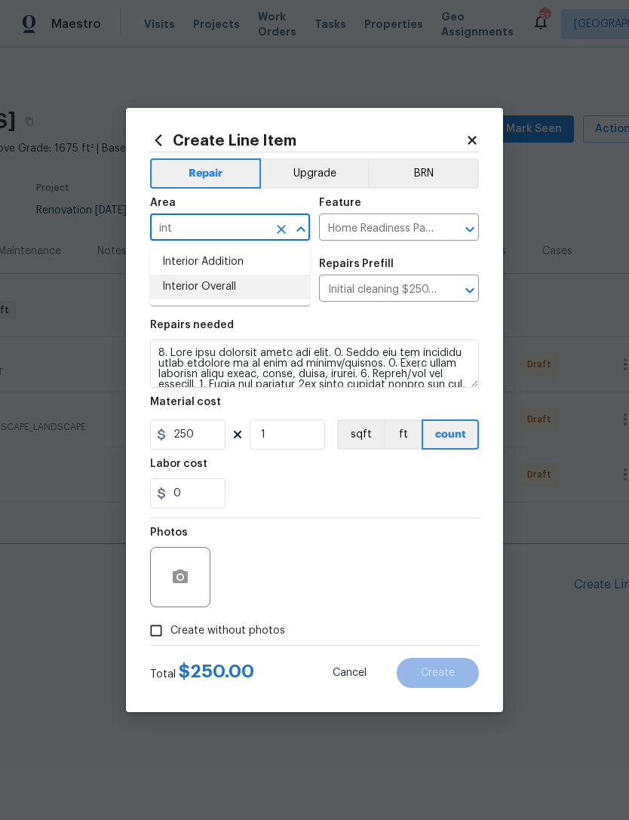
click at [287, 282] on li "Interior Overall" at bounding box center [230, 287] width 160 height 25
type input "Interior Overall"
click at [346, 534] on div "Photos" at bounding box center [314, 567] width 329 height 98
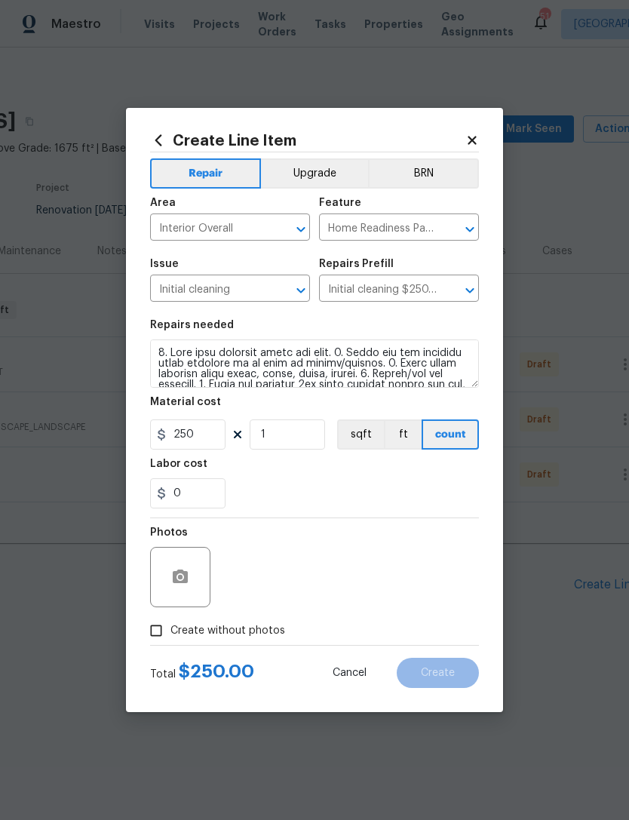
click at [219, 660] on div "Total $ 250.00 Cancel Create" at bounding box center [314, 667] width 329 height 42
click at [247, 637] on span "Create without photos" at bounding box center [227, 631] width 115 height 16
click at [170, 637] on input "Create without photos" at bounding box center [156, 630] width 29 height 29
checkbox input "true"
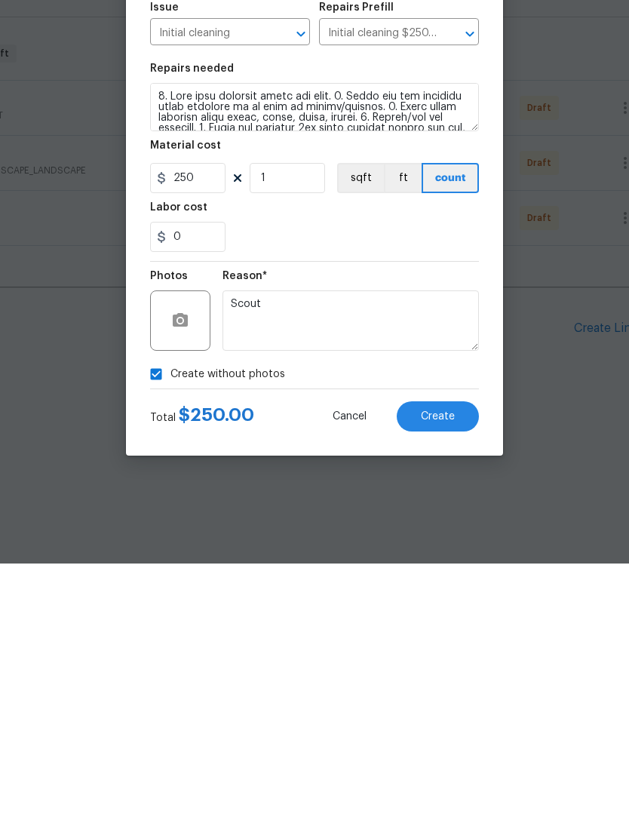
type textarea "Scout"
click at [465, 658] on button "Create" at bounding box center [438, 673] width 82 height 30
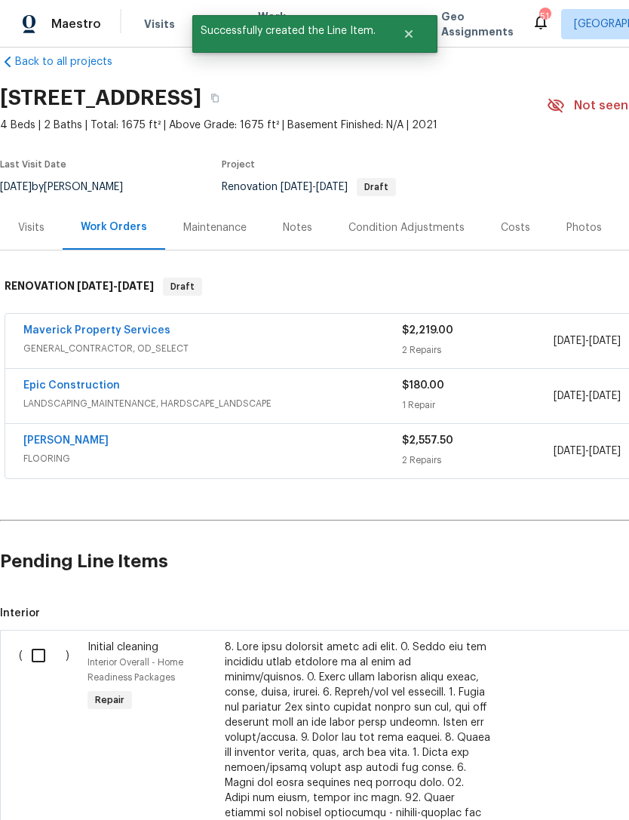
scroll to position [23, 0]
click at [34, 657] on input "checkbox" at bounding box center [44, 656] width 43 height 32
checkbox input "true"
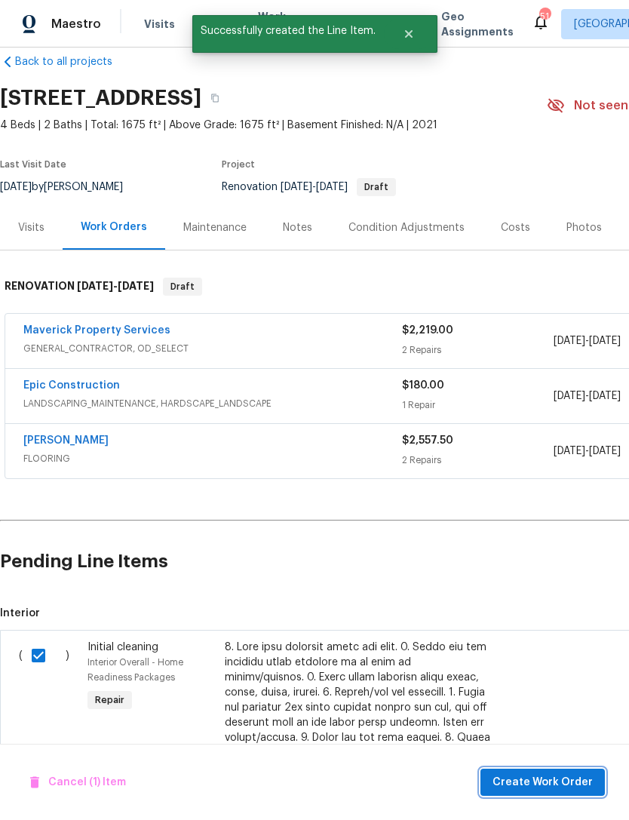
click at [584, 773] on span "Create Work Order" at bounding box center [543, 782] width 100 height 19
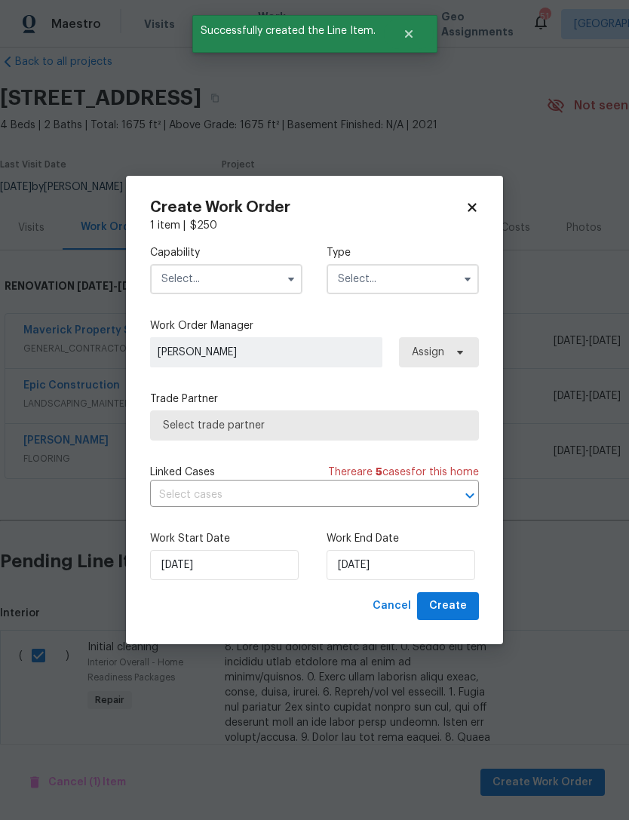
click at [216, 285] on input "text" at bounding box center [226, 279] width 152 height 30
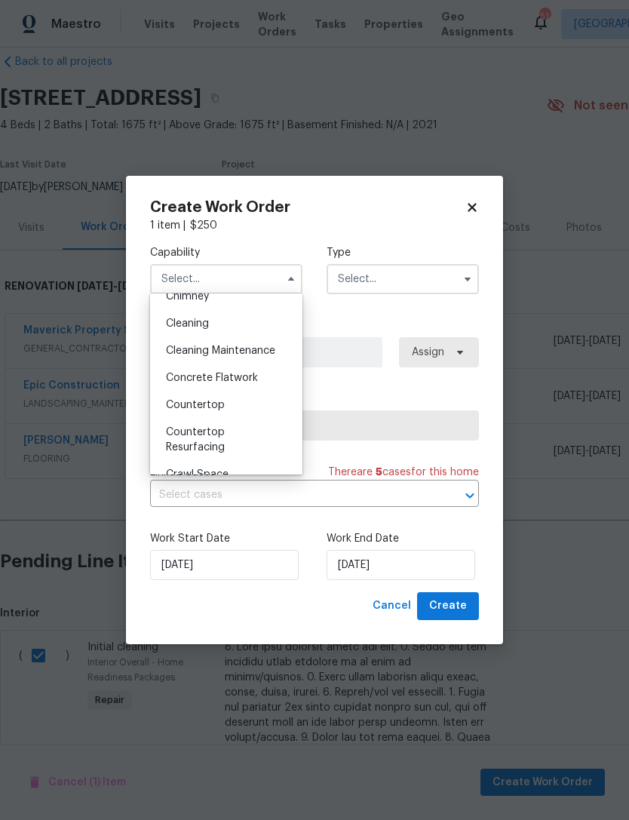
scroll to position [204, 0]
click at [272, 318] on div "Cleaning" at bounding box center [226, 324] width 145 height 27
type input "Cleaning"
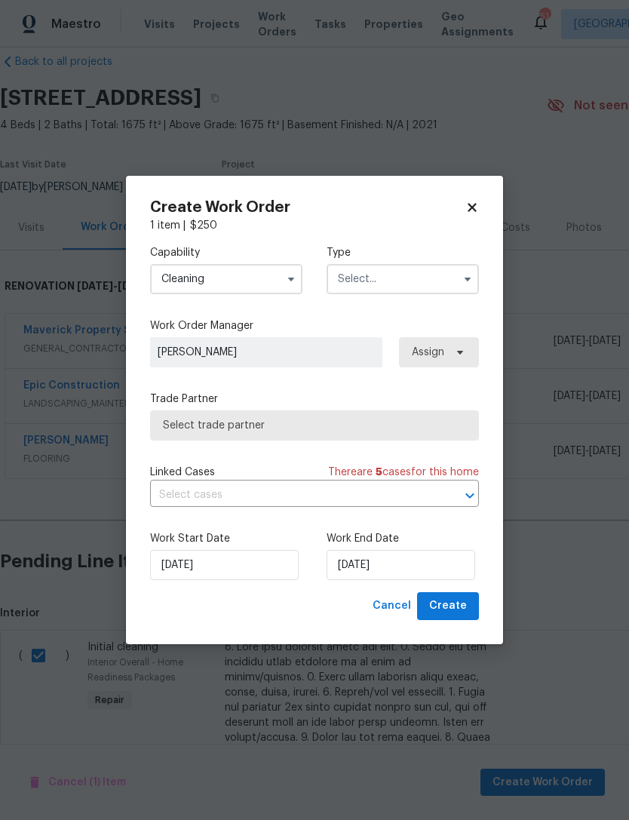
click at [416, 288] on input "text" at bounding box center [403, 279] width 152 height 30
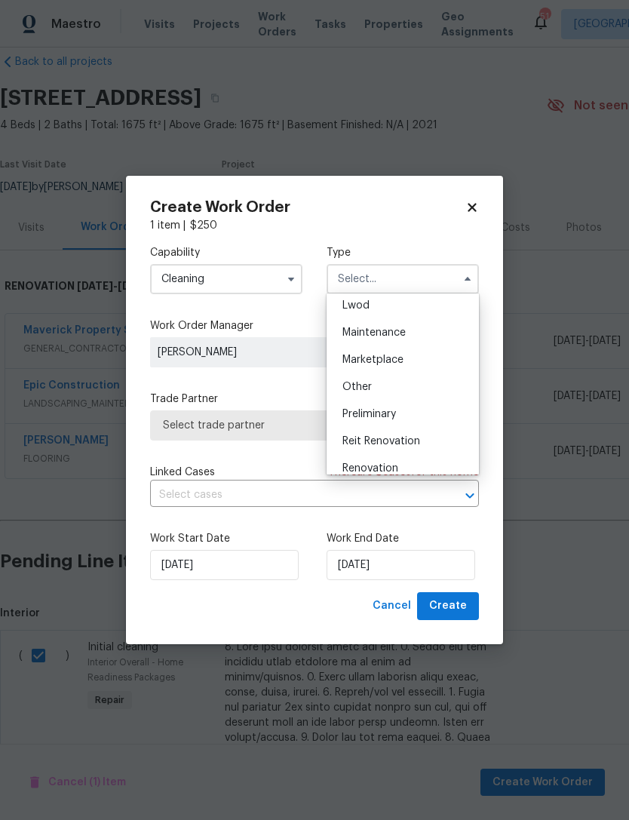
scroll to position [275, 0]
click at [416, 420] on div "Renovation" at bounding box center [402, 415] width 145 height 27
type input "Renovation"
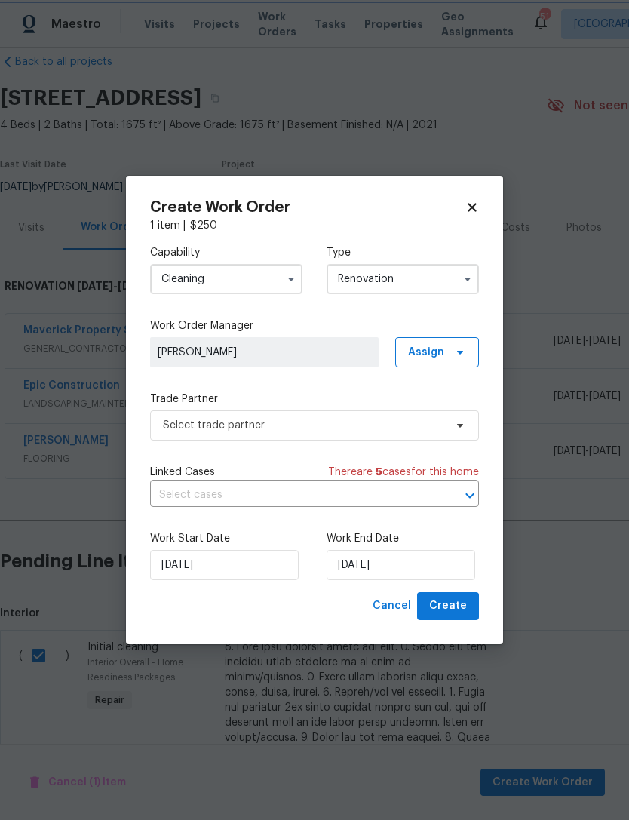
scroll to position [0, 0]
click at [398, 566] on input "[DATE]" at bounding box center [401, 565] width 149 height 30
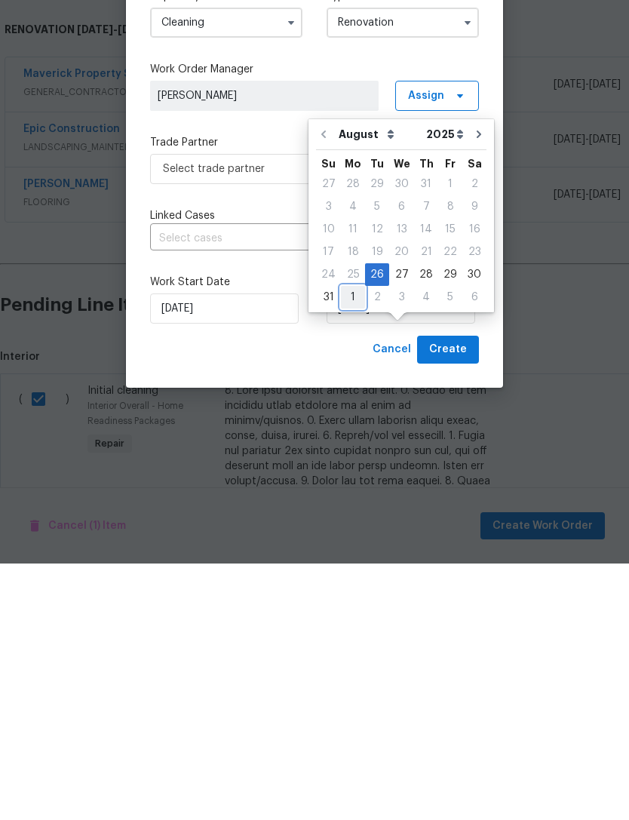
click at [352, 543] on div "1" at bounding box center [353, 553] width 24 height 21
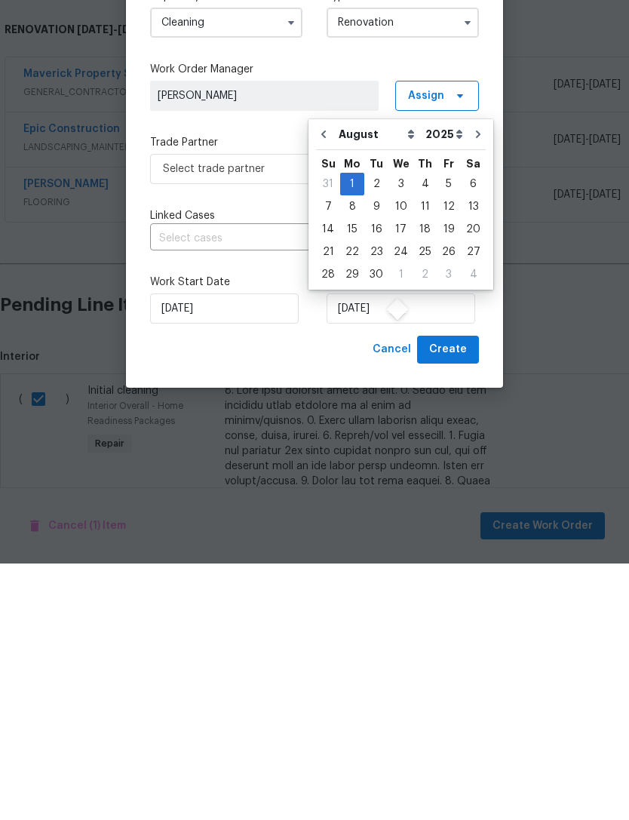
type input "9/1/2025"
select select "8"
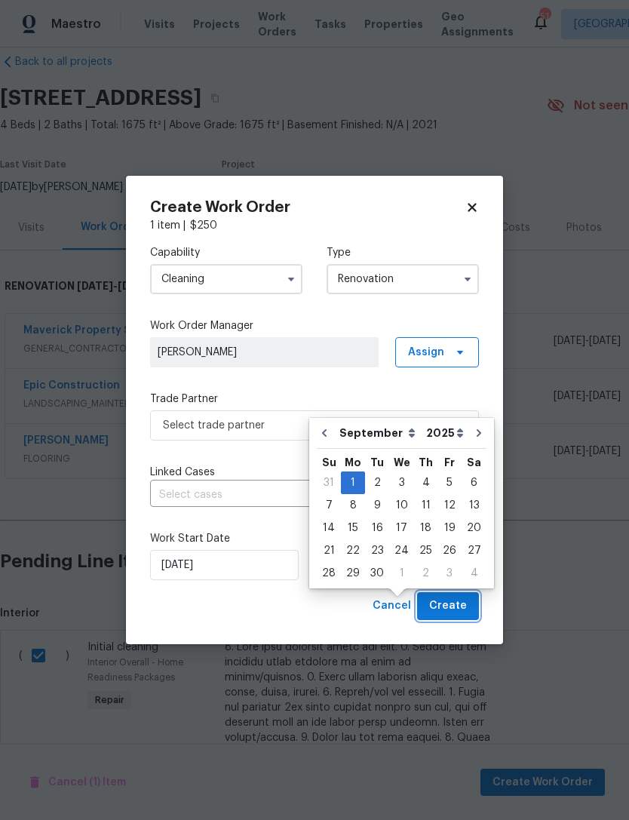
click at [471, 607] on button "Create" at bounding box center [448, 606] width 62 height 28
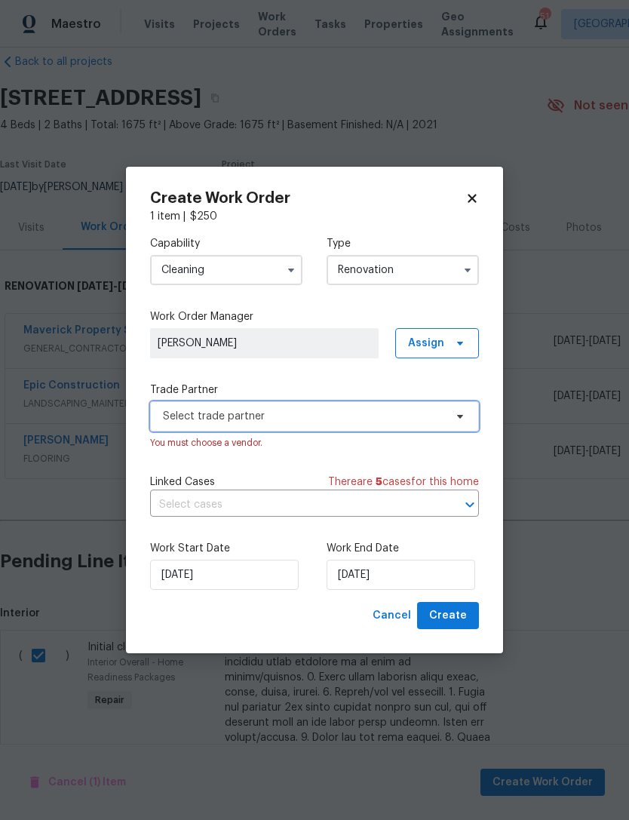
click at [246, 401] on span "Select trade partner" at bounding box center [314, 416] width 329 height 30
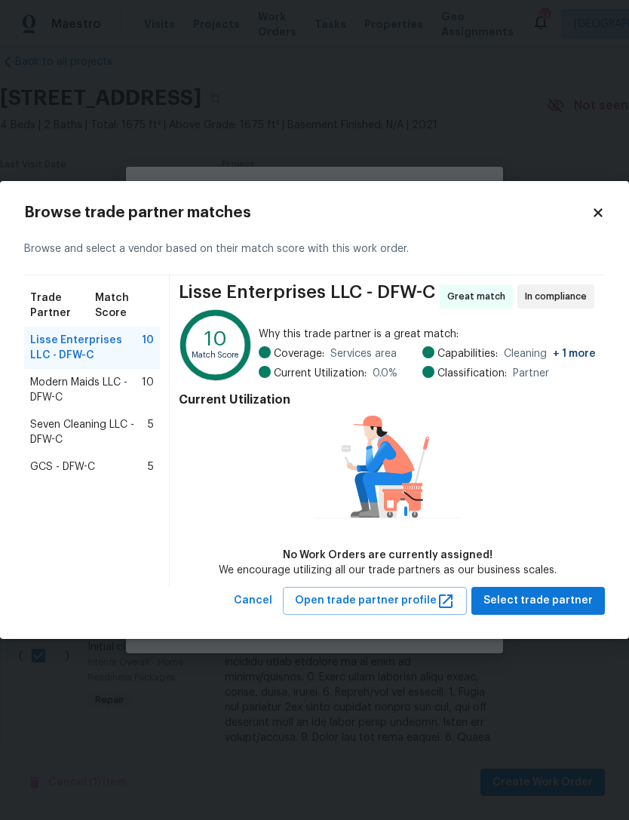
click at [128, 384] on span "Modern Maids LLC - DFW-C" at bounding box center [86, 390] width 112 height 30
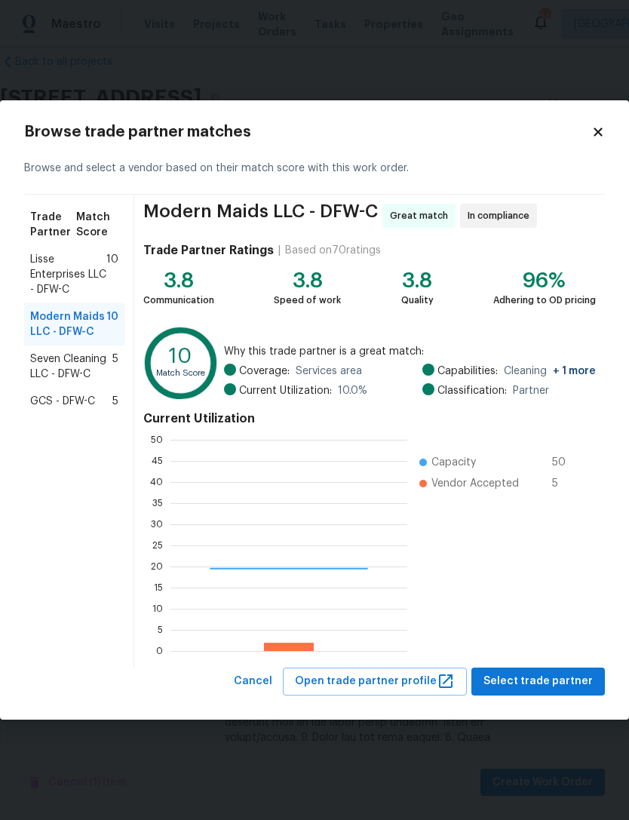
scroll to position [211, 237]
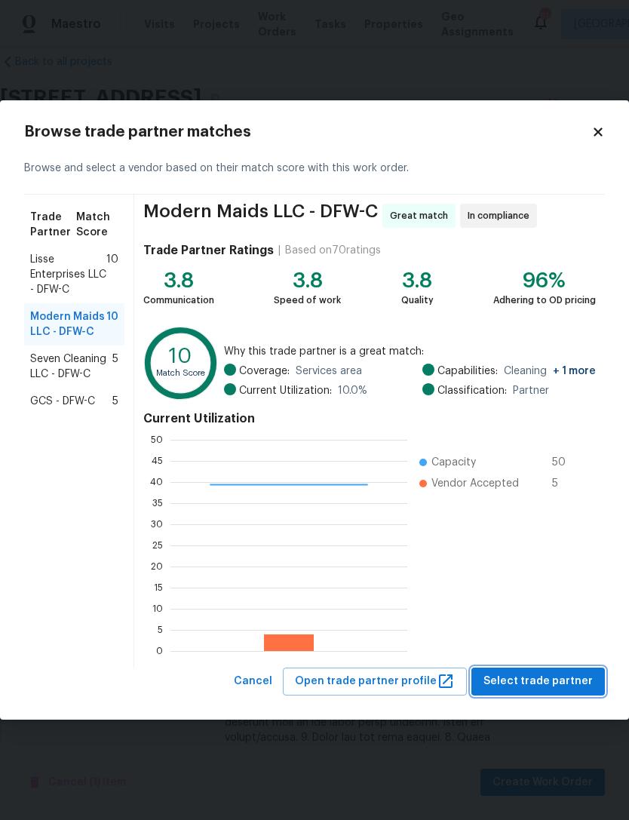
click at [564, 693] on button "Select trade partner" at bounding box center [538, 682] width 134 height 28
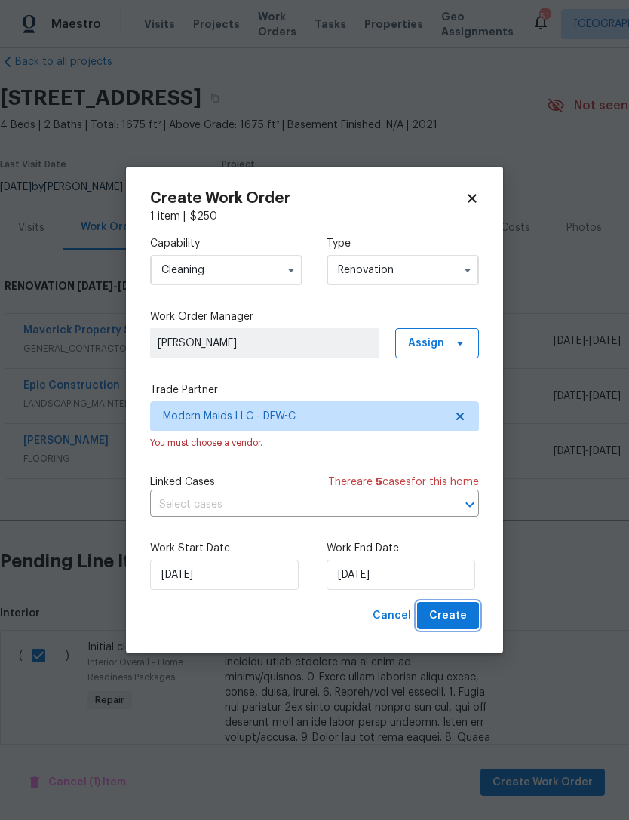
click at [468, 620] on button "Create" at bounding box center [448, 616] width 62 height 28
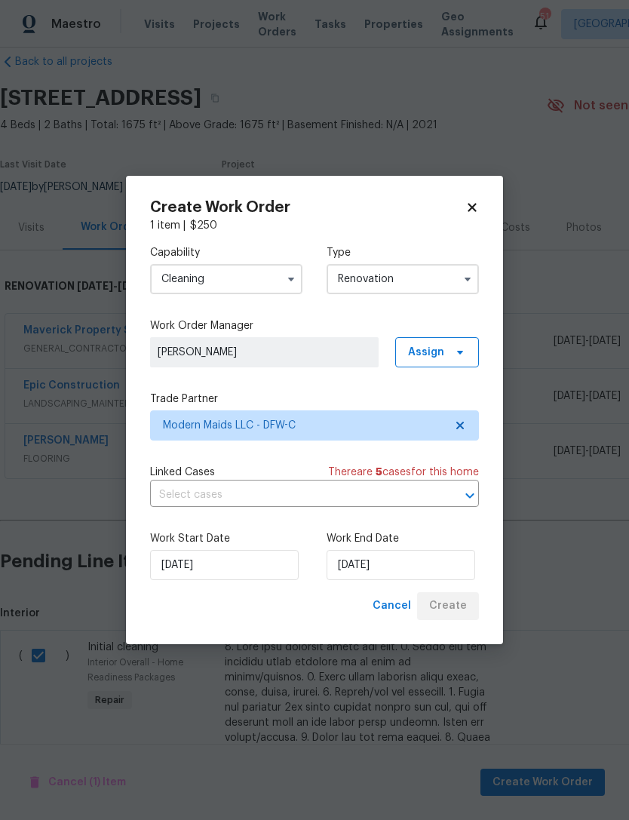
scroll to position [0, 0]
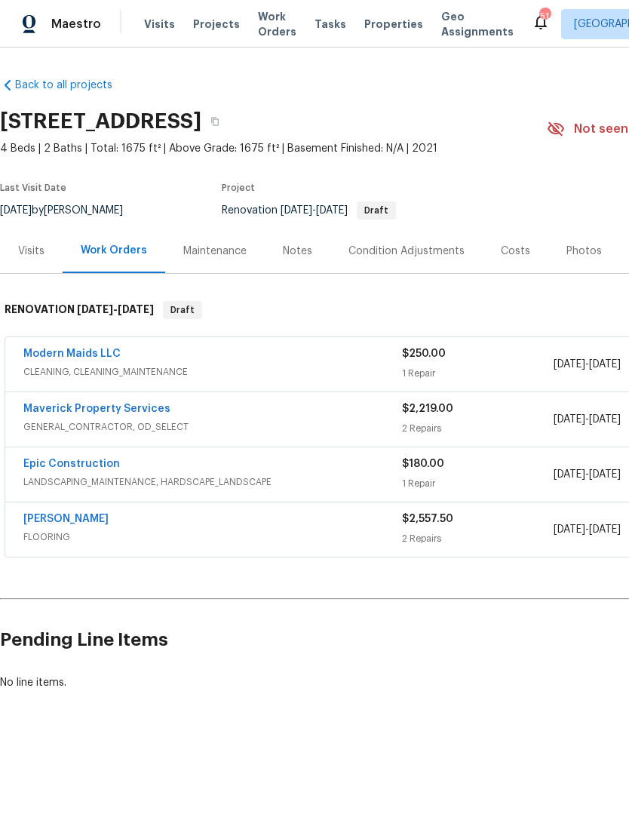
click at [233, 244] on div "Maintenance" at bounding box center [214, 251] width 63 height 15
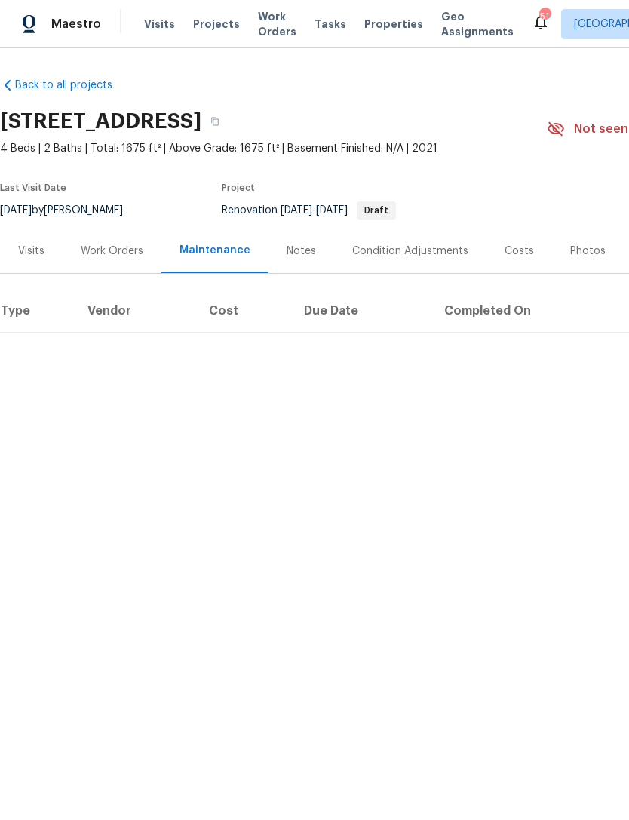
click at [299, 244] on div "Notes" at bounding box center [301, 251] width 29 height 15
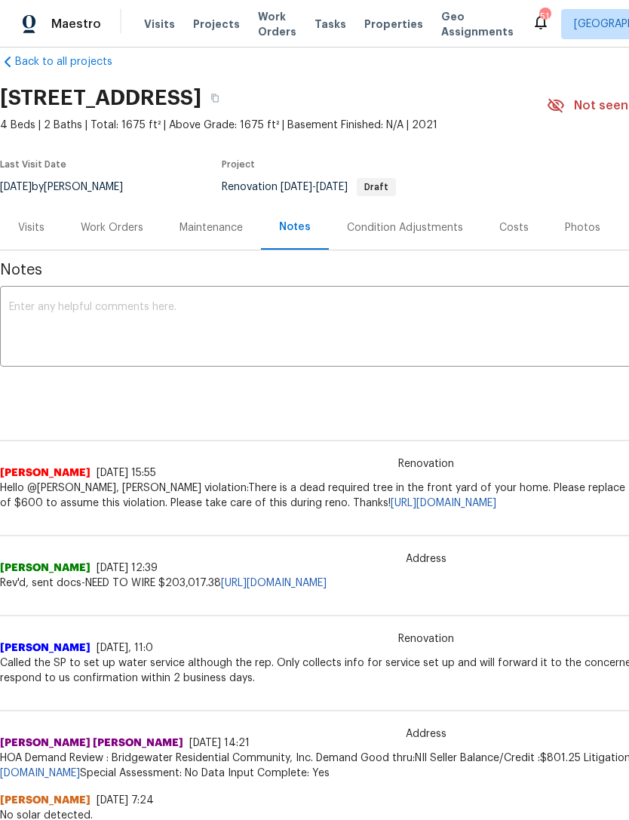
click at [470, 320] on textarea at bounding box center [426, 328] width 834 height 53
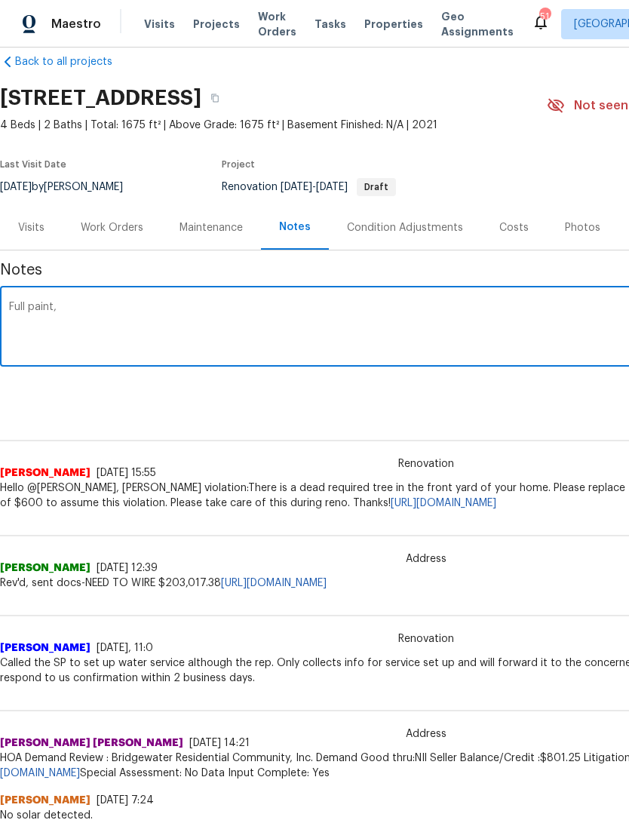
type textarea "Full paint,"
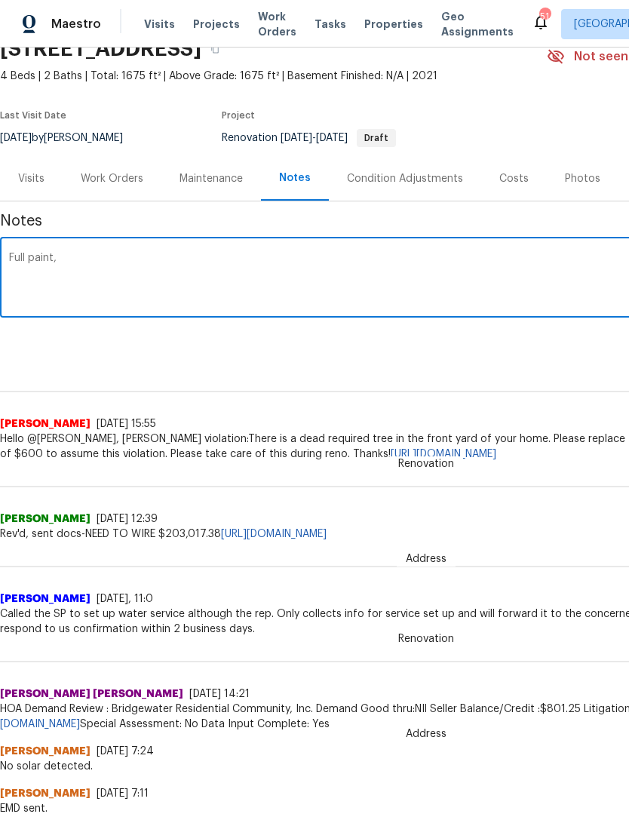
scroll to position [72, 0]
click at [103, 179] on div "Work Orders" at bounding box center [112, 178] width 63 height 15
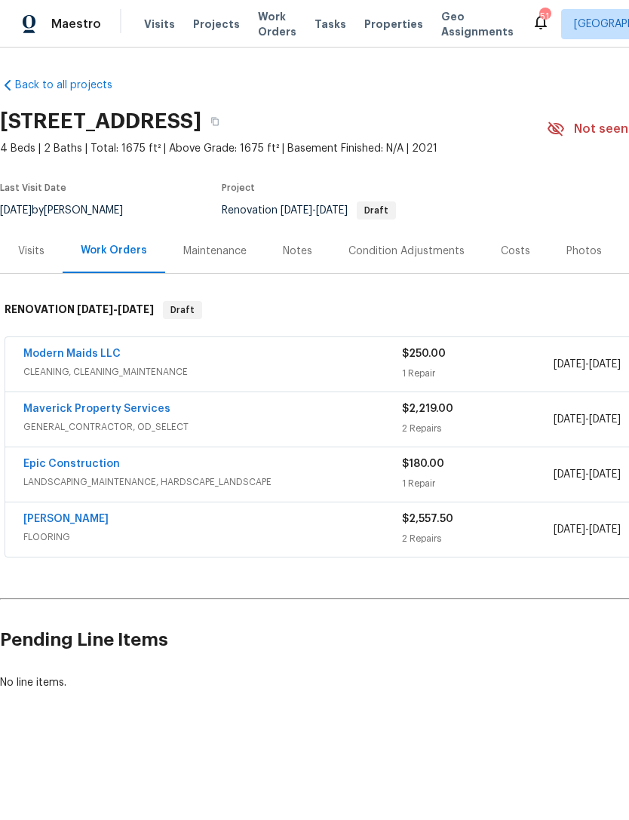
click at [84, 467] on link "Epic Construction" at bounding box center [71, 464] width 97 height 11
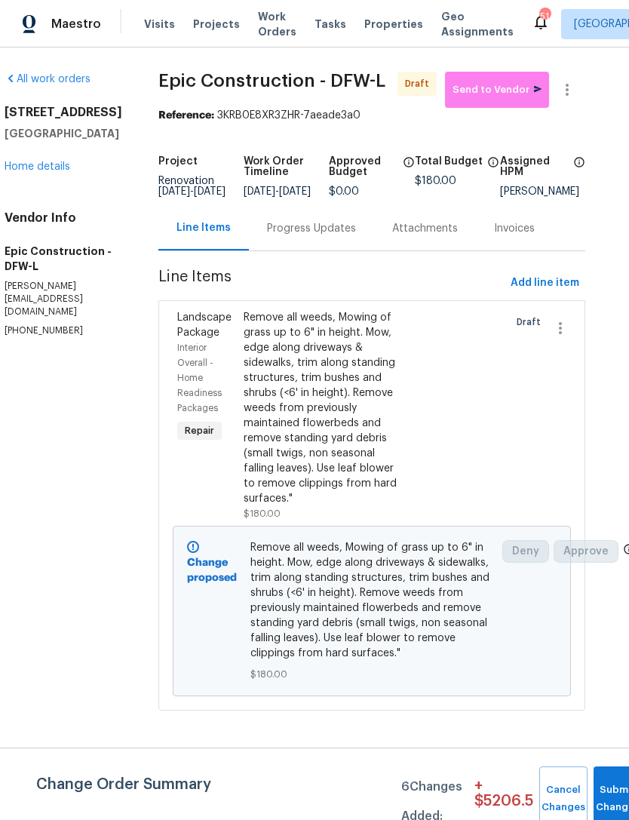
scroll to position [0, 17]
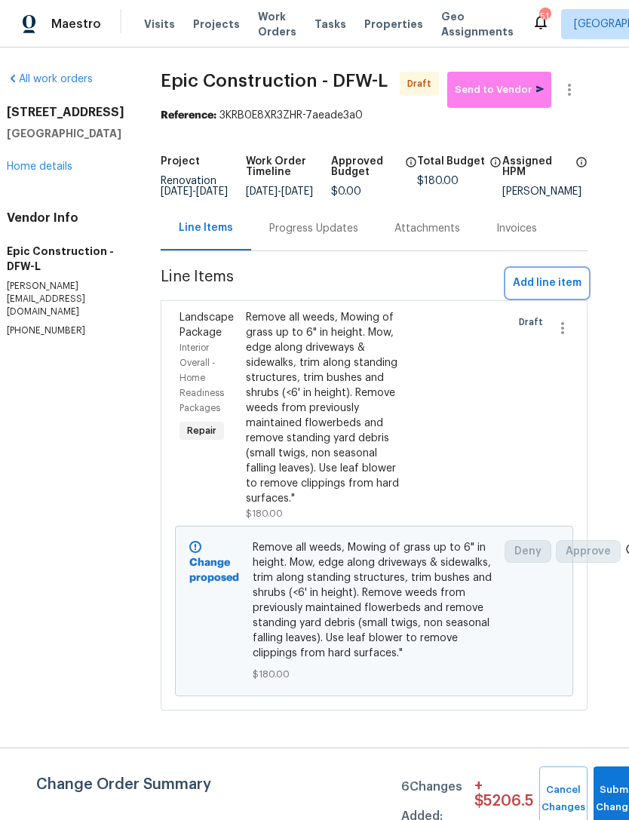
click at [550, 289] on span "Add line item" at bounding box center [547, 283] width 69 height 19
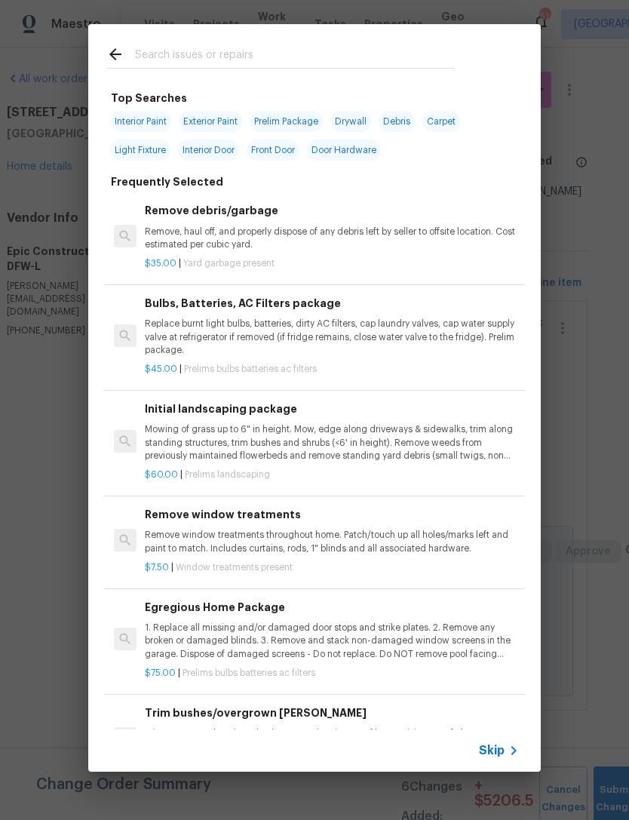
click at [363, 51] on input "text" at bounding box center [295, 56] width 320 height 23
type input "Tree"
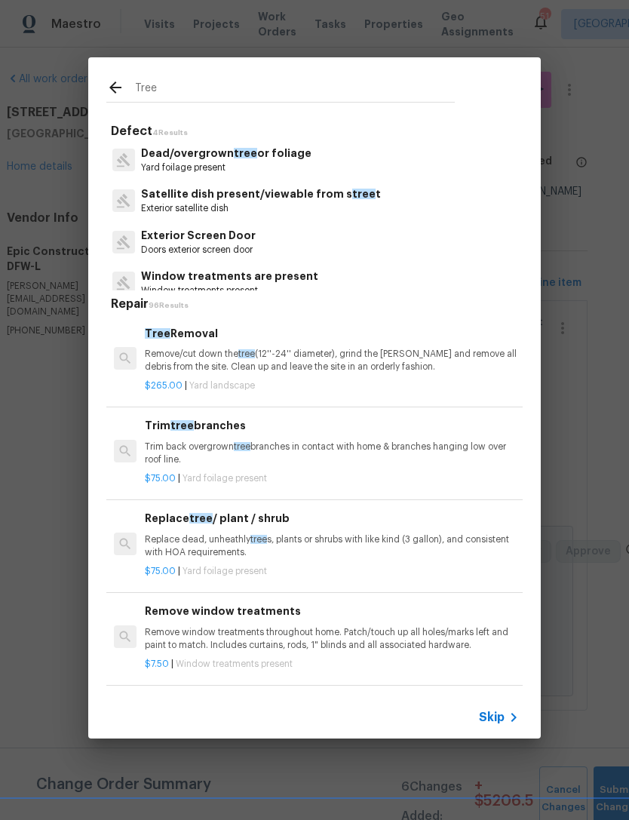
click at [241, 170] on p "Yard foilage present" at bounding box center [226, 167] width 170 height 13
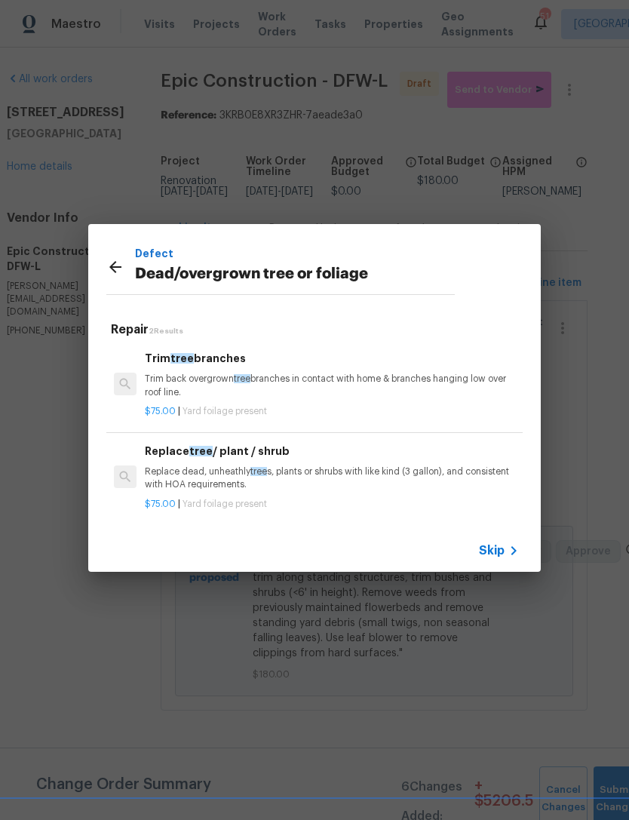
click at [273, 482] on p "Replace dead, unheathly tree s, plants or shrubs with like kind (3 gallon), and…" at bounding box center [332, 478] width 374 height 26
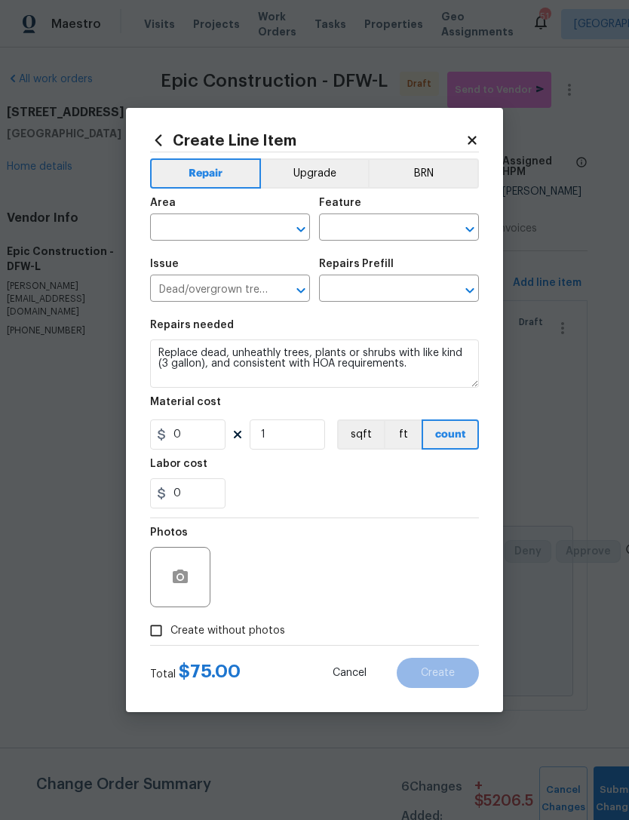
type input "Replace tree / plant / shrub $75.00"
type input "75"
click at [210, 219] on input "text" at bounding box center [209, 228] width 118 height 23
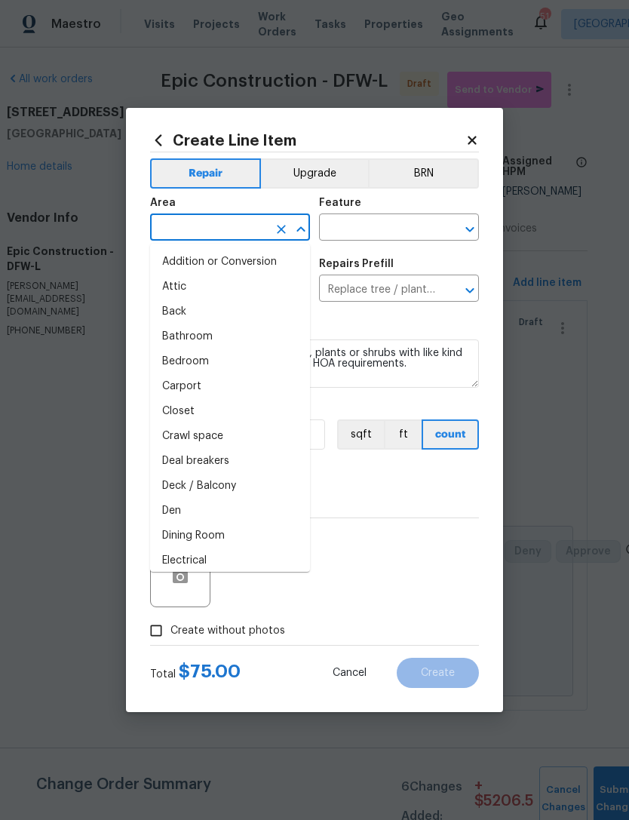
type input "i"
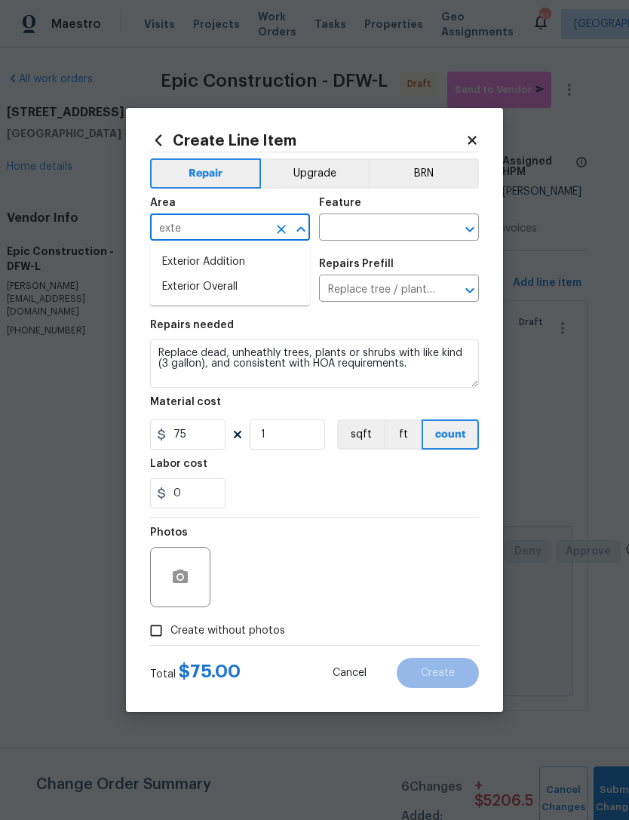
click at [276, 296] on li "Exterior Overall" at bounding box center [230, 287] width 160 height 25
type input "Exterior Overall"
click at [394, 237] on input "text" at bounding box center [378, 228] width 118 height 23
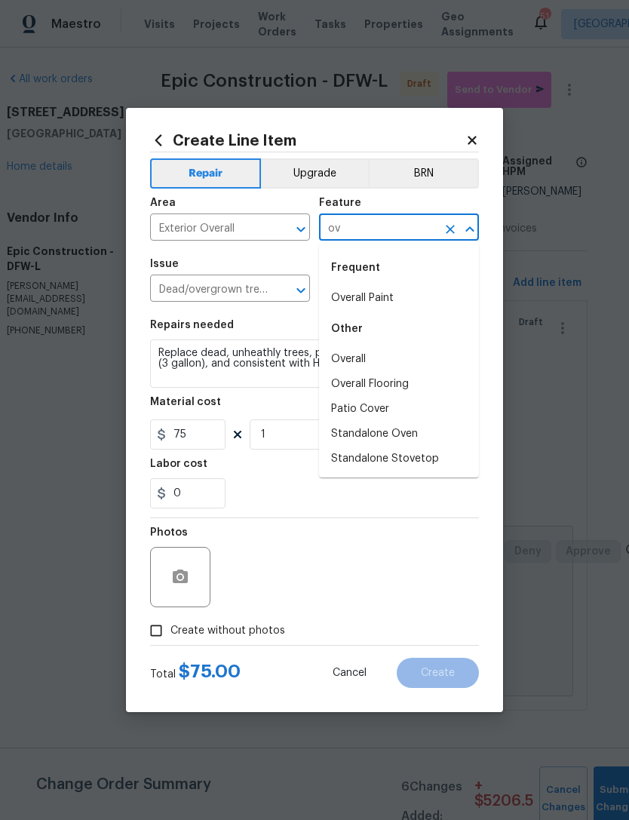
click at [391, 358] on li "Overall" at bounding box center [399, 359] width 160 height 25
type input "Overall"
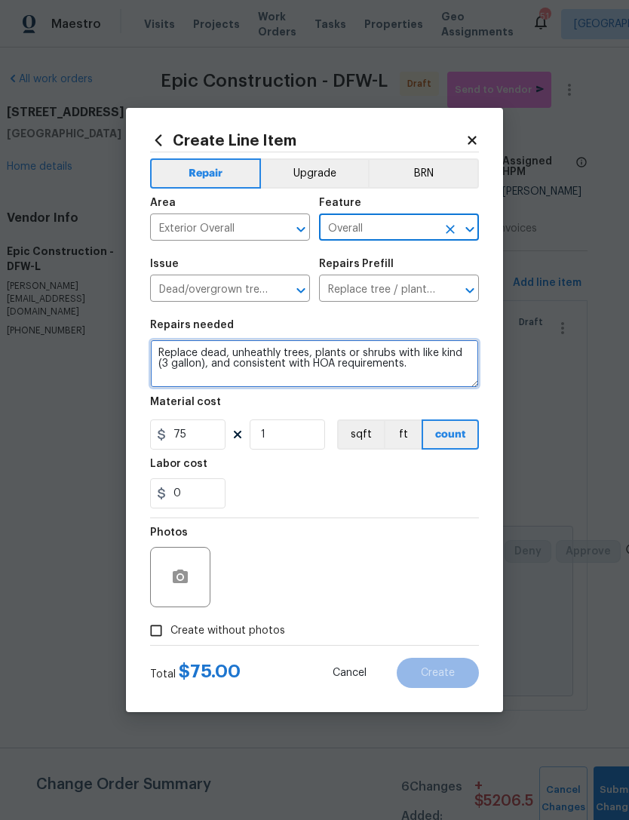
click at [158, 347] on textarea "Replace dead, unheathly trees, plants or shrubs with like kind (3 gallon), and …" at bounding box center [314, 363] width 329 height 48
click at [359, 361] on textarea "Replace dead, unheathly trees, plants or shrubs with like kind (3 gallon), and …" at bounding box center [314, 363] width 329 height 48
click at [358, 358] on textarea "Replace dead, unheathly trees, plants or shrubs with like kind (3 gallon), and …" at bounding box center [314, 363] width 329 height 48
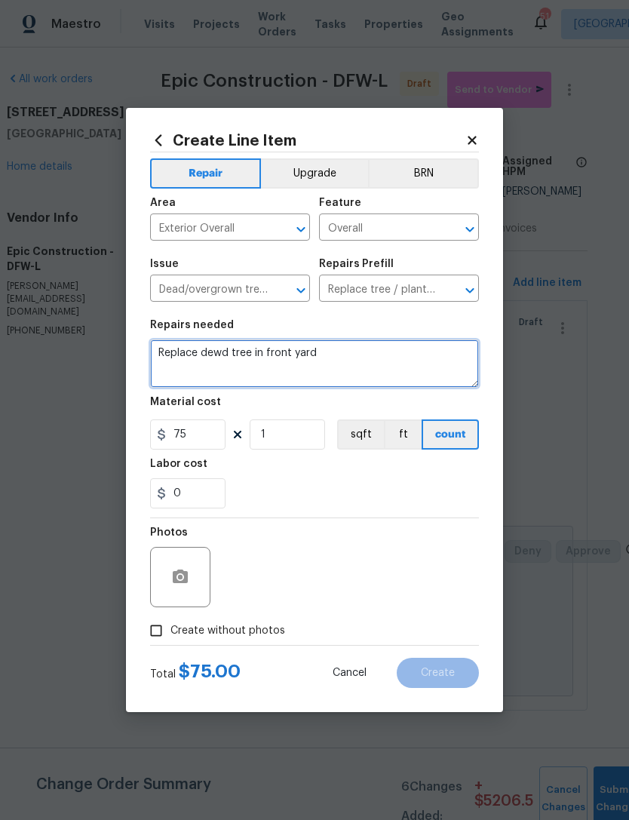
click at [220, 343] on textarea "Replace dewd tree in front yard" at bounding box center [314, 363] width 329 height 48
click at [213, 366] on textarea "Replace dewd tree in front yard" at bounding box center [314, 363] width 329 height 48
click at [215, 358] on textarea "Replace dewd tree in front yard" at bounding box center [314, 363] width 329 height 48
click at [372, 351] on textarea "Replace dead tree in front yard" at bounding box center [314, 363] width 329 height 48
type textarea "Replace dead tree in front yard per hoa requirements"
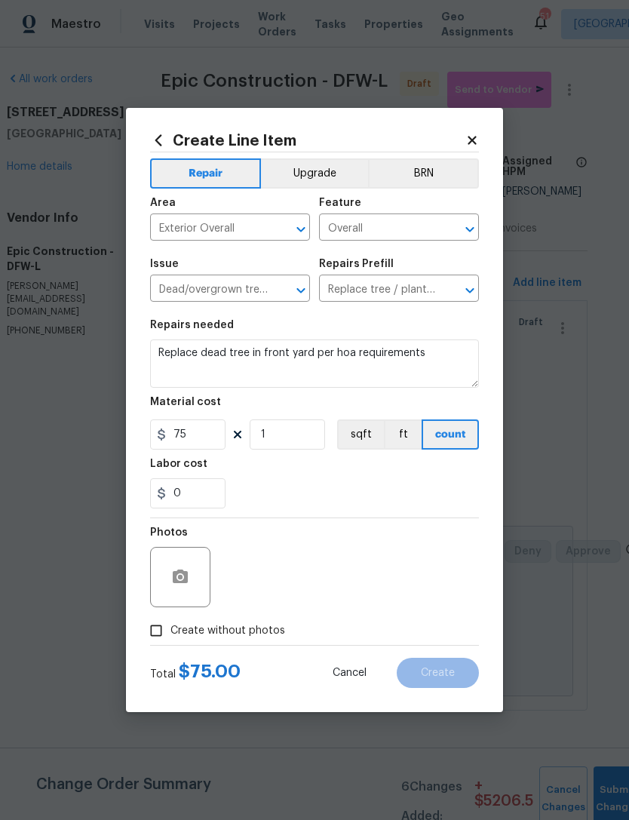
click at [367, 533] on div "Photos" at bounding box center [314, 567] width 329 height 98
click at [262, 630] on span "Create without photos" at bounding box center [227, 631] width 115 height 16
click at [170, 630] on input "Create without photos" at bounding box center [156, 630] width 29 height 29
checkbox input "true"
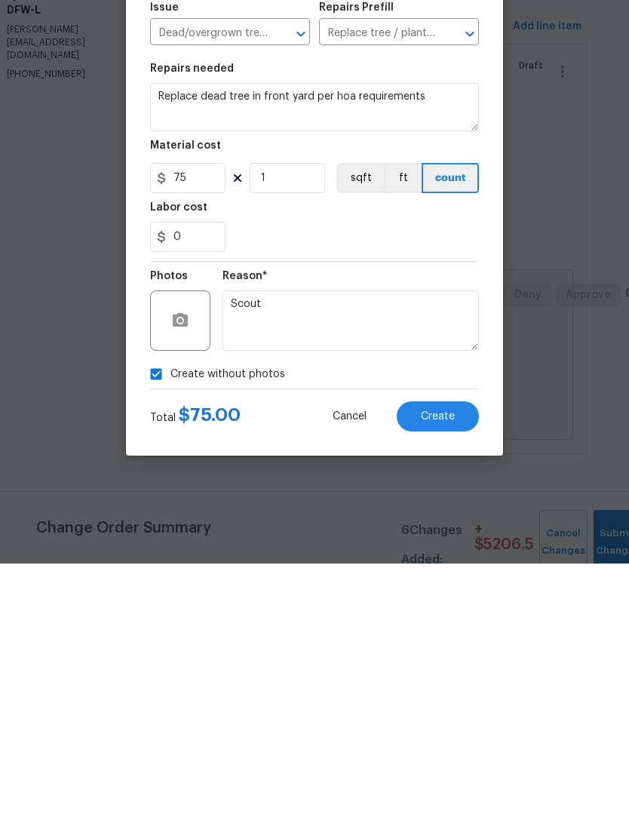
type textarea "Scout"
click at [456, 658] on button "Create" at bounding box center [438, 673] width 82 height 30
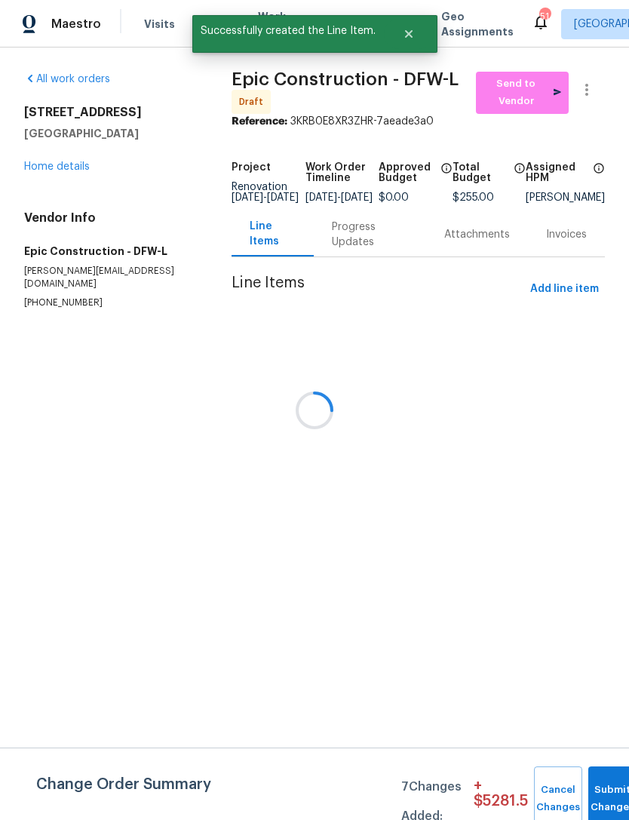
scroll to position [0, 0]
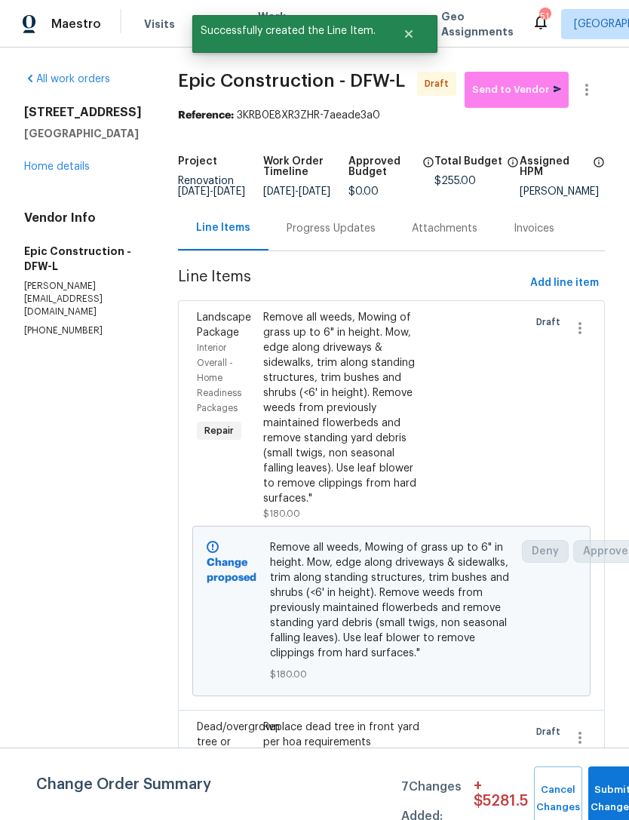
click at [75, 210] on div "All work orders 5405 Lavender Dr Princeton, TX 75407 Home details Vendor Info E…" at bounding box center [83, 205] width 118 height 266
click at [75, 172] on link "Home details" at bounding box center [57, 166] width 66 height 11
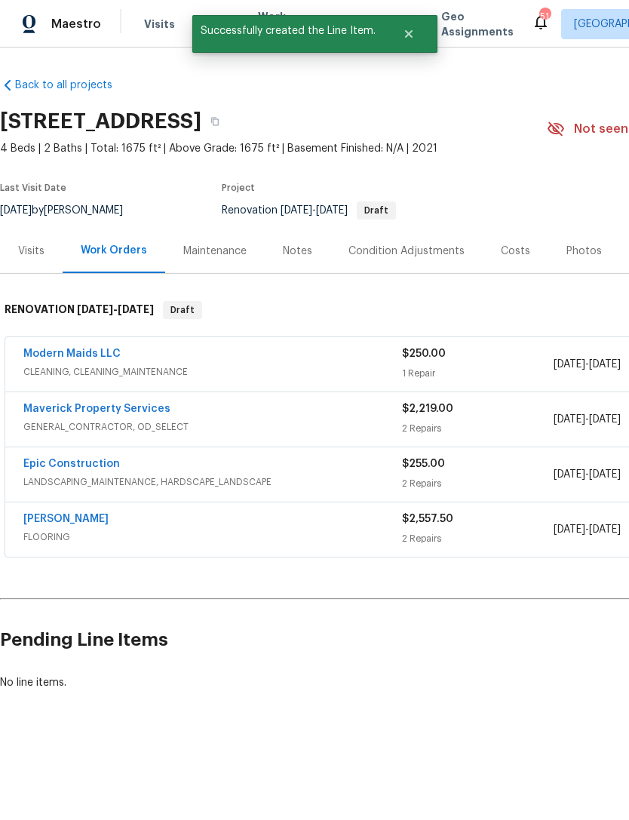
click at [304, 258] on div "Notes" at bounding box center [297, 251] width 29 height 15
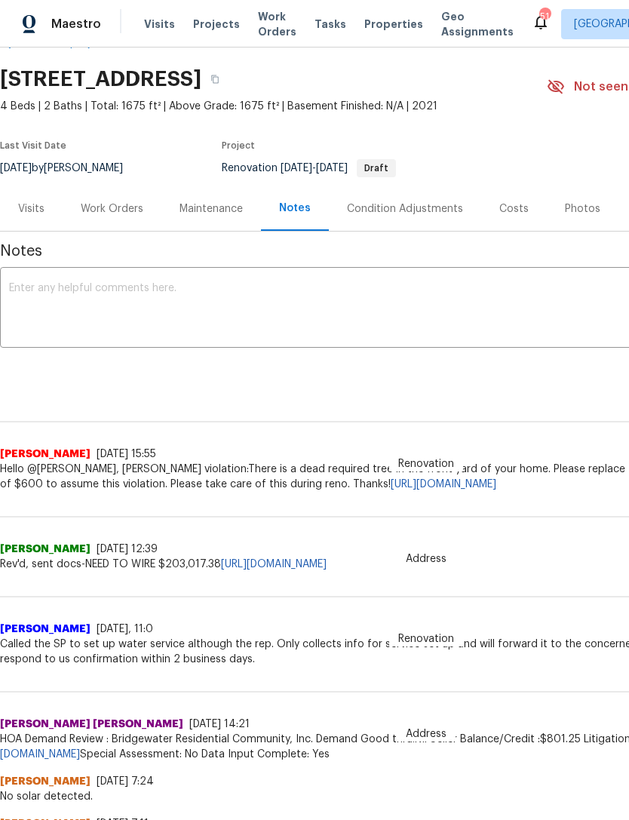
scroll to position [42, 0]
click at [116, 220] on div "Work Orders" at bounding box center [112, 208] width 99 height 45
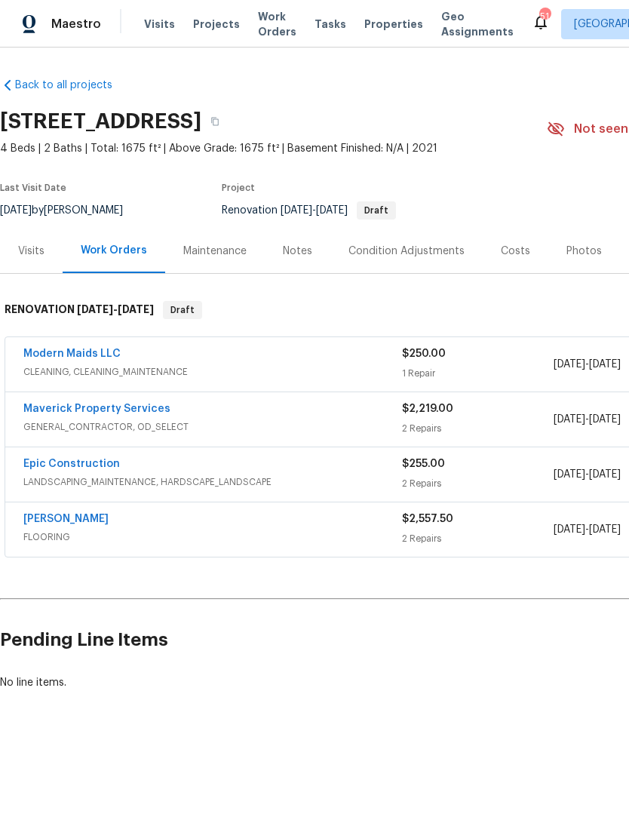
click at [232, 266] on div "Maintenance" at bounding box center [215, 251] width 100 height 45
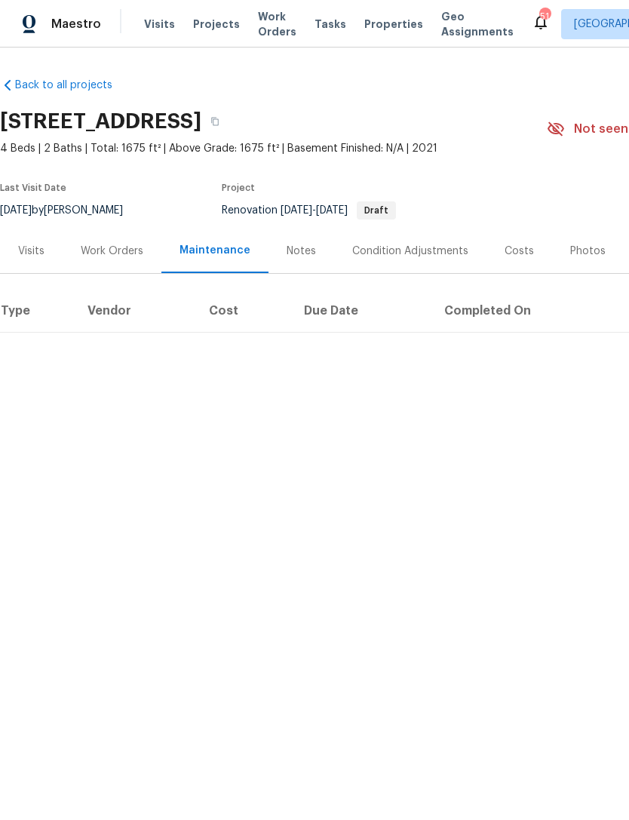
click at [303, 268] on div "Notes" at bounding box center [302, 251] width 66 height 45
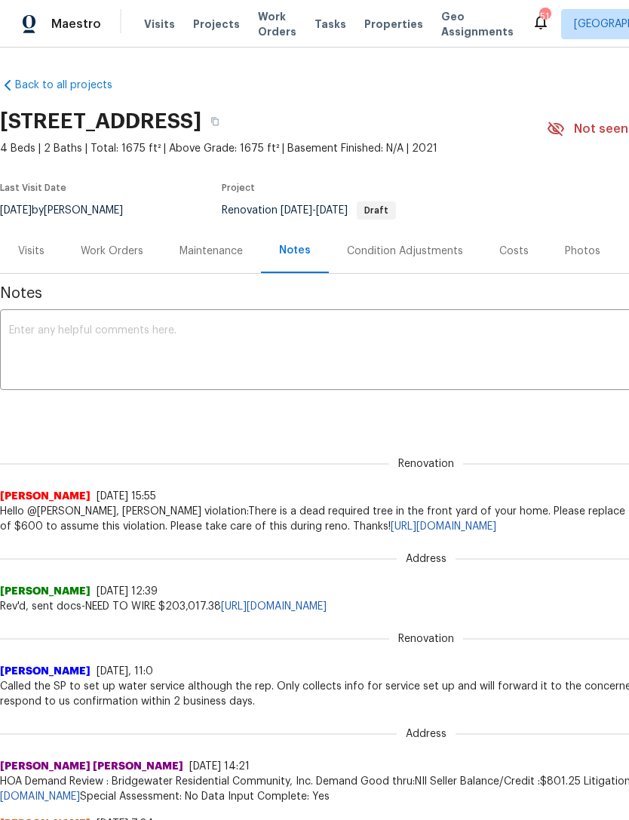
click at [315, 355] on textarea at bounding box center [426, 351] width 834 height 53
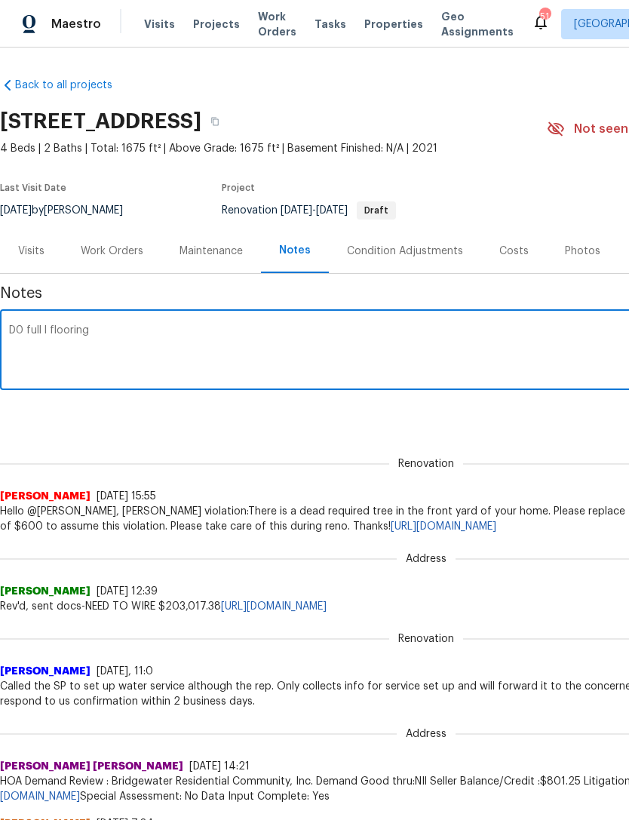
click at [41, 325] on textarea "D0 full l flooring" at bounding box center [426, 351] width 834 height 53
click at [97, 327] on textarea "D0 full paint and l flooring" at bounding box center [426, 351] width 834 height 53
click at [100, 336] on textarea "D0 full paint and l flooring" at bounding box center [426, 351] width 834 height 53
click at [522, 516] on span "Hello @Alicia Anices, HOA violation:There is a dead required tree in the front …" at bounding box center [426, 519] width 852 height 30
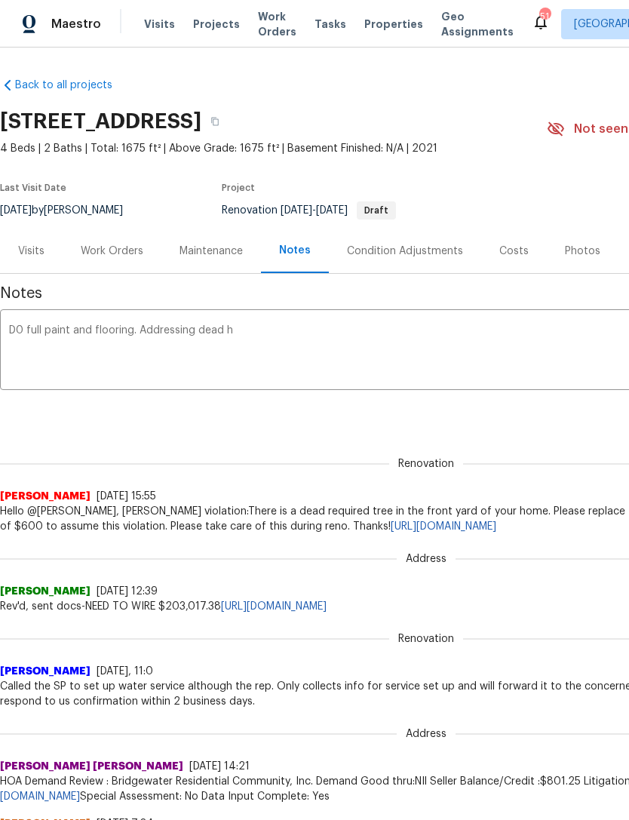
click at [603, 640] on div "Renovation Merlyn M 8/19/25, 11:0 Called the SP to set up water service althoug…" at bounding box center [426, 661] width 852 height 95
click at [410, 351] on textarea "D0 full paint and flooring. Addressing dead h" at bounding box center [426, 351] width 834 height 53
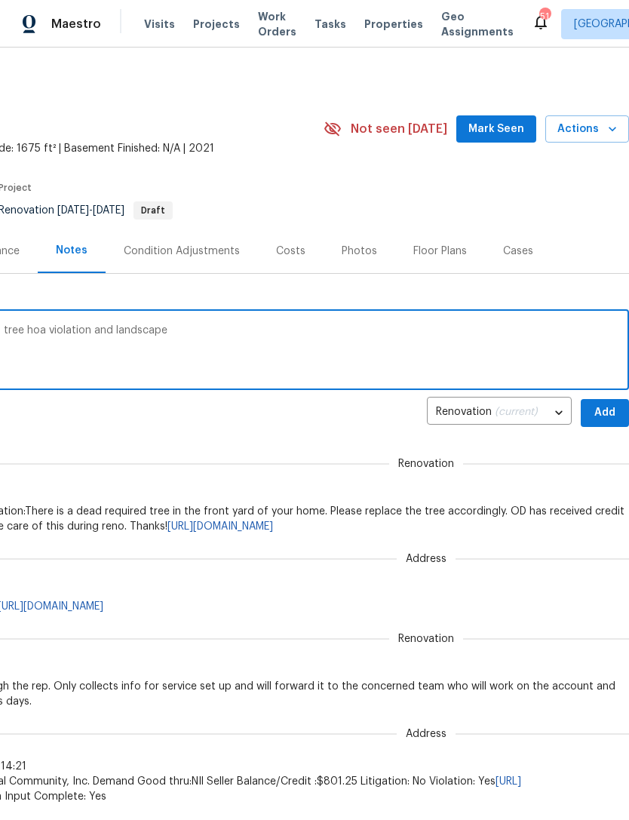
scroll to position [0, 223]
type textarea "D0 full paint and flooring. Addressing dead tree hoa violation and landscape"
click at [608, 416] on span "Add" at bounding box center [605, 413] width 24 height 19
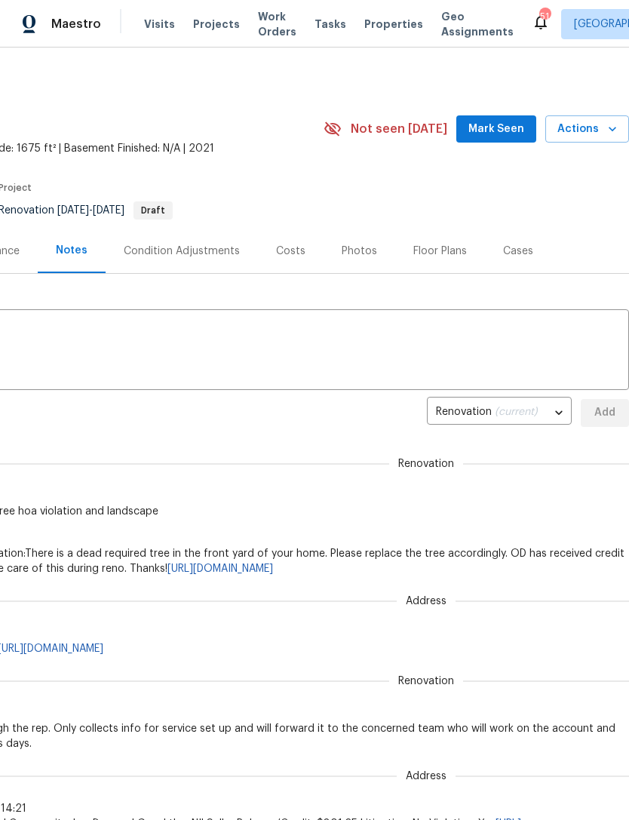
click at [443, 247] on div "Floor Plans" at bounding box center [440, 251] width 54 height 15
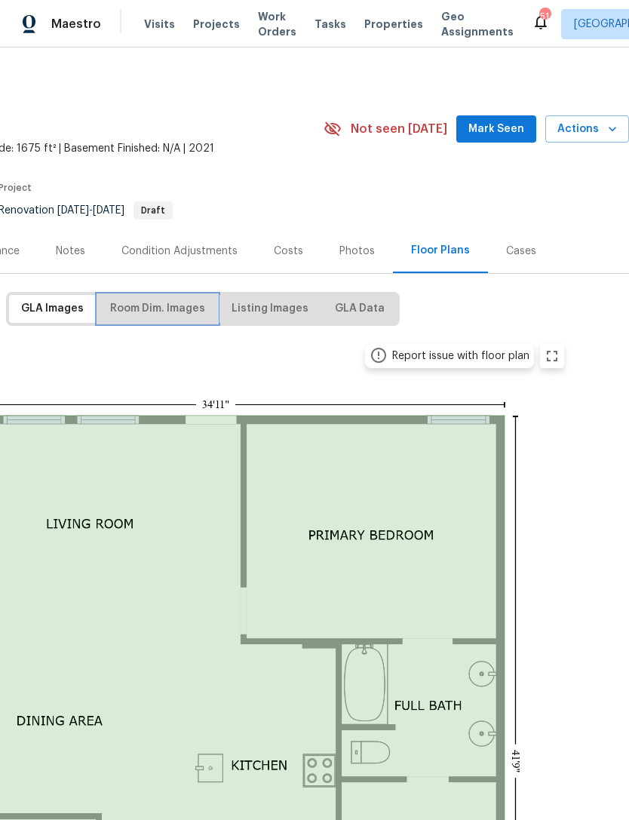
click at [177, 312] on span "Room Dim. Images" at bounding box center [157, 308] width 95 height 19
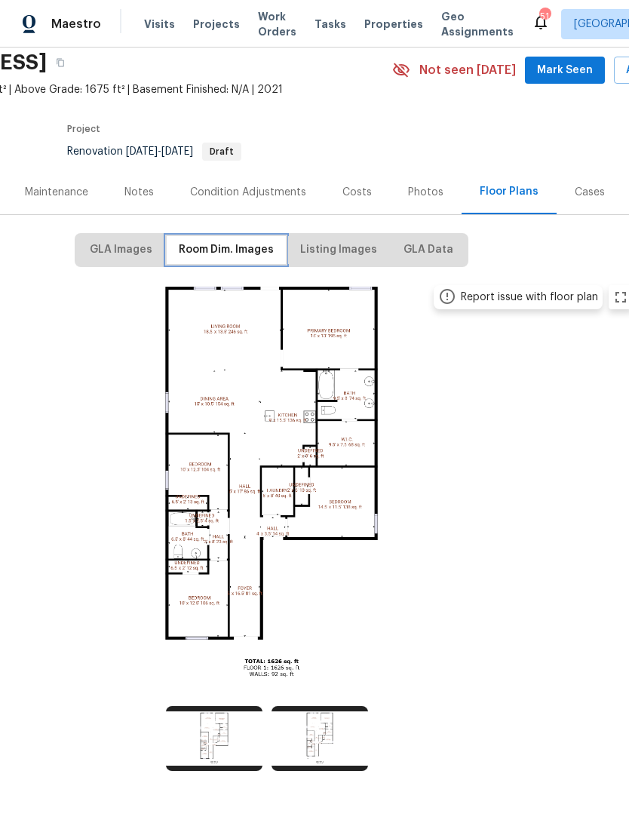
scroll to position [59, 155]
